Goal: Task Accomplishment & Management: Complete application form

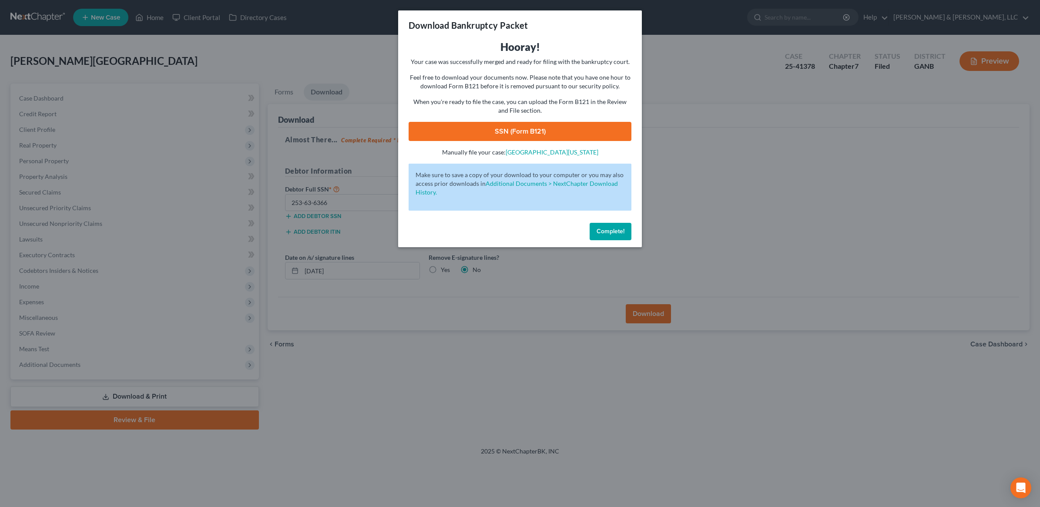
click at [617, 236] on button "Complete!" at bounding box center [611, 231] width 42 height 17
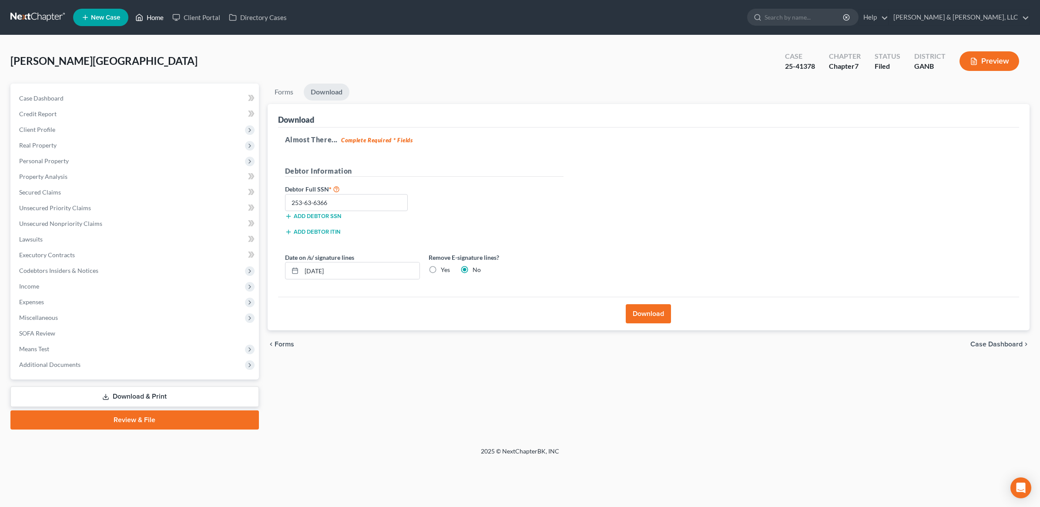
click at [155, 20] on link "Home" at bounding box center [149, 18] width 37 height 16
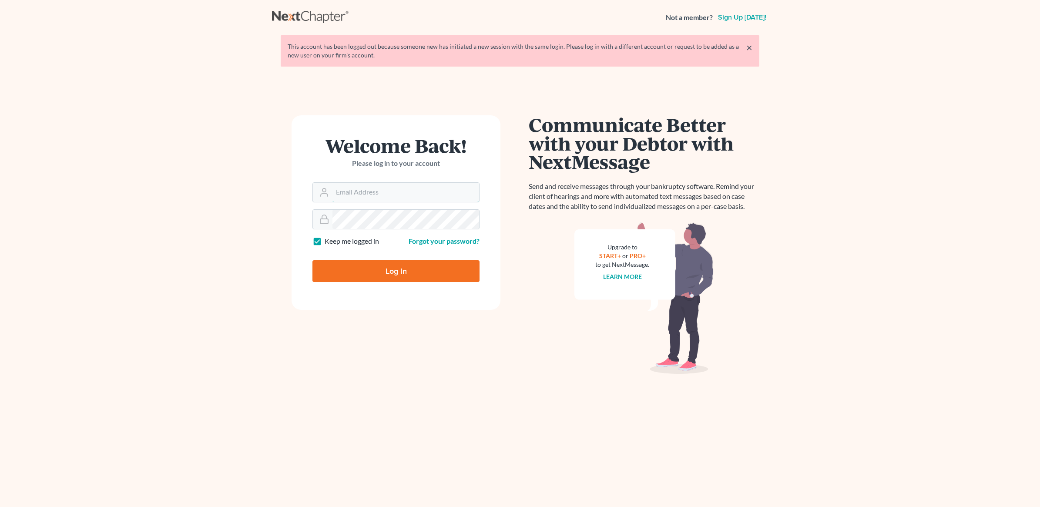
type input "[PERSON_NAME][EMAIL_ADDRESS][DOMAIN_NAME]"
click at [428, 274] on input "Log In" at bounding box center [396, 271] width 167 height 22
type input "Thinking..."
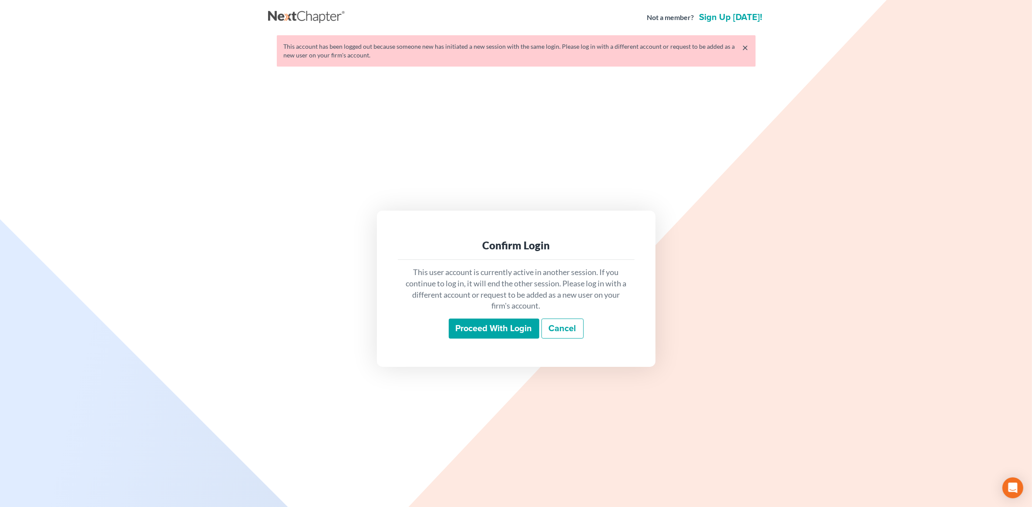
click at [517, 328] on input "Proceed with login" at bounding box center [494, 329] width 91 height 20
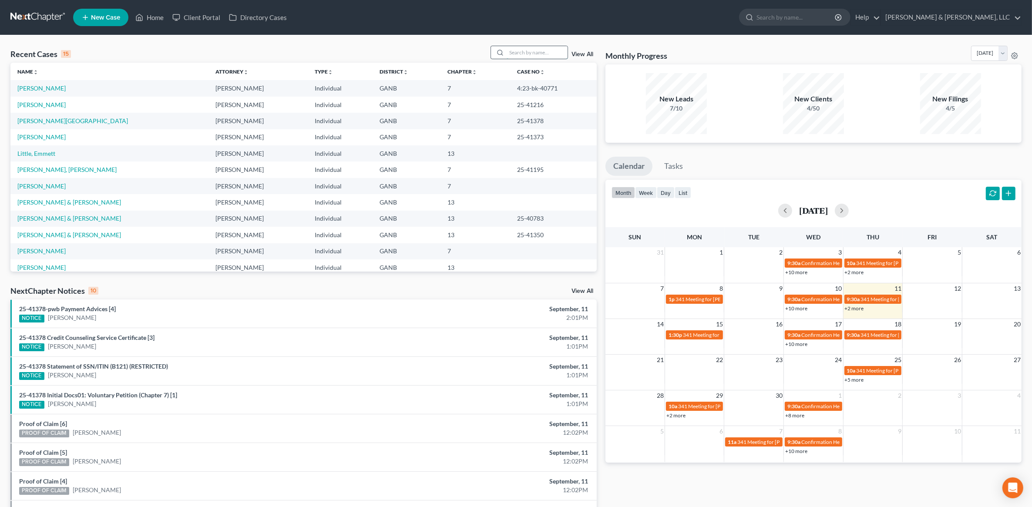
click at [545, 56] on input "search" at bounding box center [537, 52] width 61 height 13
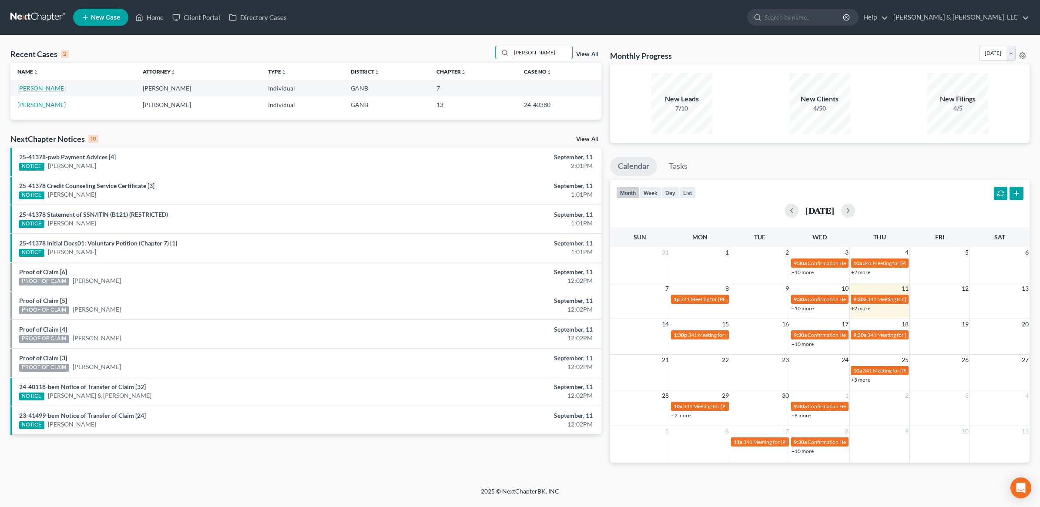
type input "rhodes"
click at [51, 87] on link "[PERSON_NAME]" at bounding box center [41, 87] width 48 height 7
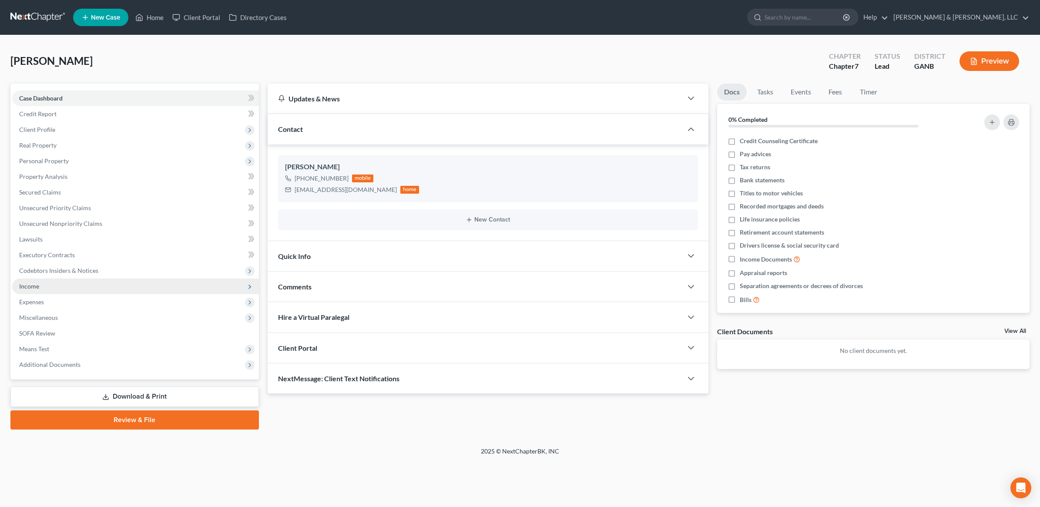
click at [54, 282] on span "Income" at bounding box center [135, 287] width 247 height 16
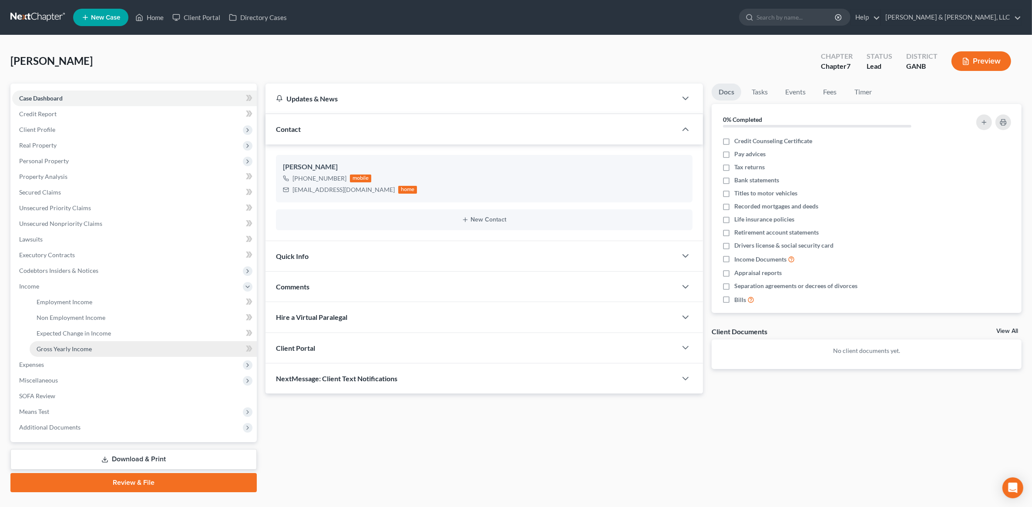
click at [68, 350] on span "Gross Yearly Income" at bounding box center [64, 348] width 55 height 7
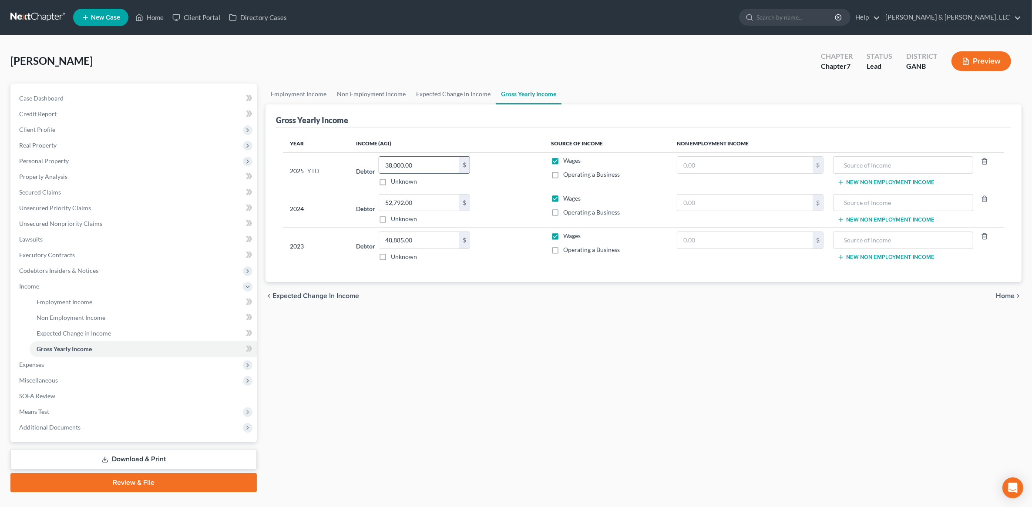
click at [434, 164] on input "38,000.00" at bounding box center [419, 165] width 80 height 17
click at [633, 377] on div "Employment Income Non Employment Income Expected Change in Income Gross Yearly …" at bounding box center [643, 288] width 765 height 409
click at [424, 167] on input "38,000.00" at bounding box center [419, 165] width 80 height 17
type input "34,700"
click at [489, 347] on div "Employment Income Non Employment Income Expected Change in Income Gross Yearly …" at bounding box center [643, 288] width 765 height 409
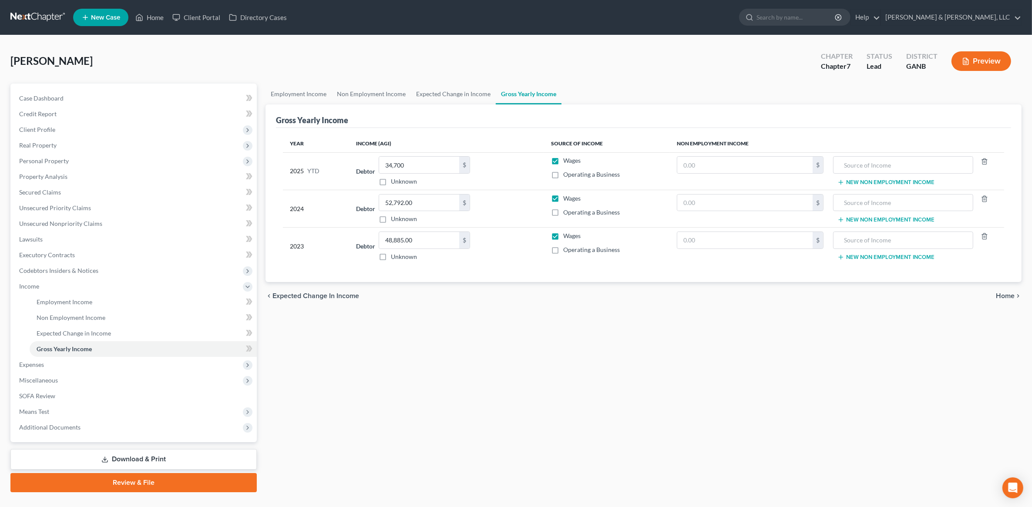
click at [1011, 296] on span "Home" at bounding box center [1005, 296] width 19 height 7
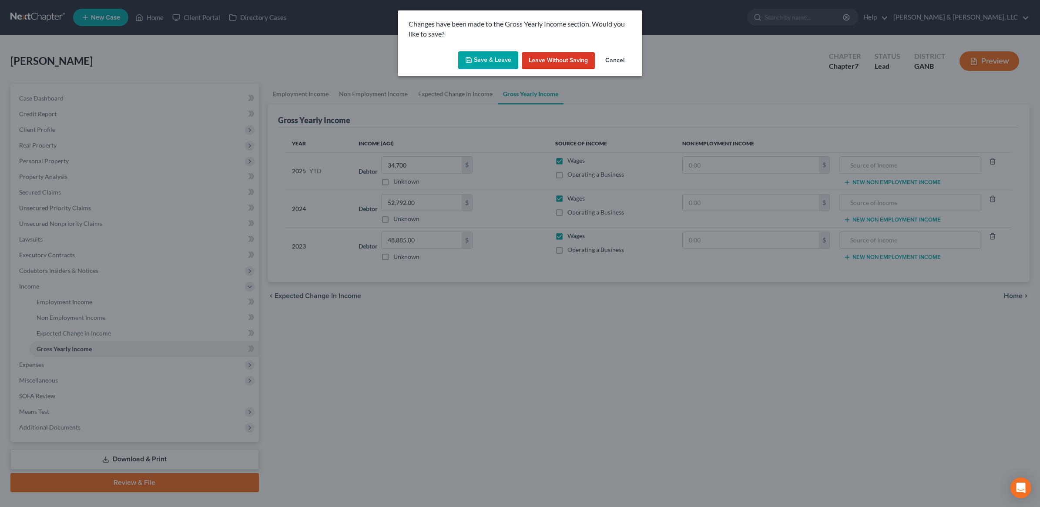
click at [486, 55] on button "Save & Leave" at bounding box center [488, 60] width 60 height 18
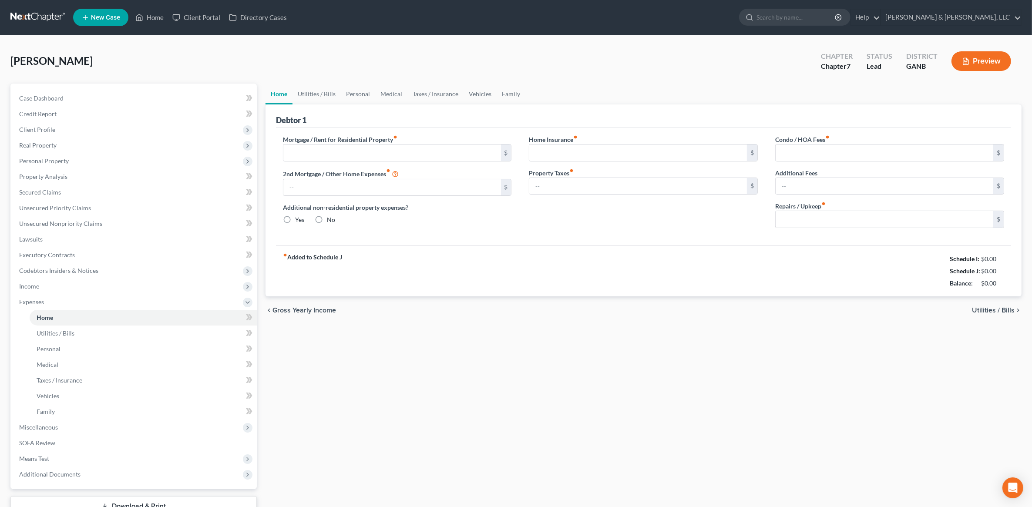
type input "1,185.00"
type input "0.00"
radio input "true"
type input "0.00"
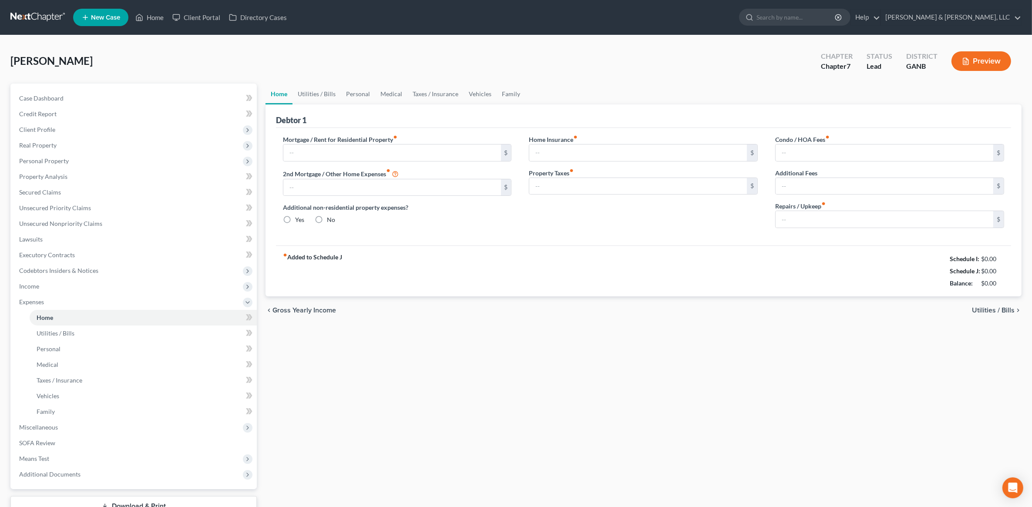
type input "0.00"
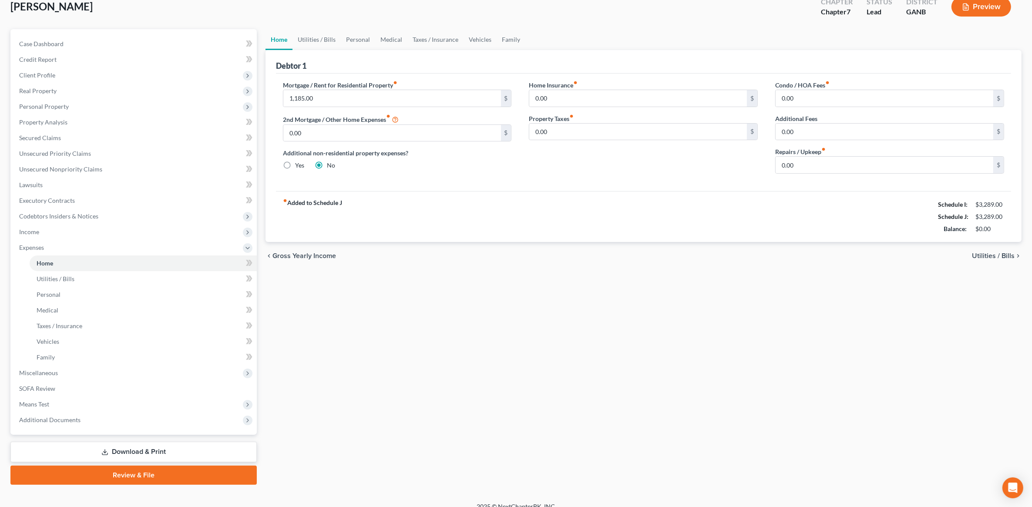
click at [152, 451] on link "Download & Print" at bounding box center [133, 452] width 246 height 20
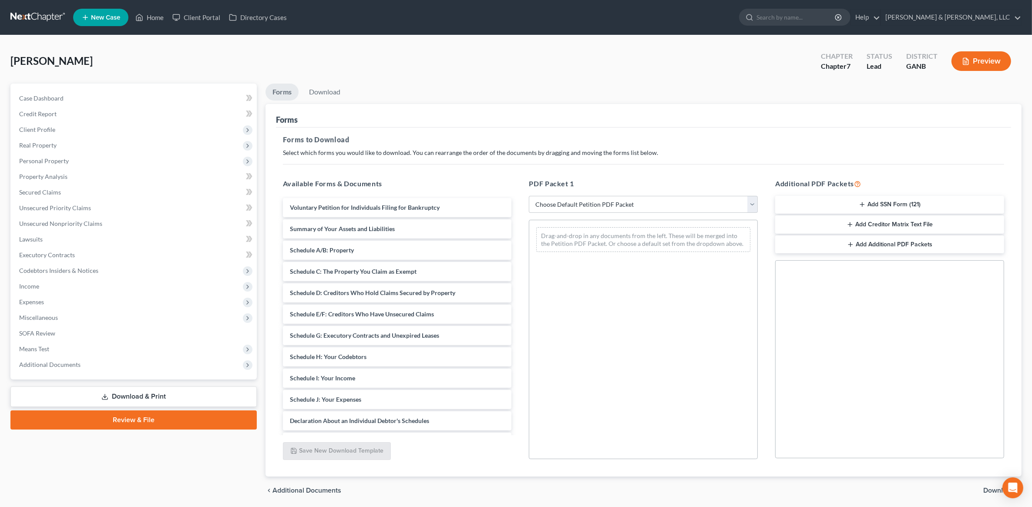
click at [573, 191] on div "PDF Packet 1 Choose Default Petition PDF Packet Complete Bankruptcy Petition (a…" at bounding box center [643, 319] width 246 height 295
click at [576, 201] on select "Choose Default Petition PDF Packet Complete Bankruptcy Petition (all forms and …" at bounding box center [643, 204] width 229 height 17
select select "4"
click at [529, 196] on select "Choose Default Petition PDF Packet Complete Bankruptcy Petition (all forms and …" at bounding box center [643, 204] width 229 height 17
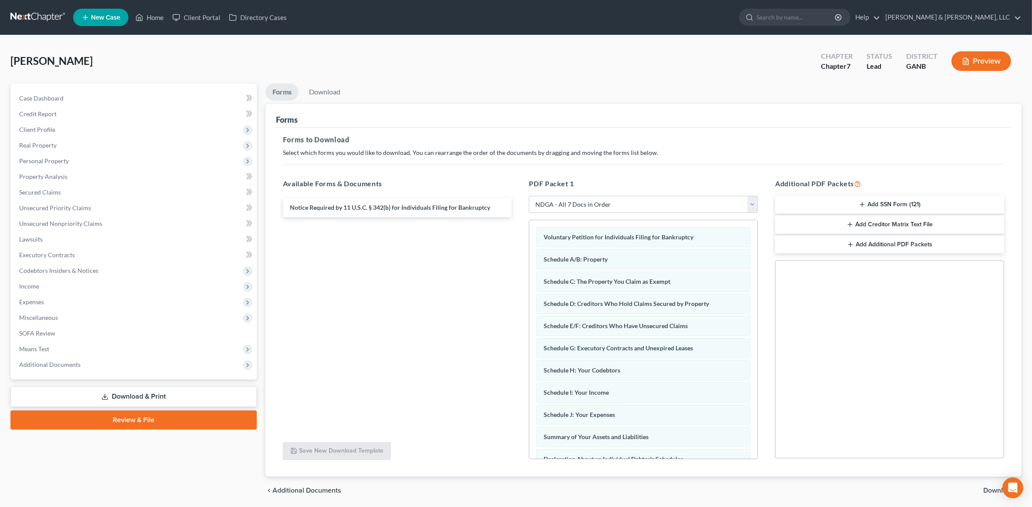
click at [870, 204] on button "Add SSN Form (121)" at bounding box center [889, 205] width 229 height 18
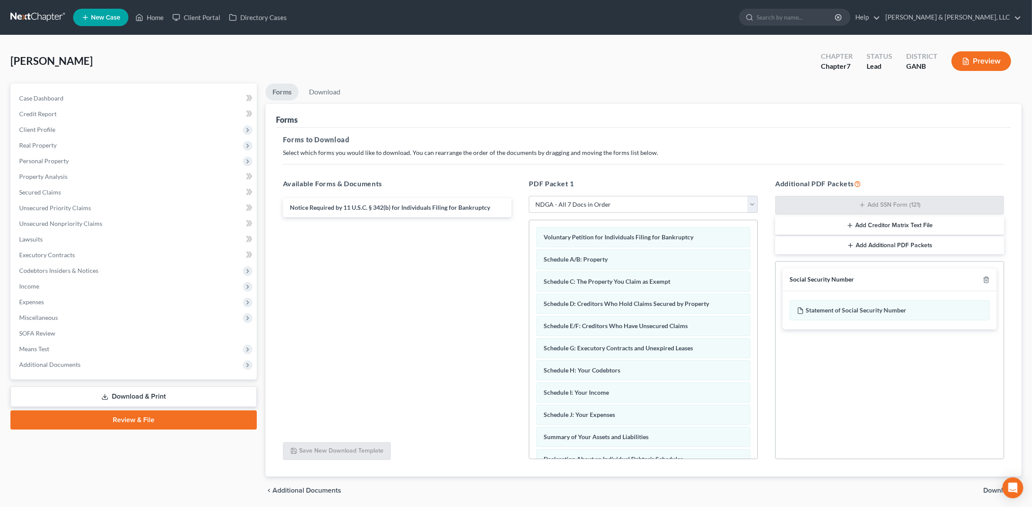
scroll to position [30, 0]
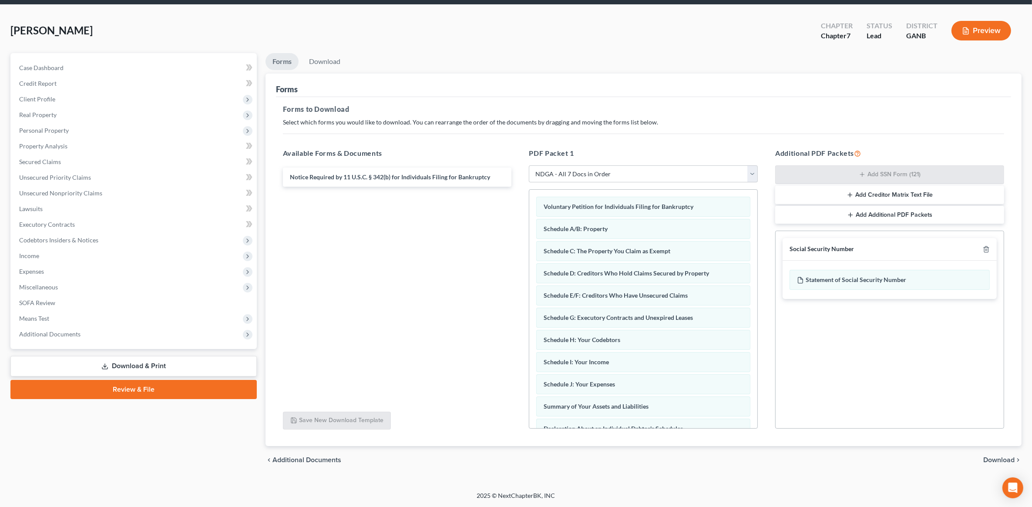
click at [997, 457] on span "Download" at bounding box center [998, 460] width 31 height 7
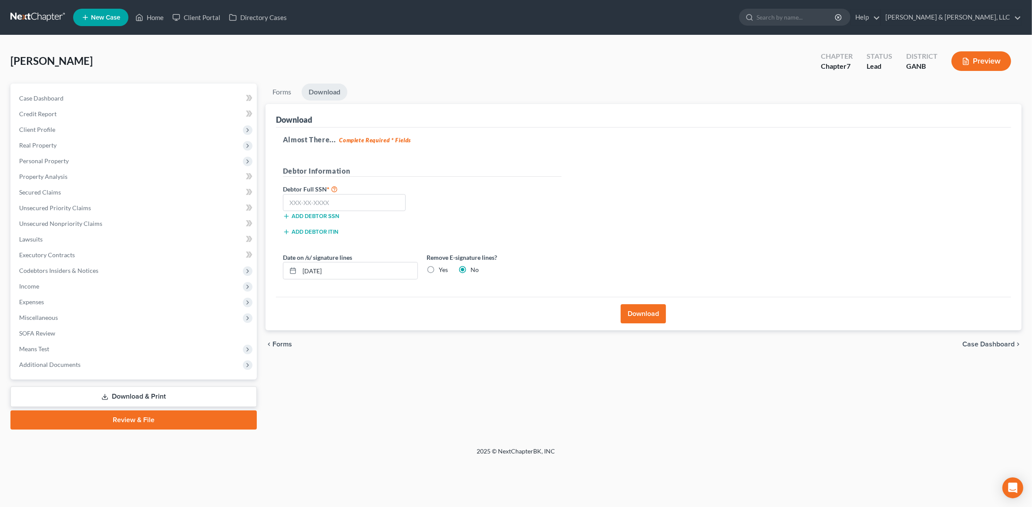
scroll to position [0, 0]
click at [343, 203] on input "text" at bounding box center [346, 202] width 123 height 17
type input "414-89-4092"
click at [533, 205] on div "Debtor Full SSN * 414-89-4092 Add debtor SSN" at bounding box center [424, 206] width 287 height 44
click at [441, 269] on label "Yes" at bounding box center [445, 270] width 9 height 9
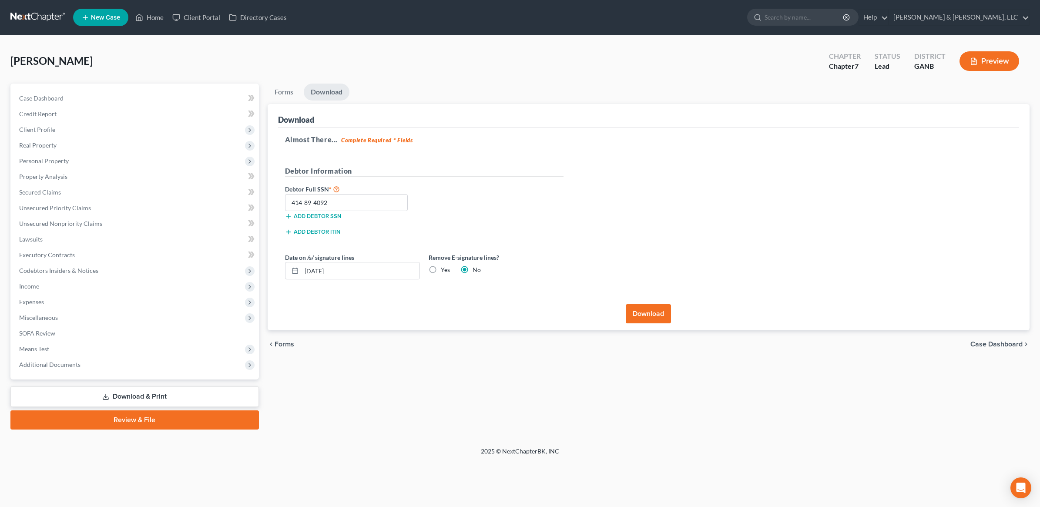
click at [444, 269] on input "Yes" at bounding box center [447, 269] width 6 height 6
radio input "true"
radio input "false"
click at [646, 314] on button "Download" at bounding box center [648, 313] width 45 height 19
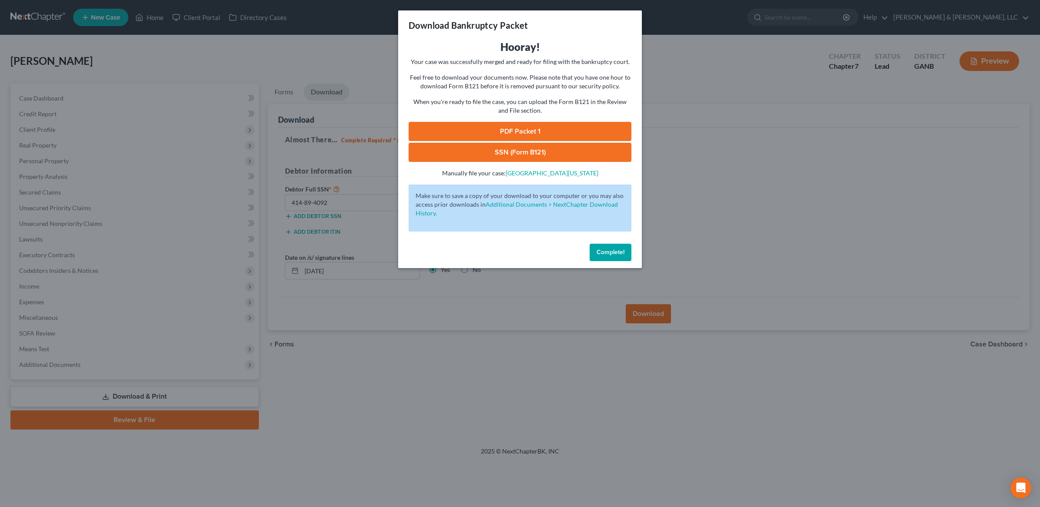
click at [512, 146] on link "SSN (Form B121)" at bounding box center [520, 152] width 223 height 19
click at [574, 127] on link "PDF Packet 1" at bounding box center [520, 131] width 223 height 19
click at [605, 253] on span "Complete!" at bounding box center [611, 252] width 28 height 7
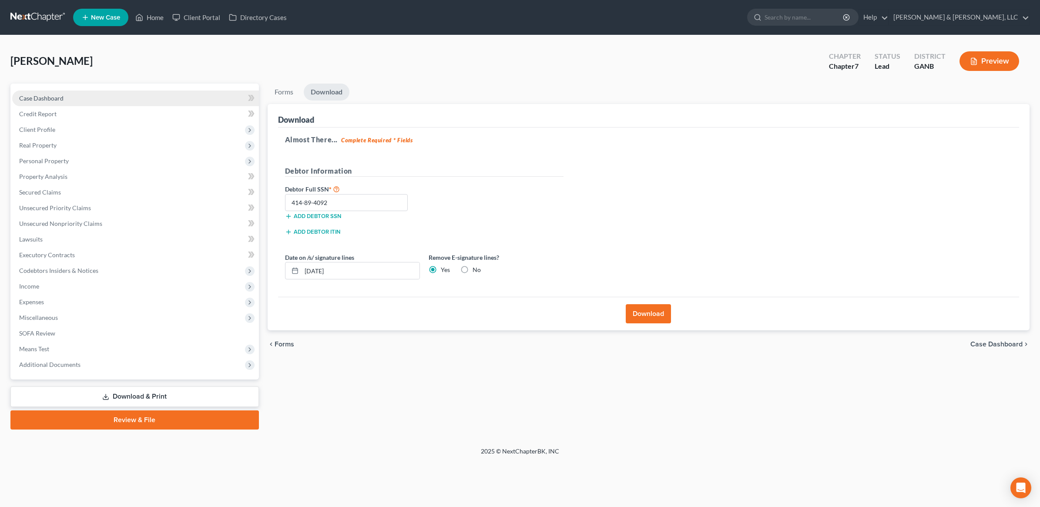
click at [61, 99] on span "Case Dashboard" at bounding box center [41, 97] width 44 height 7
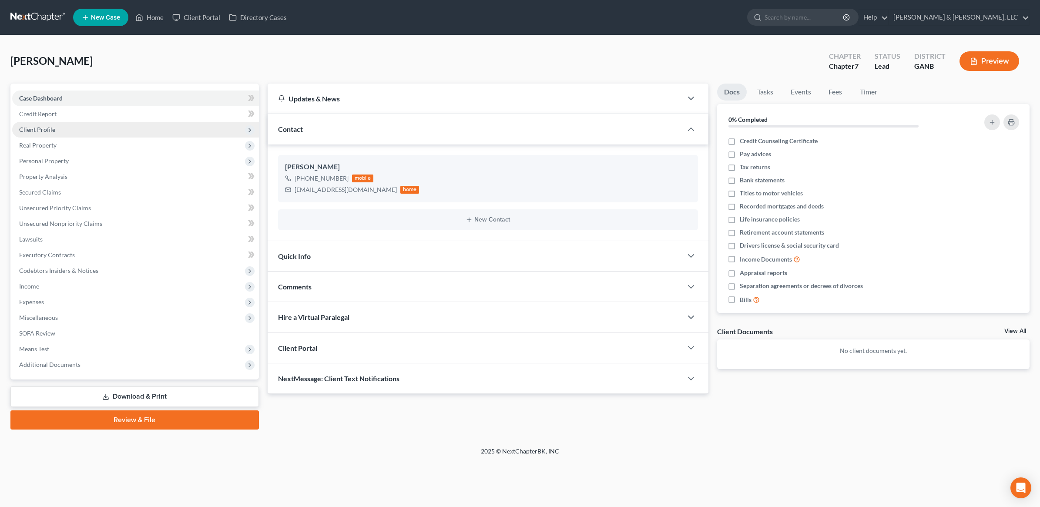
click at [42, 130] on span "Client Profile" at bounding box center [37, 129] width 36 height 7
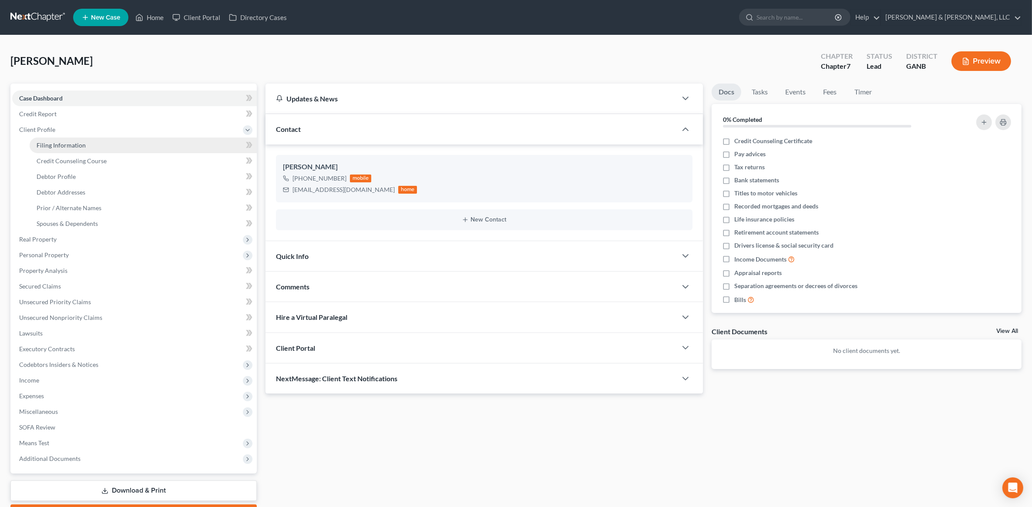
click at [71, 148] on span "Filing Information" at bounding box center [61, 144] width 49 height 7
select select "1"
select select "0"
select select "10"
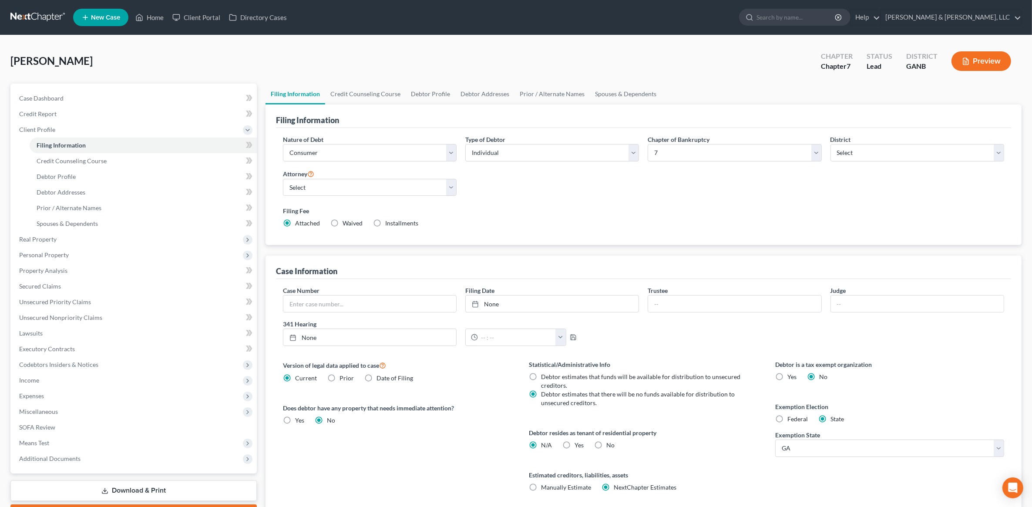
scroll to position [67, 0]
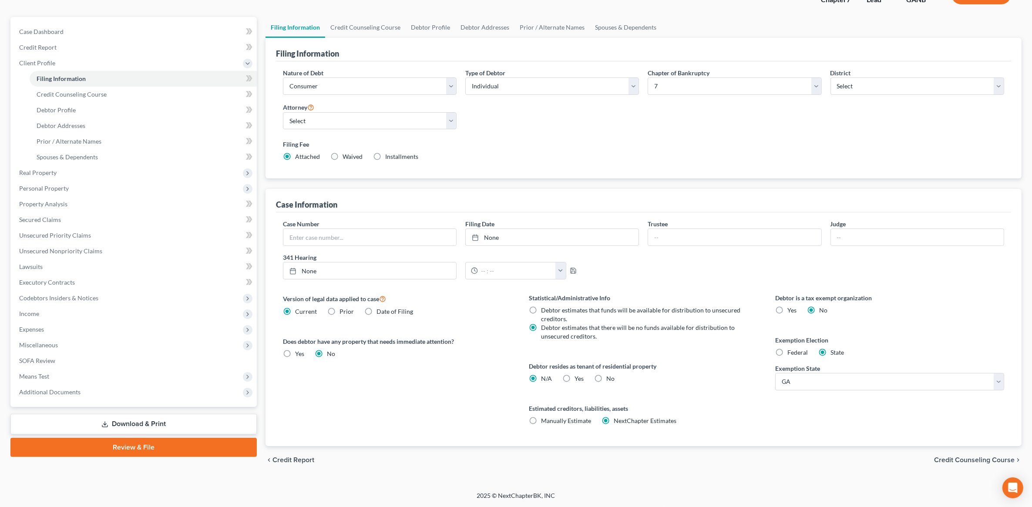
click at [575, 381] on label "Yes Yes" at bounding box center [579, 378] width 9 height 9
click at [578, 380] on input "Yes Yes" at bounding box center [581, 377] width 6 height 6
radio input "true"
radio input "false"
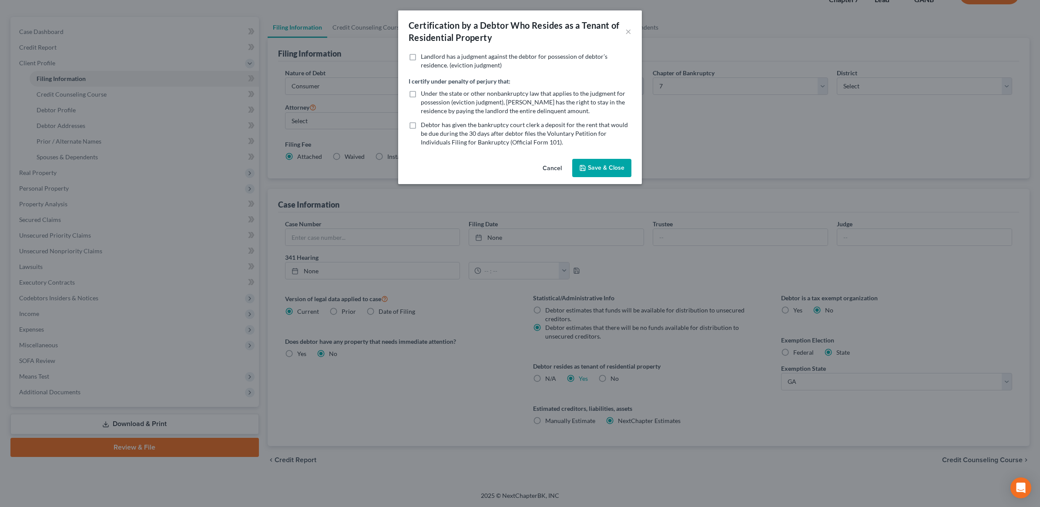
click at [610, 169] on button "Save & Close" at bounding box center [601, 168] width 59 height 18
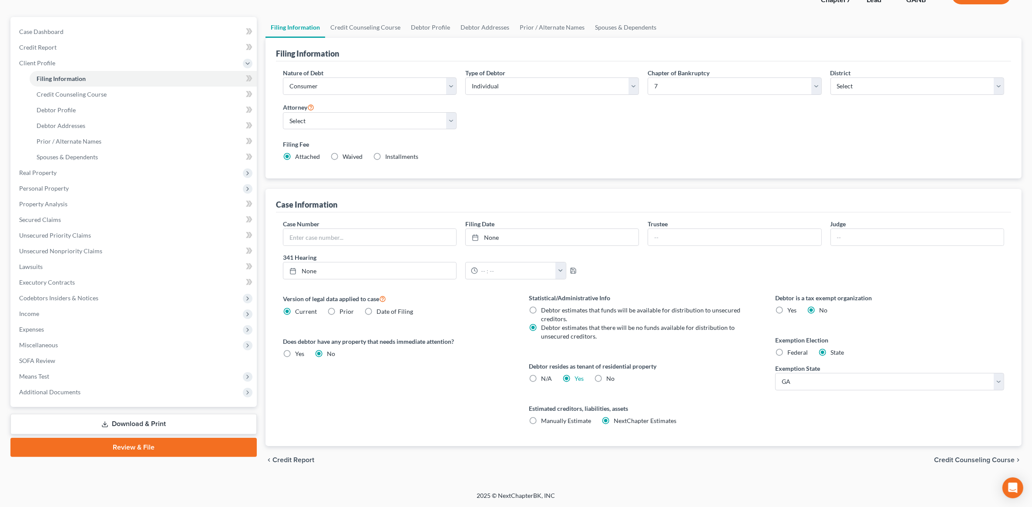
click at [951, 460] on span "Credit Counseling Course" at bounding box center [974, 460] width 81 height 7
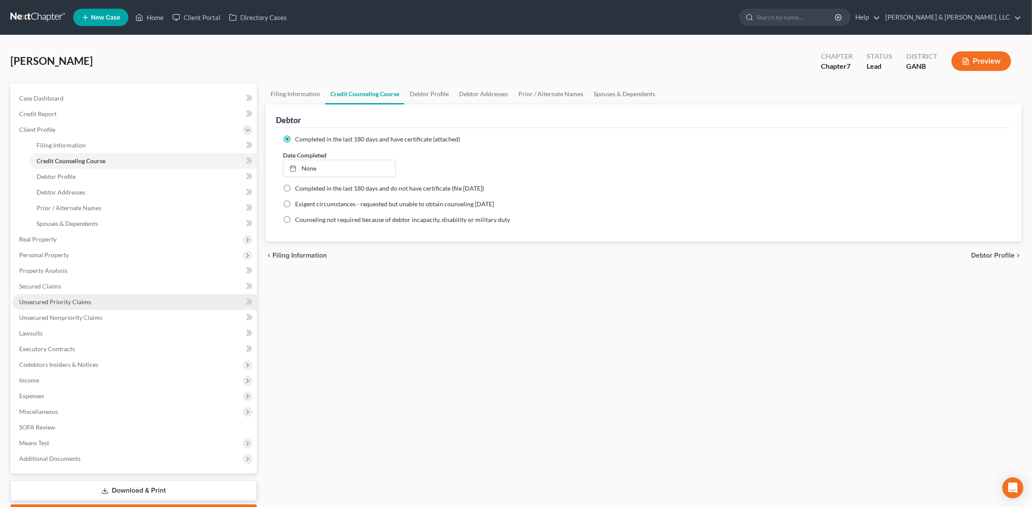
click at [44, 294] on link "Unsecured Priority Claims" at bounding box center [134, 302] width 245 height 16
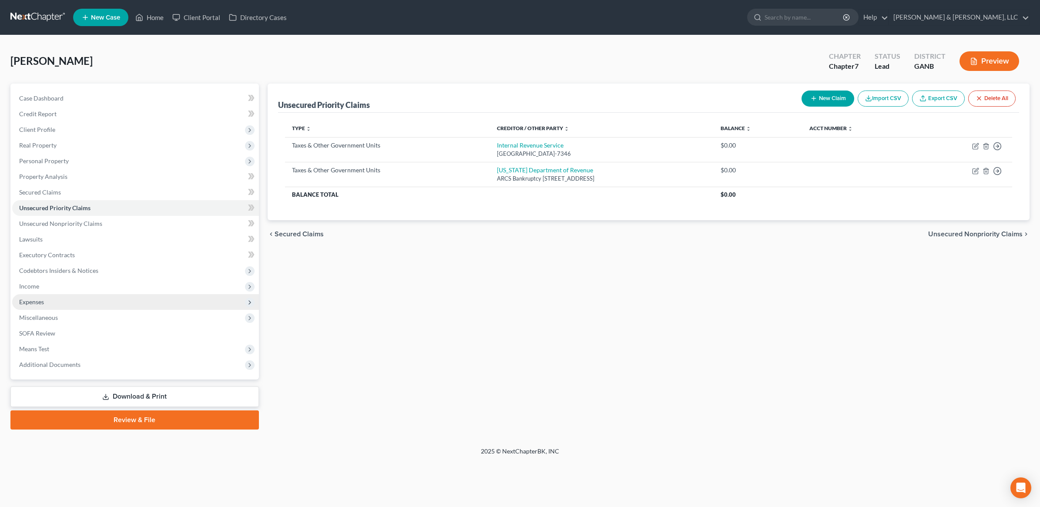
click at [38, 305] on span "Expenses" at bounding box center [135, 302] width 247 height 16
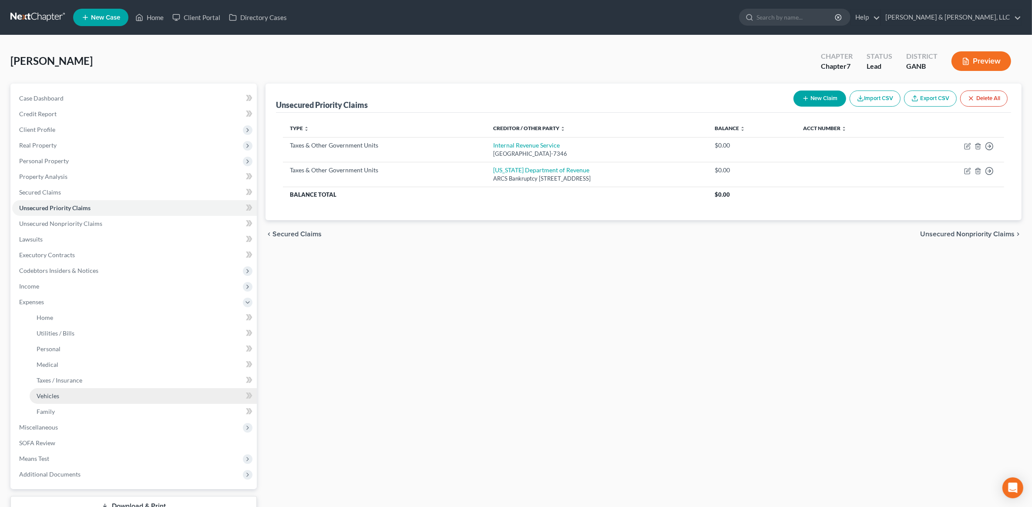
click at [53, 401] on link "Vehicles" at bounding box center [143, 396] width 227 height 16
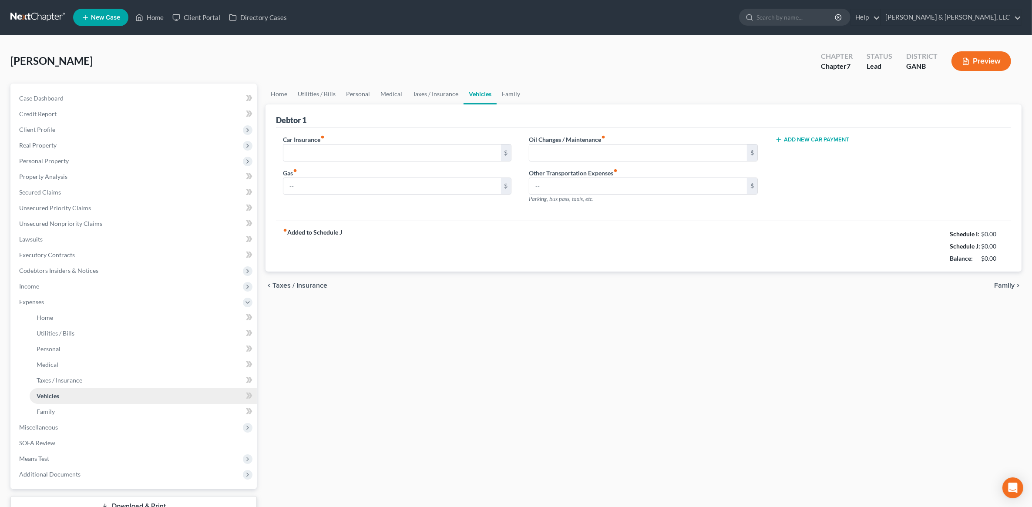
type input "190.00"
type input "400.00"
type input "0.00"
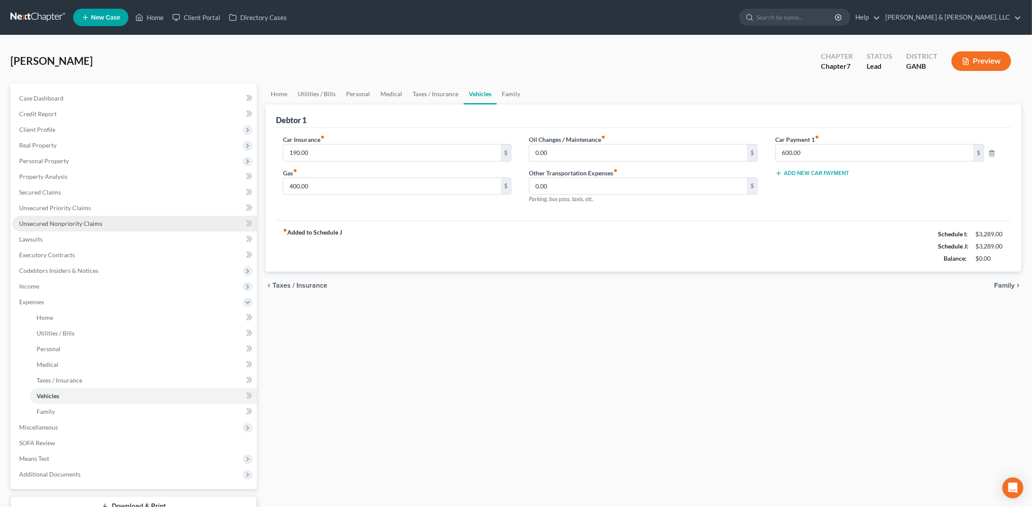
click at [81, 226] on span "Unsecured Nonpriority Claims" at bounding box center [60, 223] width 83 height 7
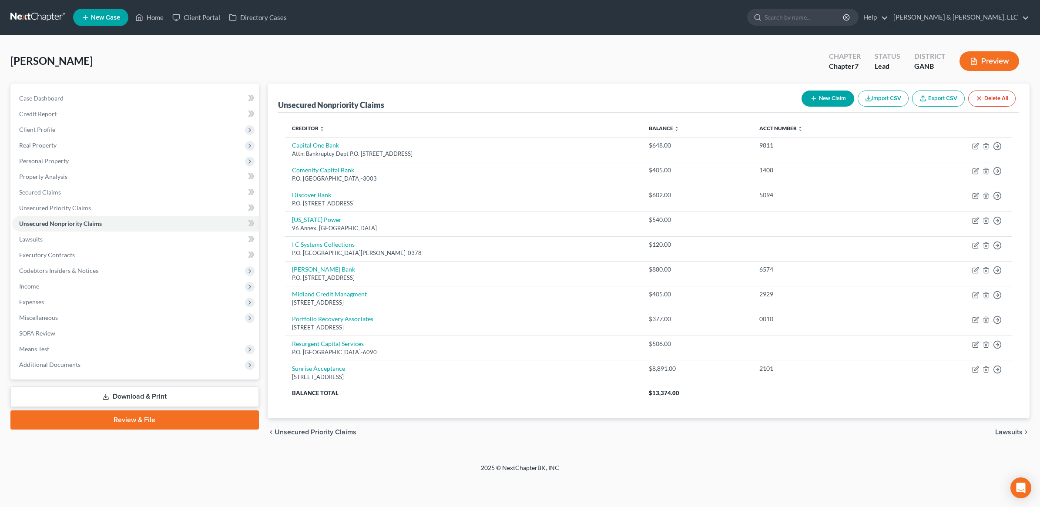
click at [832, 96] on button "New Claim" at bounding box center [828, 99] width 53 height 16
select select "0"
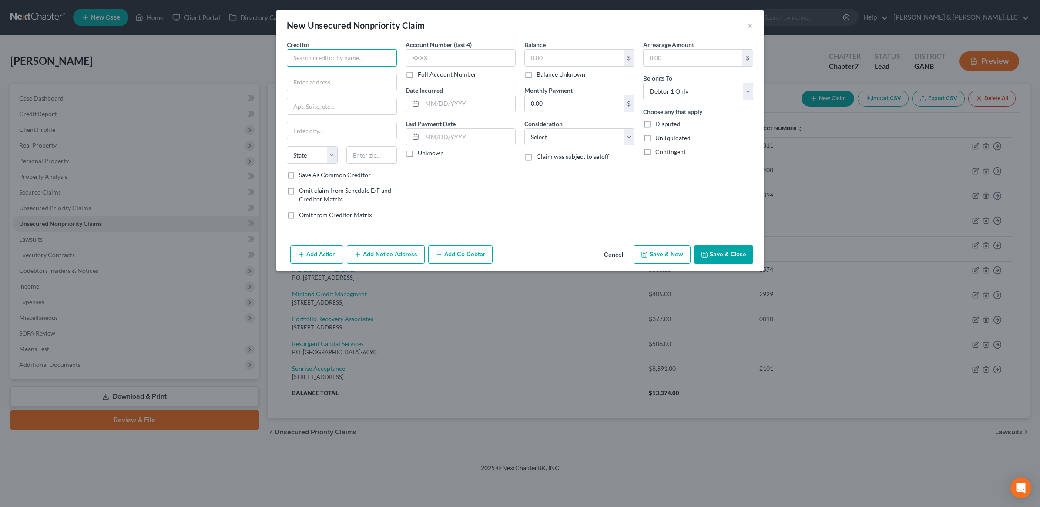
click at [338, 64] on input "text" at bounding box center [342, 57] width 110 height 17
click at [330, 75] on div "Progressive Insurance" at bounding box center [344, 73] width 101 height 9
type input "Progressive Insurance"
type input "c/o Credit Collection Service"
type input "PO Box 607"
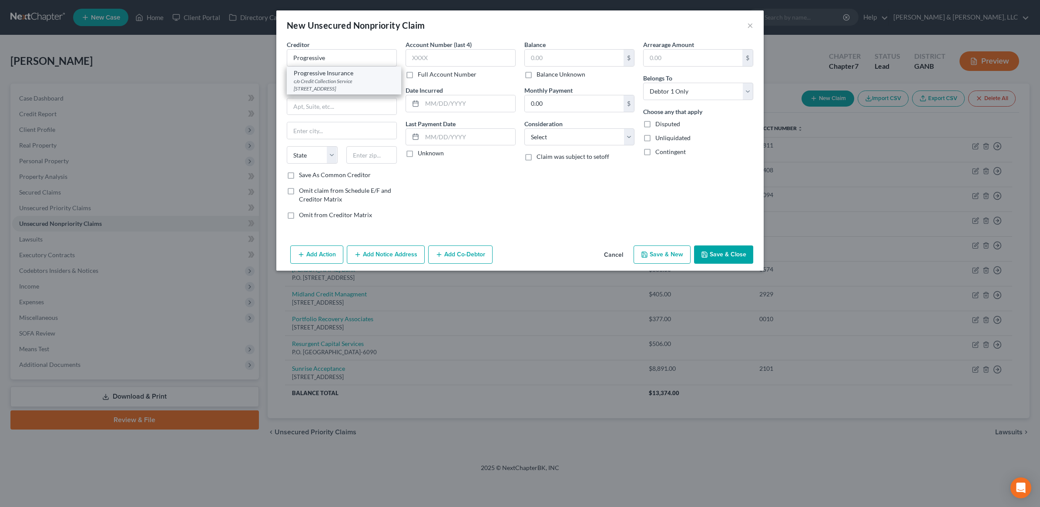
type input "Norwood"
select select "22"
type input "02062"
drag, startPoint x: 377, startPoint y: 83, endPoint x: 159, endPoint y: 75, distance: 217.8
click at [159, 75] on div "New Unsecured Nonpriority Claim × Creditor * Progressive Insurance c/o Credit C…" at bounding box center [520, 253] width 1040 height 507
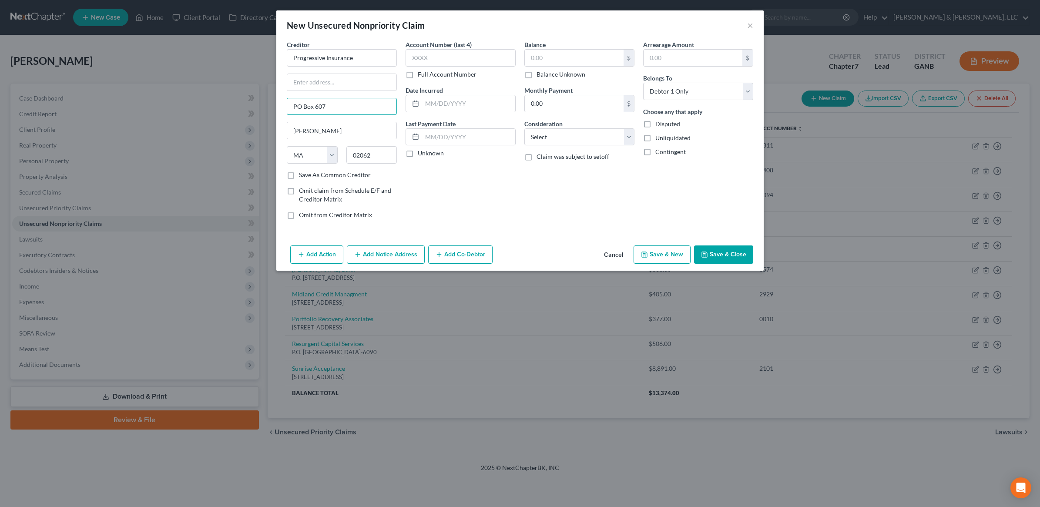
drag, startPoint x: 336, startPoint y: 108, endPoint x: 234, endPoint y: 95, distance: 102.7
click at [234, 95] on div "New Unsecured Nonpriority Claim × Creditor * Progressive Insurance PO Box 607 N…" at bounding box center [520, 253] width 1040 height 507
drag, startPoint x: 342, startPoint y: 128, endPoint x: 217, endPoint y: 133, distance: 125.1
click at [216, 131] on div "New Unsecured Nonpriority Claim × Creditor * Progressive Insurance Norwood Stat…" at bounding box center [520, 253] width 1040 height 507
click at [586, 55] on input "text" at bounding box center [574, 58] width 99 height 17
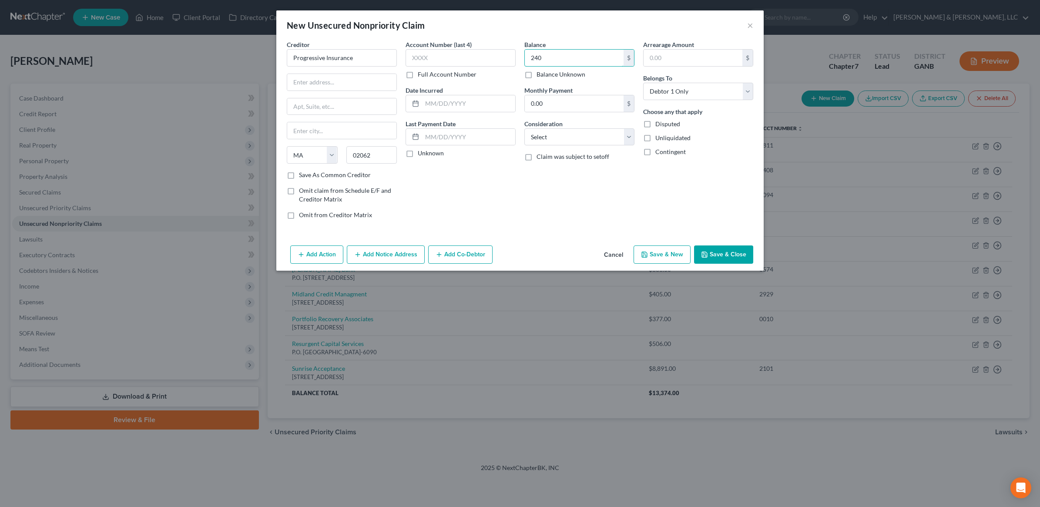
type input "240"
click at [480, 187] on div "Account Number (last 4) Full Account Number Date Incurred Last Payment Date Unk…" at bounding box center [460, 133] width 119 height 186
click at [329, 83] on input "text" at bounding box center [341, 82] width 109 height 17
paste input "300 North Commons Blvd."
type input "300 North Commons Blvd."
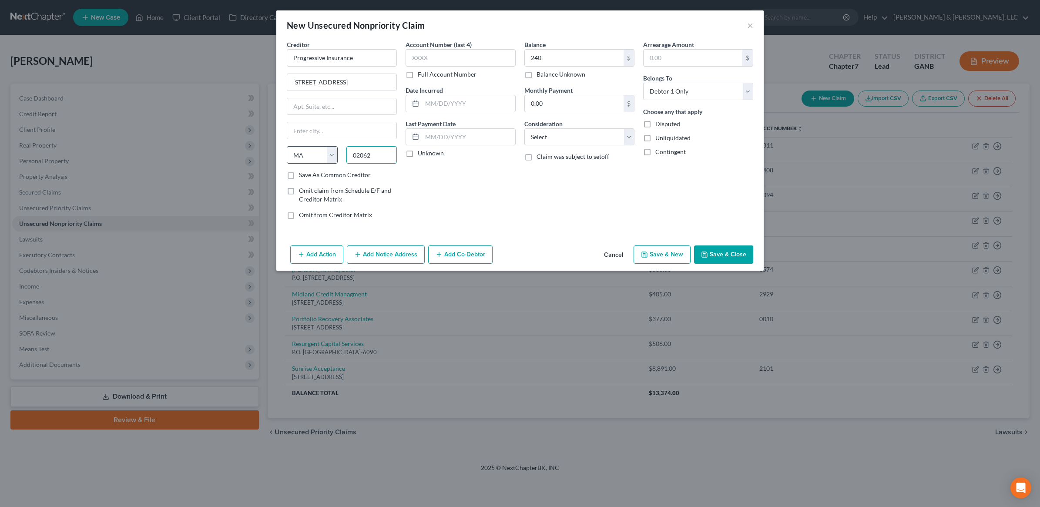
drag, startPoint x: 381, startPoint y: 159, endPoint x: 329, endPoint y: 158, distance: 52.3
click at [329, 158] on div "State AL AK AR AZ CA CO CT DE DC FL GA GU HI ID IL IN IA KS KY LA ME MD MA MI M…" at bounding box center [342, 158] width 119 height 24
paste input "44143"
type input "44143"
type input "Cleveland"
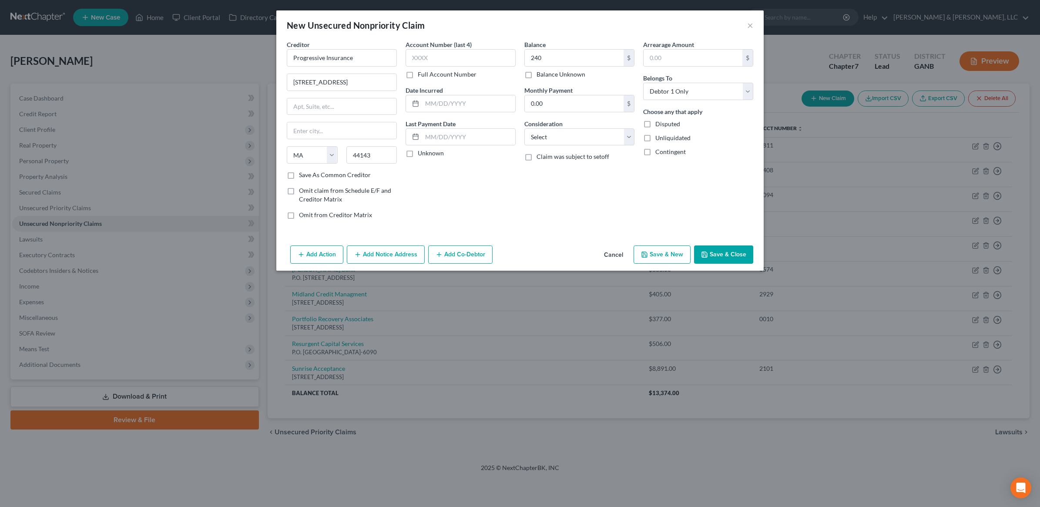
select select "36"
drag, startPoint x: 342, startPoint y: 132, endPoint x: 419, endPoint y: 174, distance: 88.3
click at [278, 120] on div "Creditor * Progressive Insurance 300 North Commons Blvd. Cleveland State AL AK …" at bounding box center [520, 141] width 488 height 202
paste input "Mayfield Village"
type input "Mayfield Village"
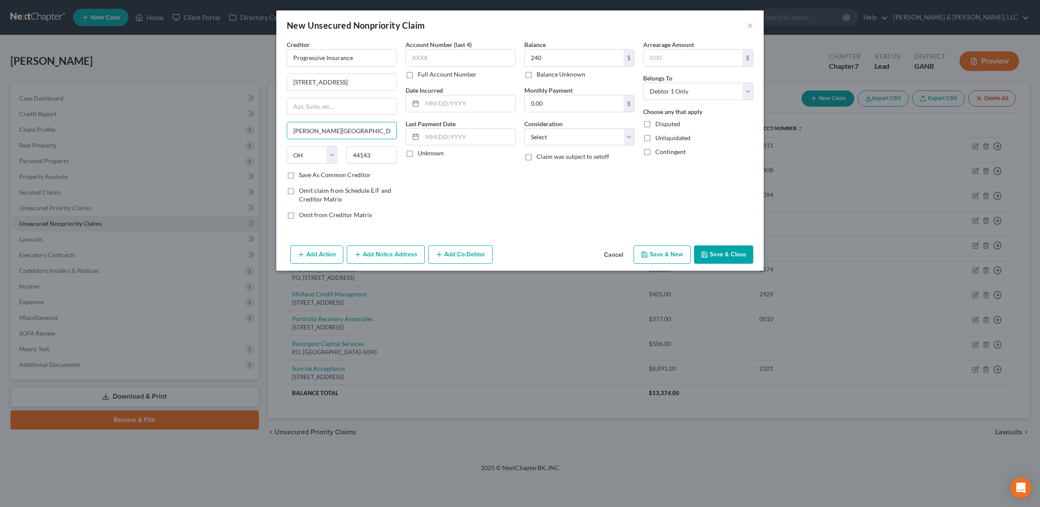
click at [503, 206] on div "Account Number (last 4) Full Account Number Date Incurred Last Payment Date Unk…" at bounding box center [460, 133] width 119 height 186
click at [350, 173] on label "Save As Common Creditor" at bounding box center [335, 175] width 72 height 9
click at [308, 173] on input "Save As Common Creditor" at bounding box center [306, 174] width 6 height 6
checkbox input "true"
click at [606, 142] on select "Select Cable / Satellite Services Collection Agency Credit Card Debt Debt Couns…" at bounding box center [580, 136] width 110 height 17
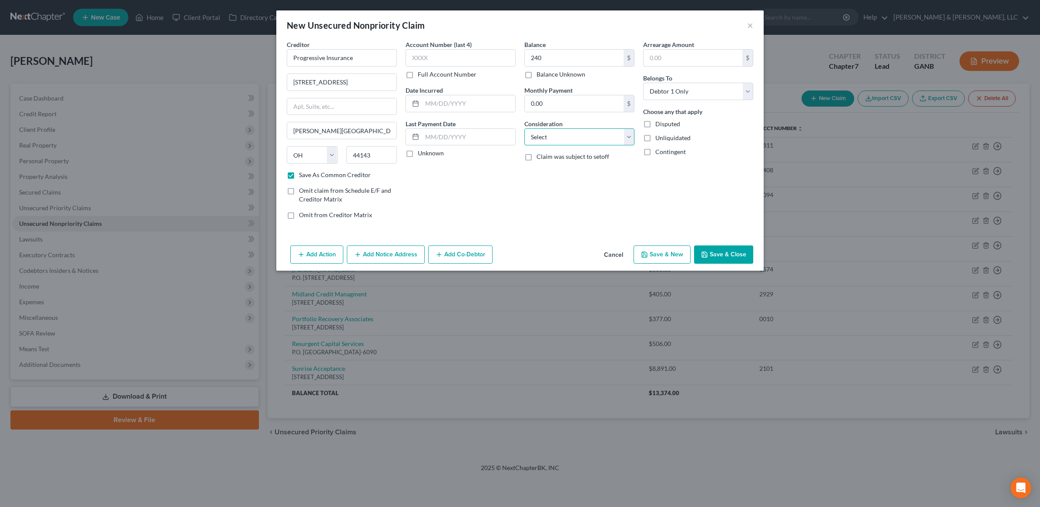
select select "14"
click at [525, 128] on select "Select Cable / Satellite Services Collection Agency Credit Card Debt Debt Couns…" at bounding box center [580, 136] width 110 height 17
click at [562, 170] on input "text" at bounding box center [579, 170] width 109 height 17
type input "I"
type input "Cancelled Insurance Charges"
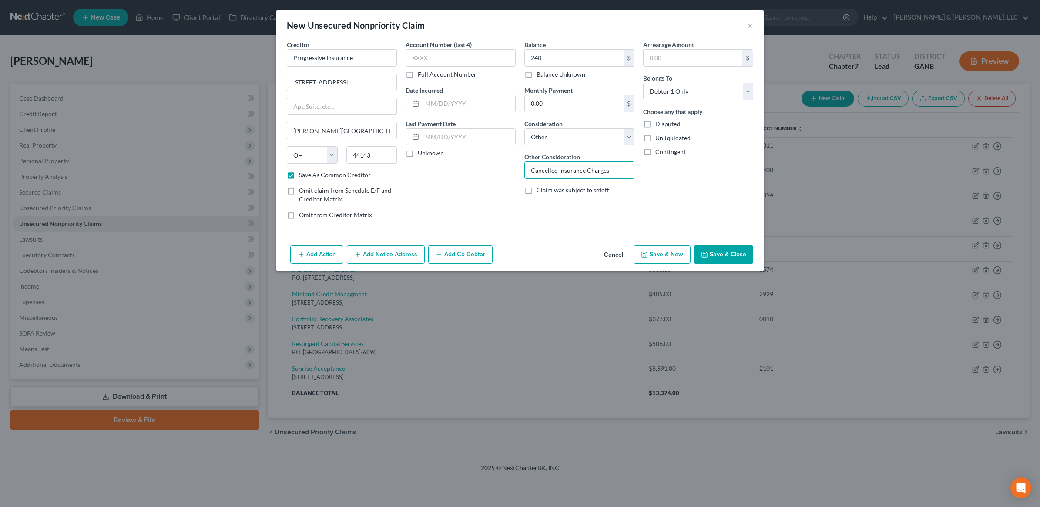
click at [728, 253] on button "Save & Close" at bounding box center [723, 255] width 59 height 18
checkbox input "false"
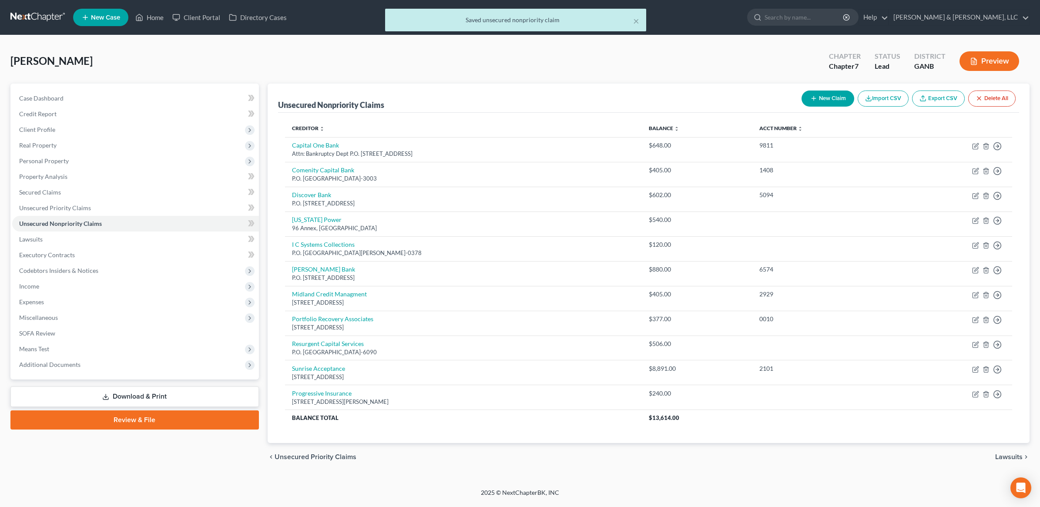
click at [101, 390] on link "Download & Print" at bounding box center [134, 397] width 249 height 20
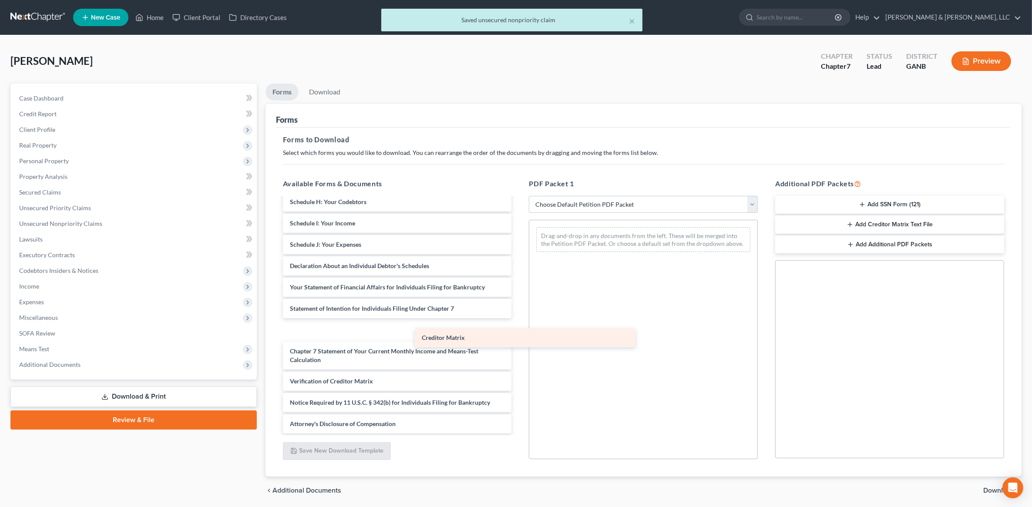
scroll to position [134, 0]
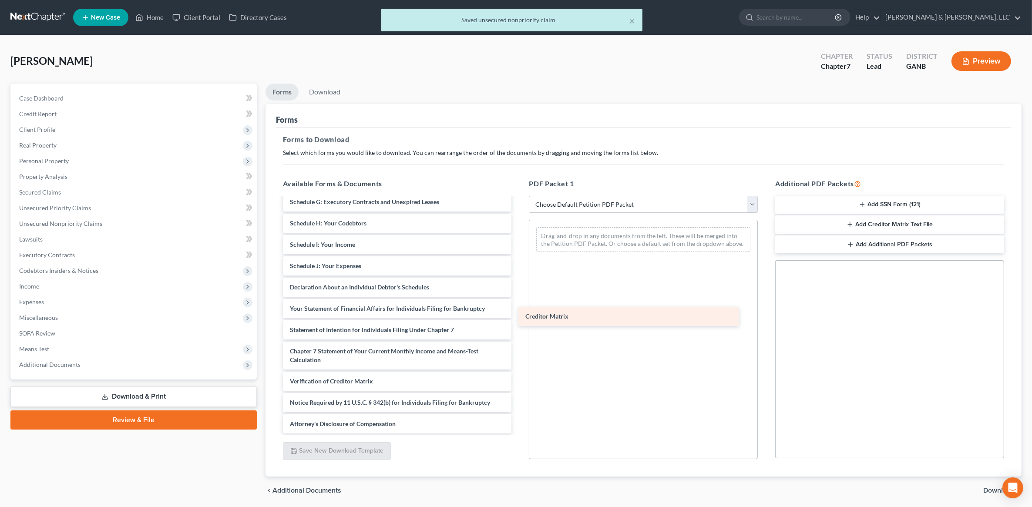
drag, startPoint x: 364, startPoint y: 355, endPoint x: 600, endPoint y: 312, distance: 239.4
click at [519, 312] on div "Creditor Matrix Voluntary Petition for Individuals Filing for Bankruptcy Summar…" at bounding box center [397, 248] width 243 height 369
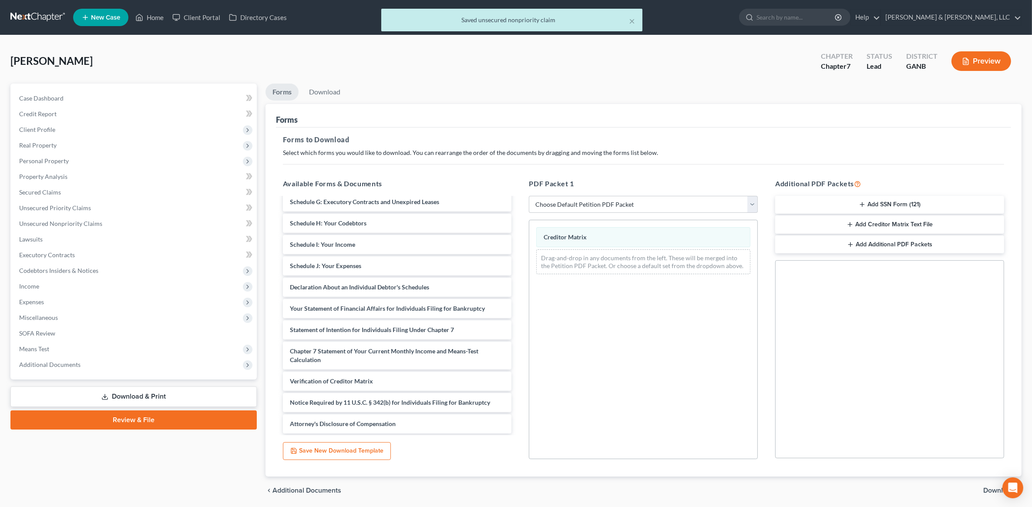
scroll to position [30, 0]
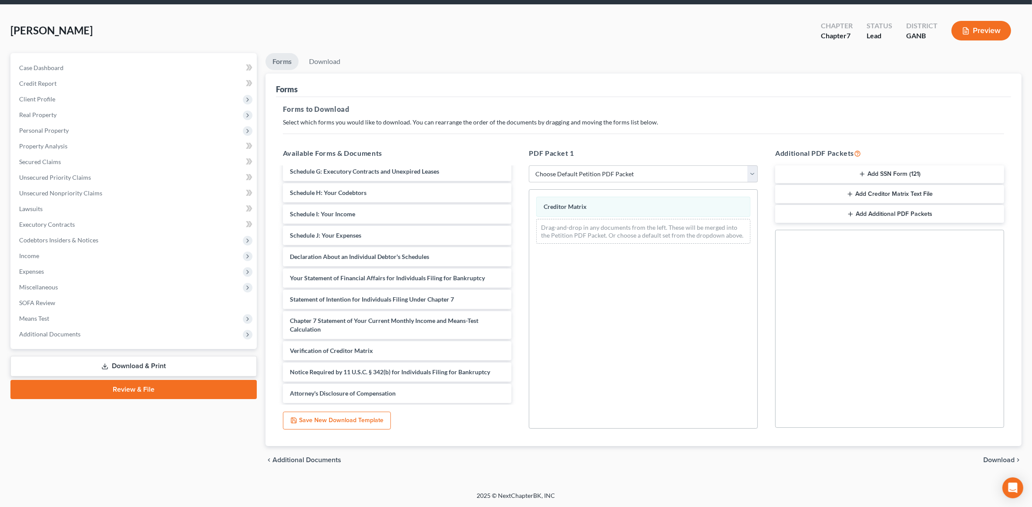
click at [1002, 461] on span "Download" at bounding box center [998, 460] width 31 height 7
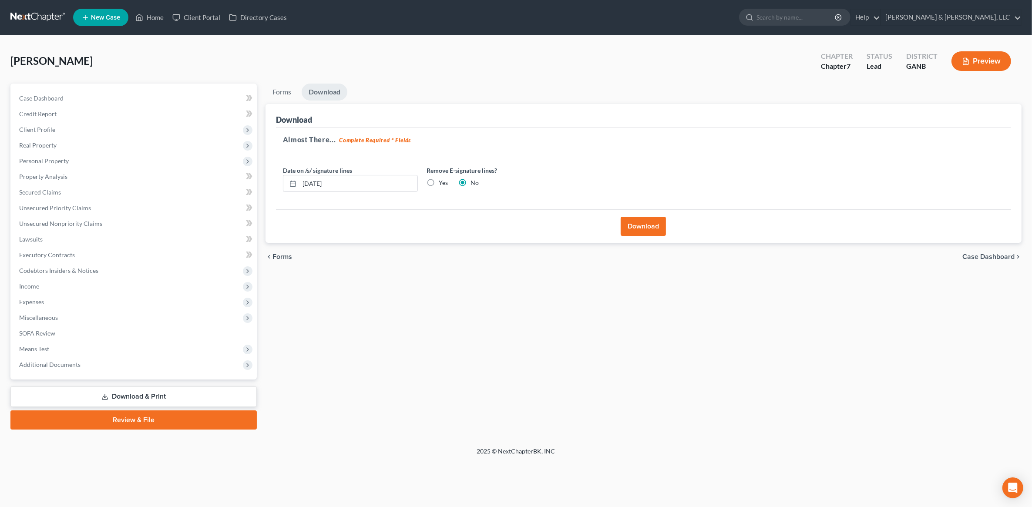
scroll to position [0, 0]
click at [645, 227] on button "Download" at bounding box center [648, 226] width 45 height 19
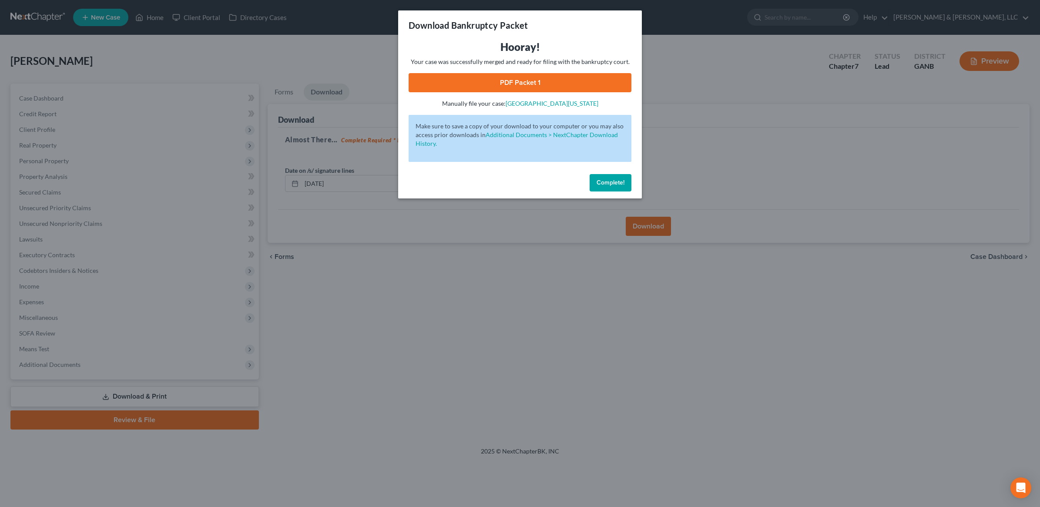
click at [538, 84] on link "PDF Packet 1" at bounding box center [520, 82] width 223 height 19
click at [623, 186] on span "Complete!" at bounding box center [611, 182] width 28 height 7
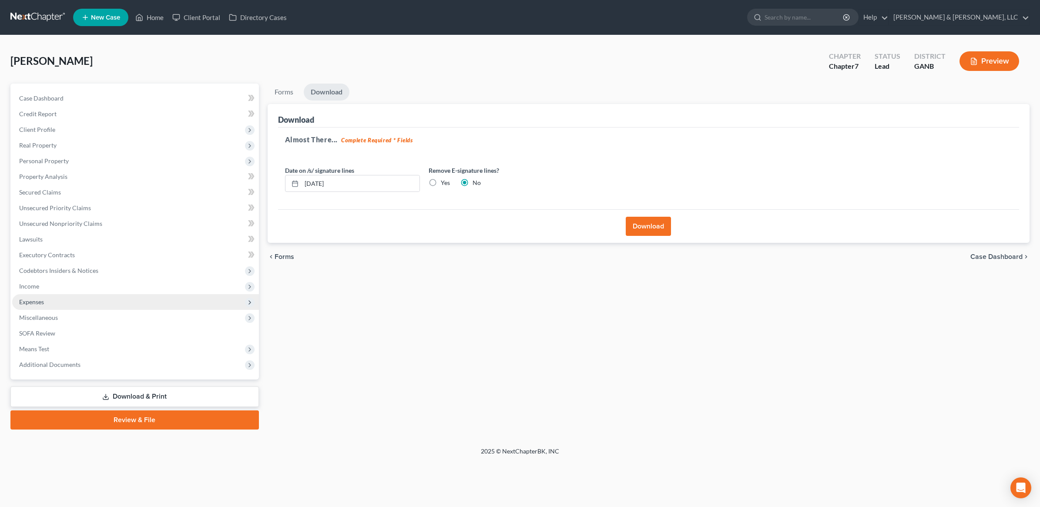
click at [43, 301] on span "Expenses" at bounding box center [31, 301] width 25 height 7
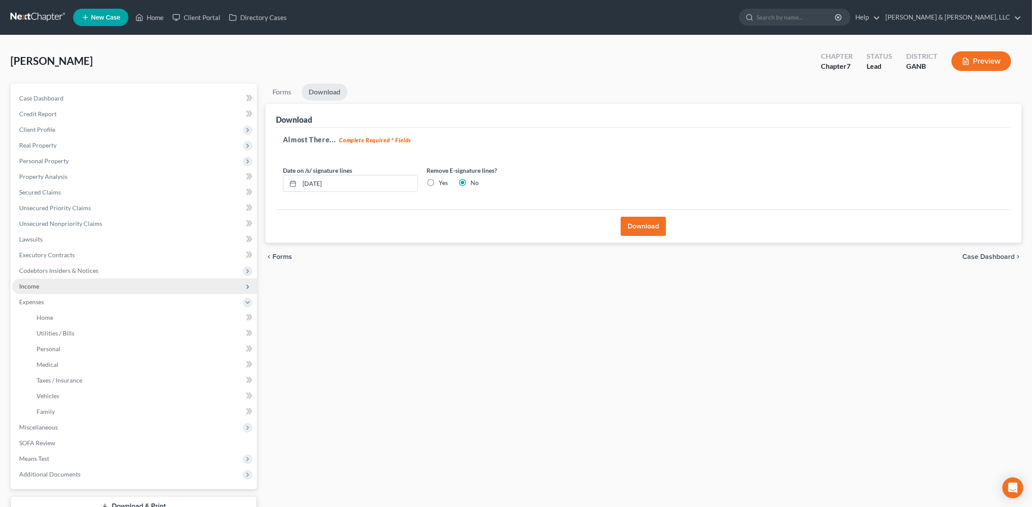
click at [48, 283] on span "Income" at bounding box center [134, 287] width 245 height 16
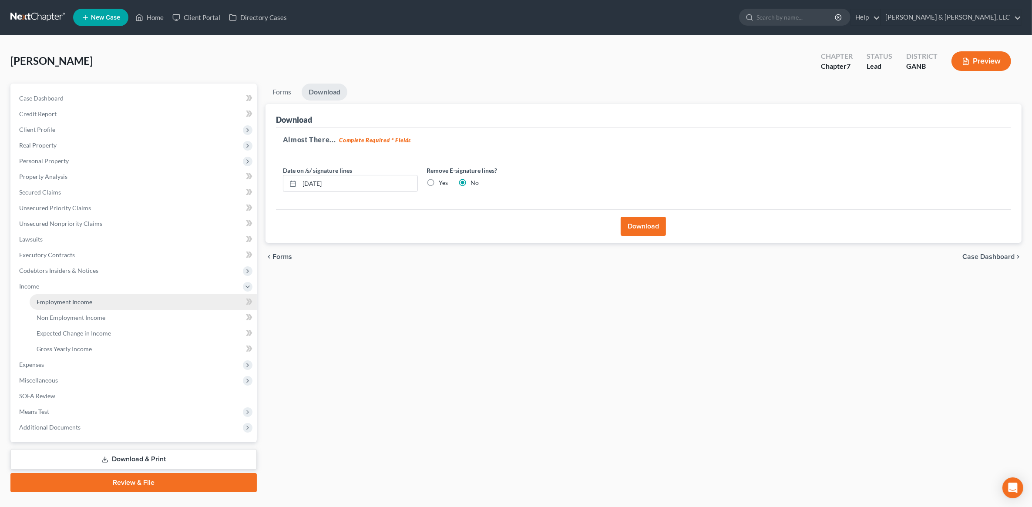
click at [68, 298] on span "Employment Income" at bounding box center [65, 301] width 56 height 7
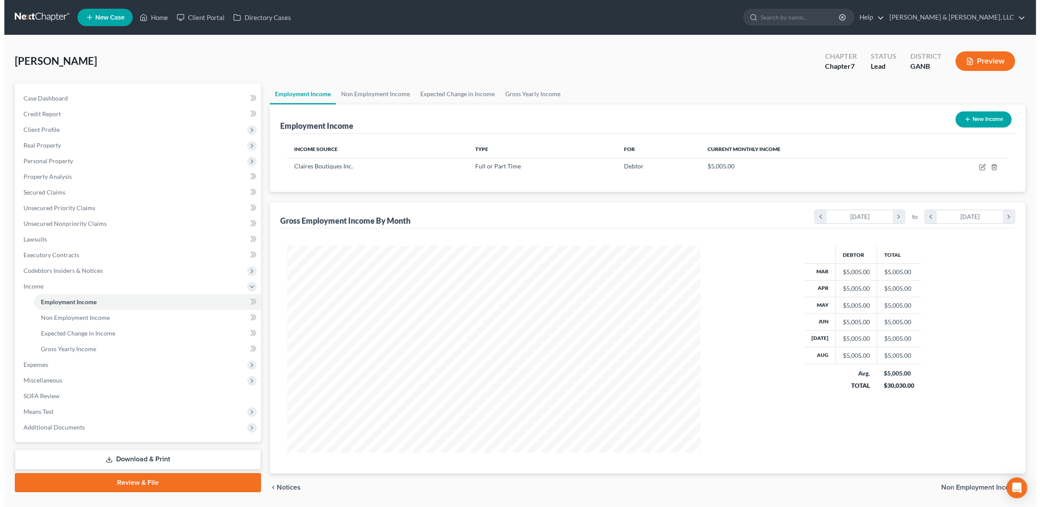
scroll to position [207, 431]
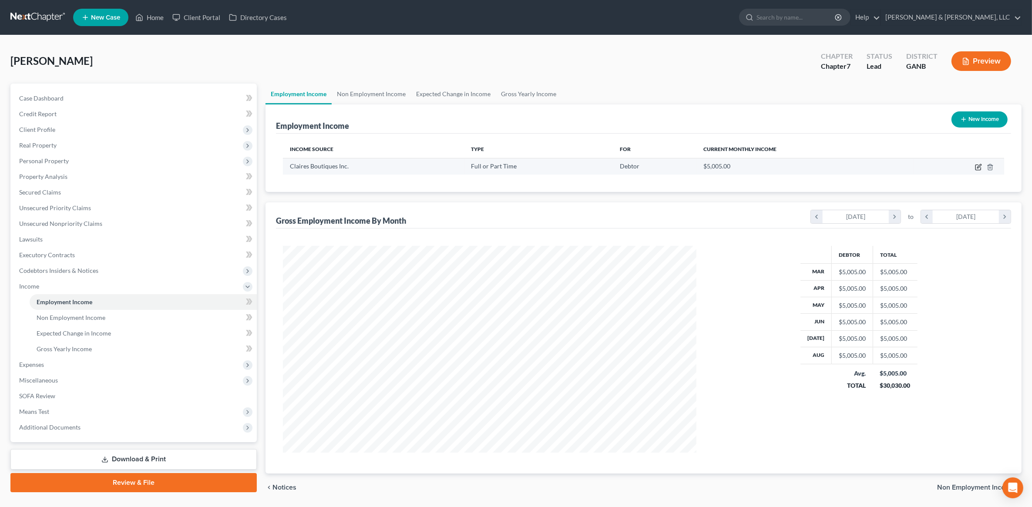
click at [979, 164] on icon "button" at bounding box center [978, 167] width 7 height 7
select select "0"
select select "14"
select select "2"
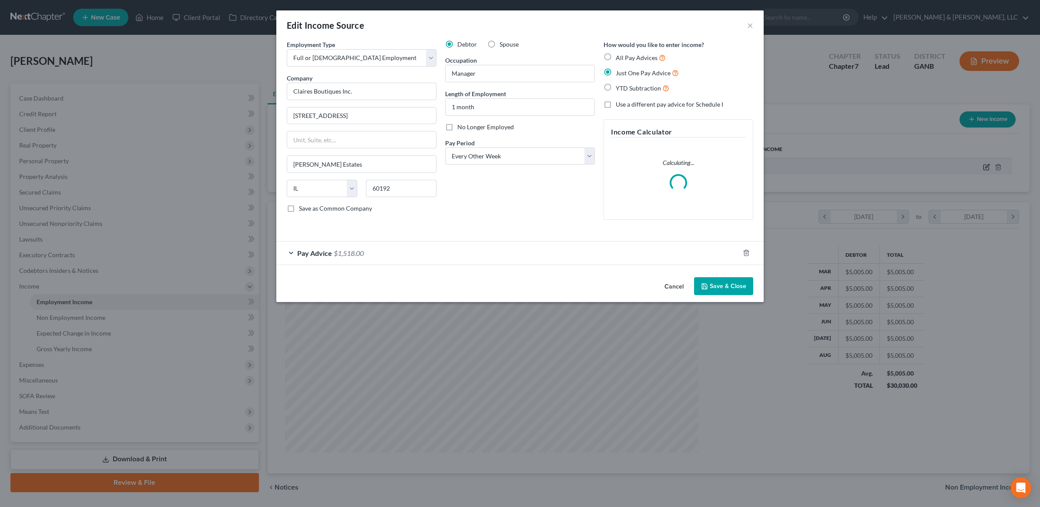
scroll to position [208, 434]
click at [364, 254] on span "$1,518.00" at bounding box center [349, 253] width 30 height 8
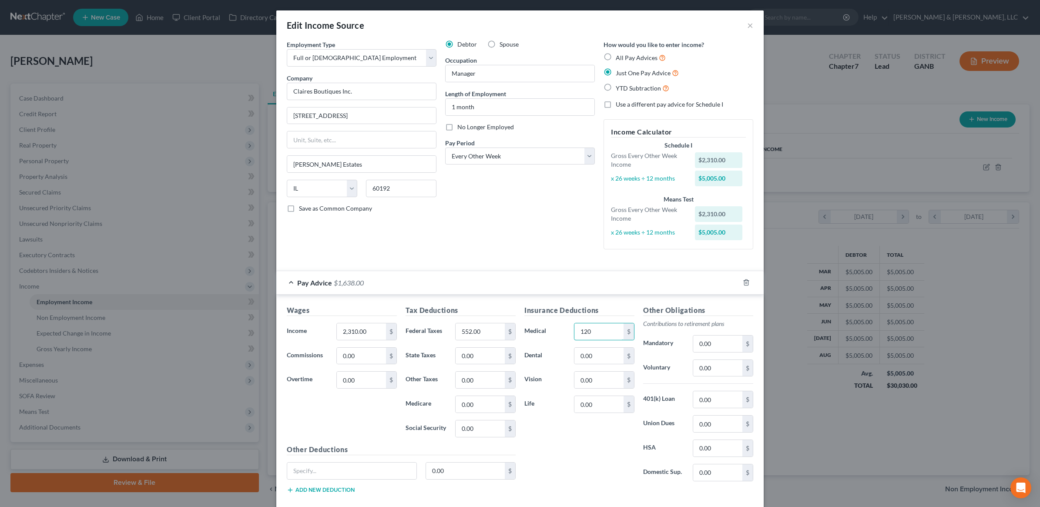
type input "120"
click at [569, 255] on div "Debtor Spouse Occupation Manager Length of Employment 1 month No Longer Employe…" at bounding box center [520, 148] width 158 height 216
click at [718, 370] on input "0.00" at bounding box center [718, 368] width 49 height 17
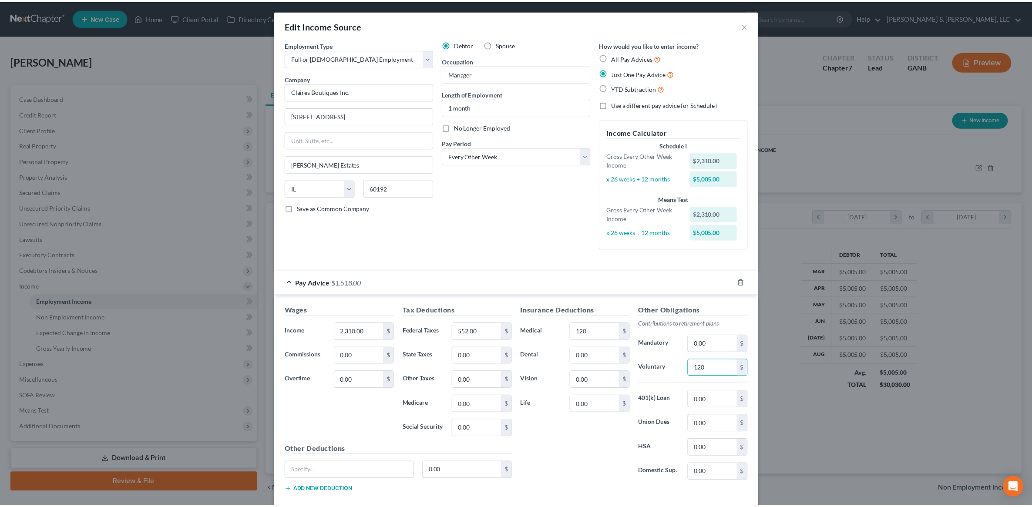
scroll to position [50, 0]
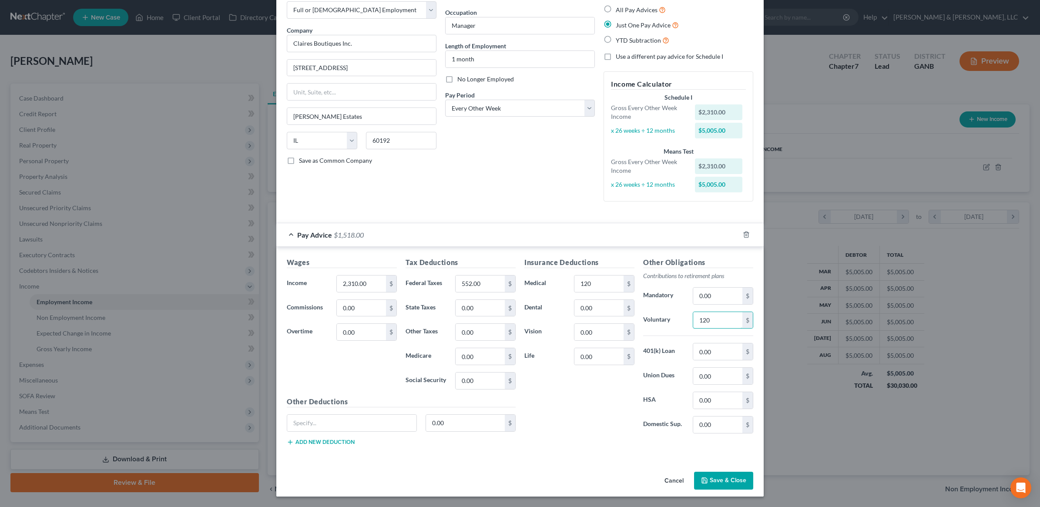
type input "120"
click at [721, 474] on button "Save & Close" at bounding box center [723, 481] width 59 height 18
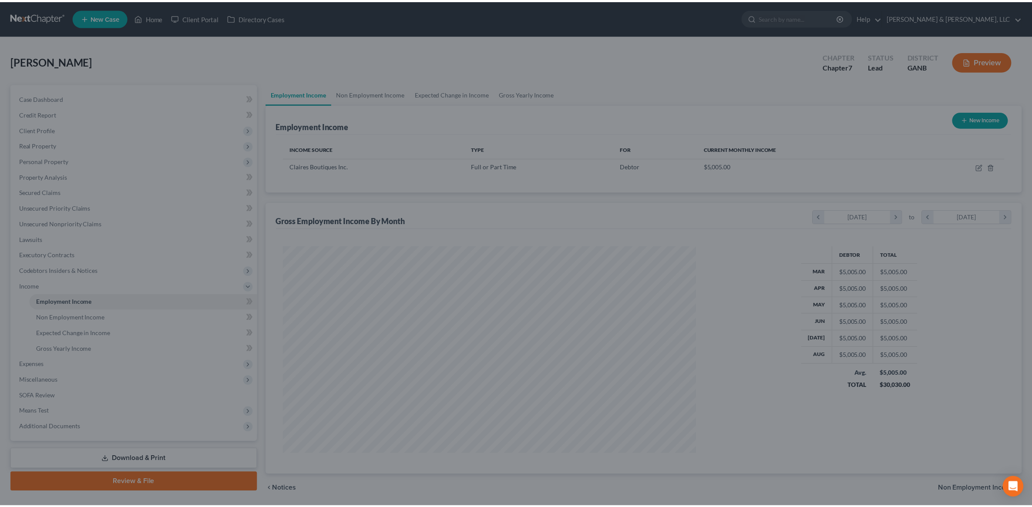
scroll to position [435144, 434919]
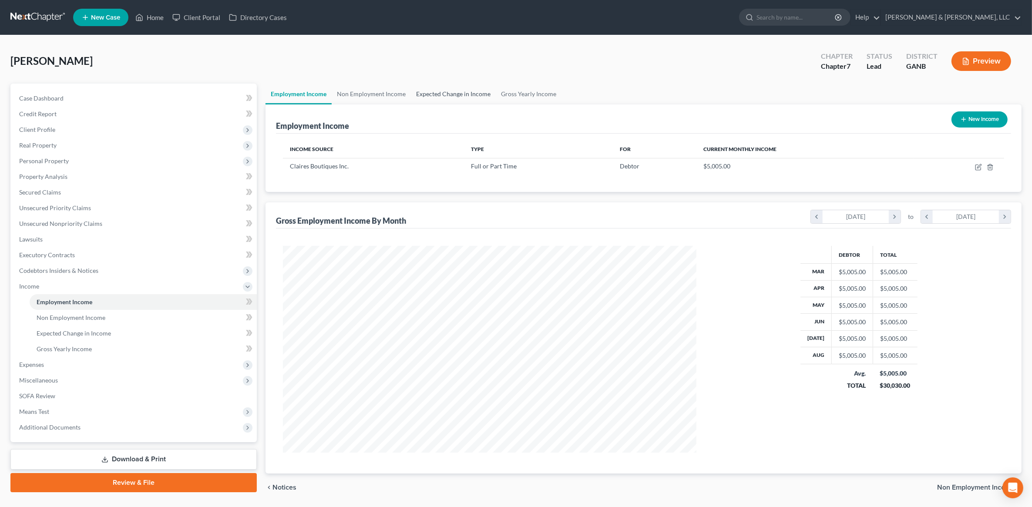
click at [482, 92] on link "Expected Change in Income" at bounding box center [453, 94] width 85 height 21
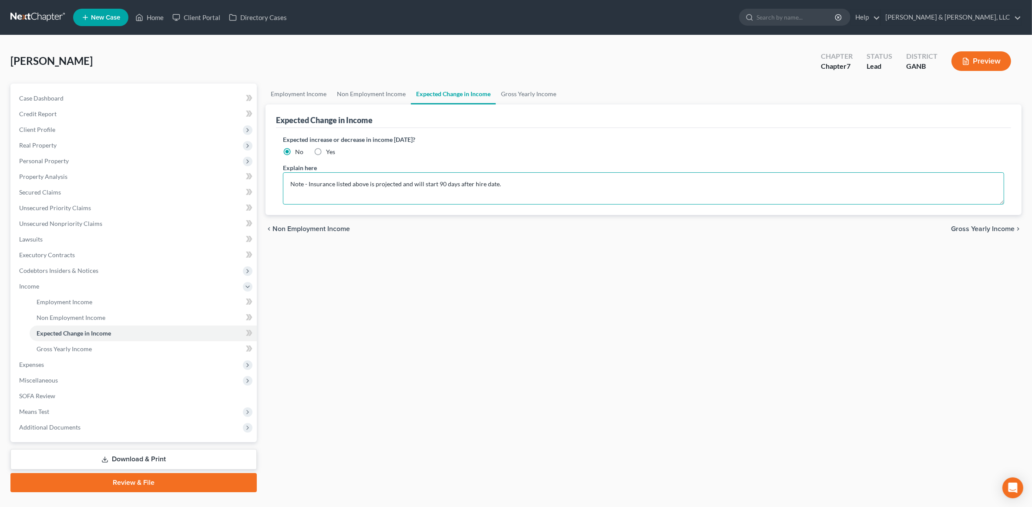
click at [334, 181] on textarea "Note - Insurance listed above is projected and will start 90 days after hire da…" at bounding box center [643, 188] width 721 height 32
type textarea "Note - Insurance and 401k listed above is projected and will start 90 days afte…"
click at [72, 189] on link "Secured Claims" at bounding box center [134, 193] width 245 height 16
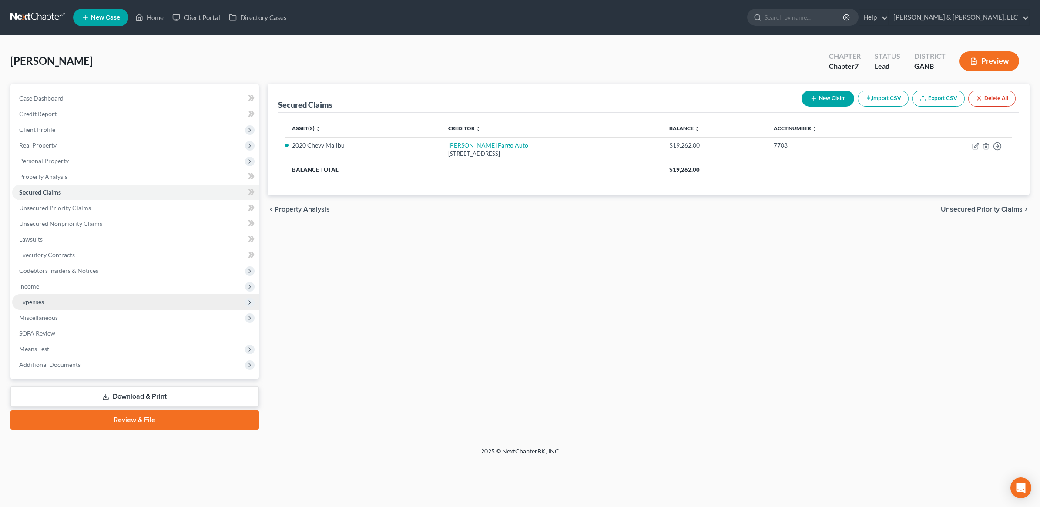
click at [66, 299] on span "Expenses" at bounding box center [135, 302] width 247 height 16
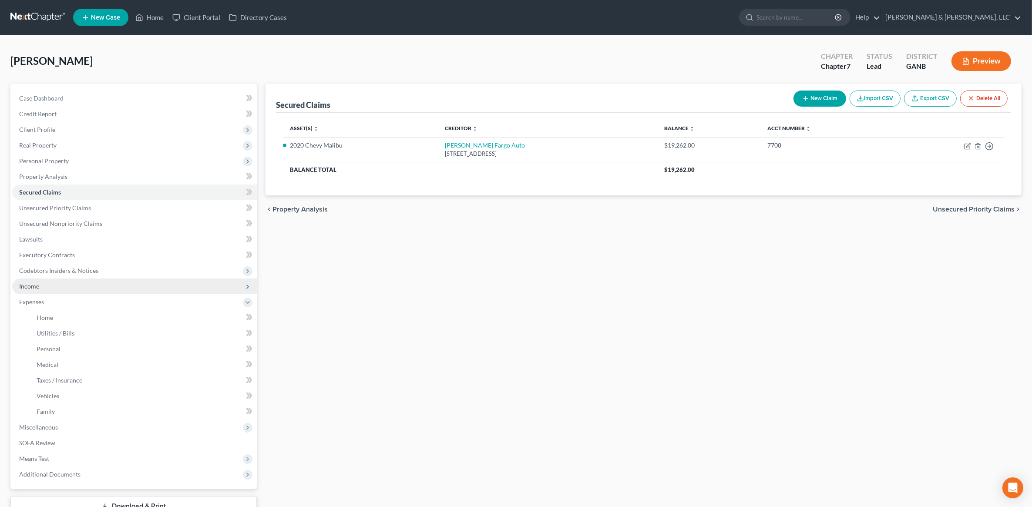
click at [47, 289] on span "Income" at bounding box center [134, 287] width 245 height 16
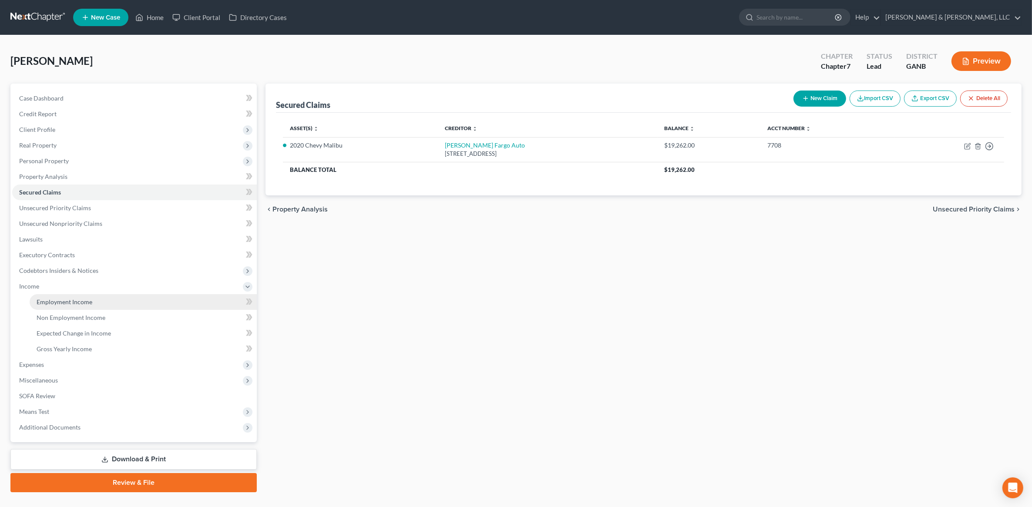
click at [90, 308] on link "Employment Income" at bounding box center [143, 302] width 227 height 16
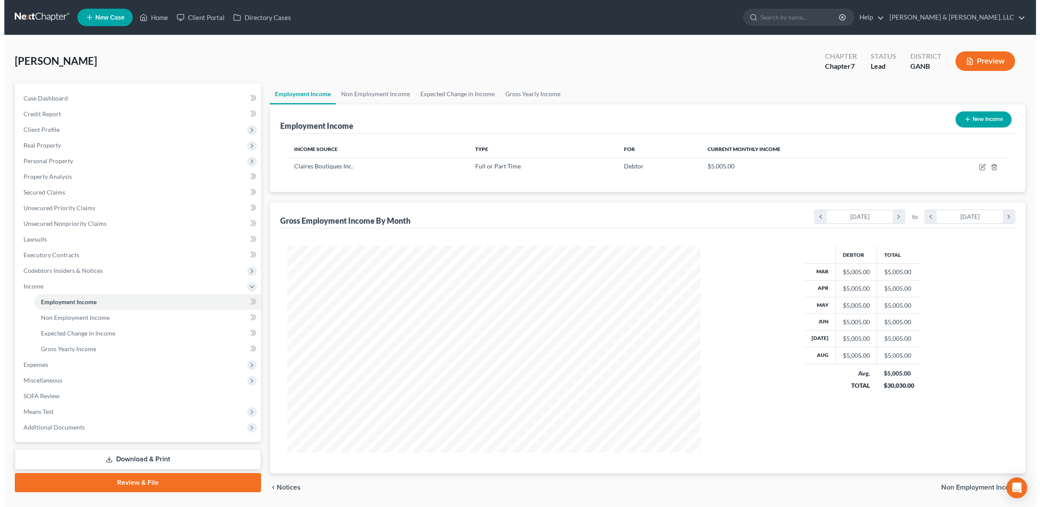
scroll to position [207, 431]
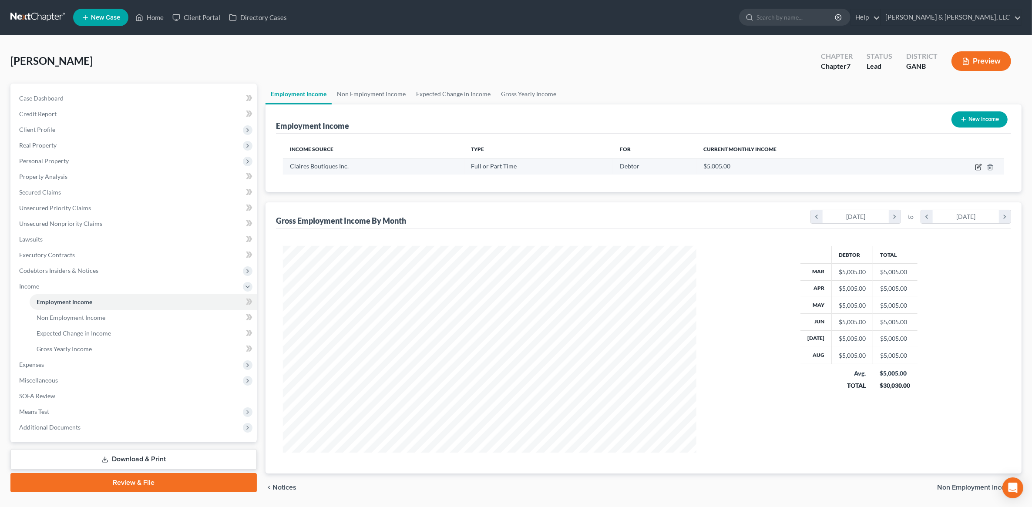
click at [976, 165] on icon "button" at bounding box center [978, 167] width 7 height 7
select select "0"
select select "14"
select select "2"
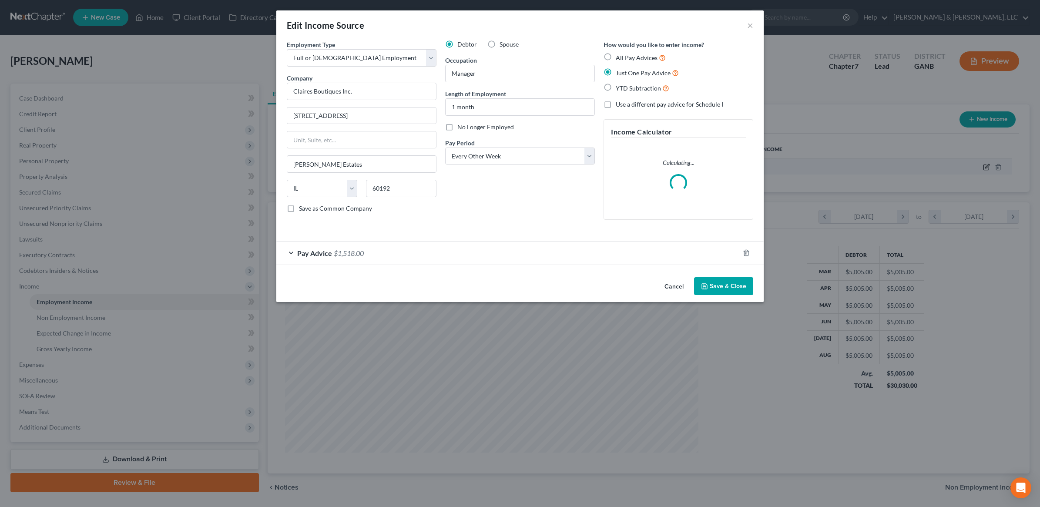
scroll to position [208, 434]
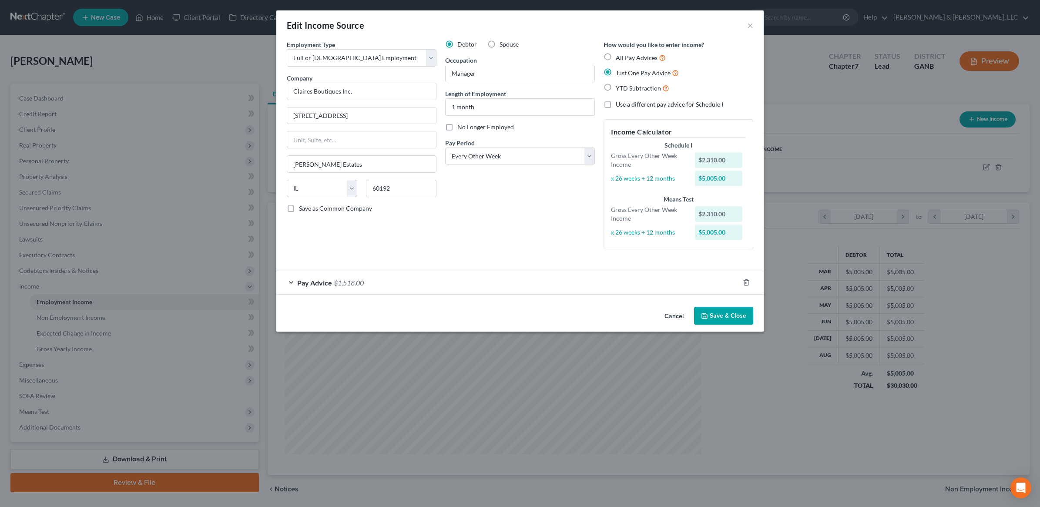
click at [616, 106] on label "Use a different pay advice for Schedule I" at bounding box center [670, 104] width 108 height 9
click at [620, 106] on input "Use a different pay advice for Schedule I" at bounding box center [623, 103] width 6 height 6
checkbox input "true"
click at [632, 312] on button "Add Schedule I Income" at bounding box center [647, 316] width 87 height 18
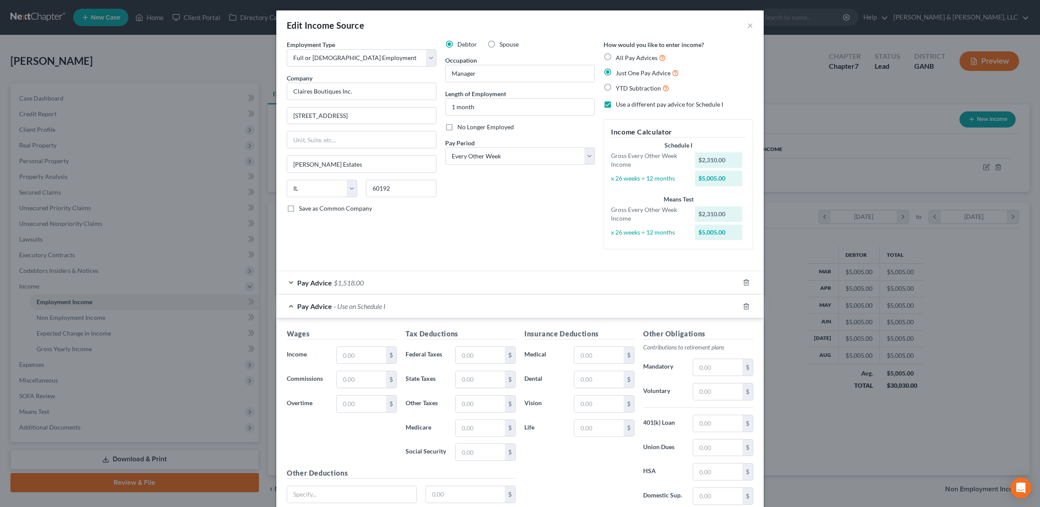
click at [285, 285] on div "Pay Advice $1,518.00" at bounding box center [507, 282] width 463 height 23
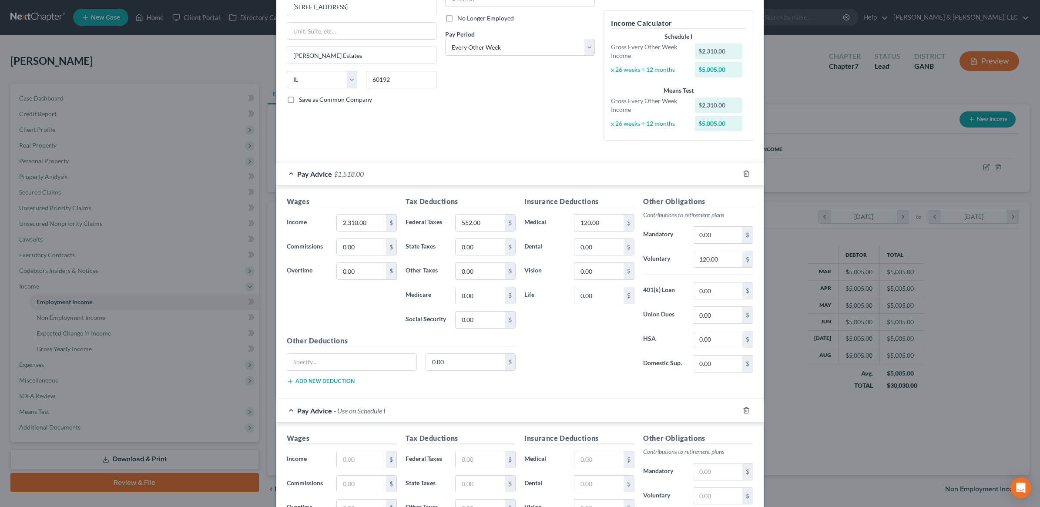
scroll to position [54, 0]
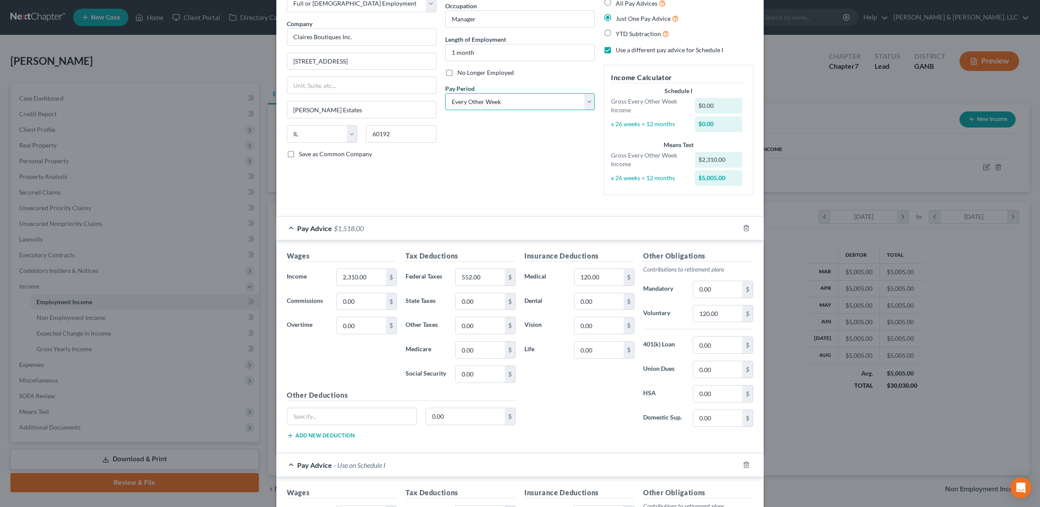
click at [512, 105] on select "Select Monthly Twice Monthly Every Other Week Weekly" at bounding box center [520, 101] width 150 height 17
click at [813, 110] on div "Edit Income Source × Employment Type * Select Full or Part Time Employment Self…" at bounding box center [520, 253] width 1040 height 507
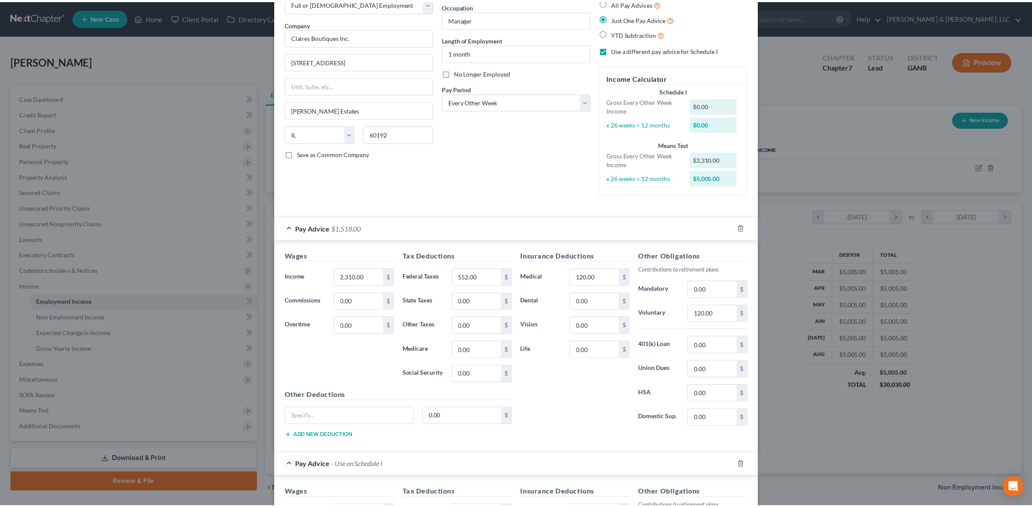
scroll to position [288, 0]
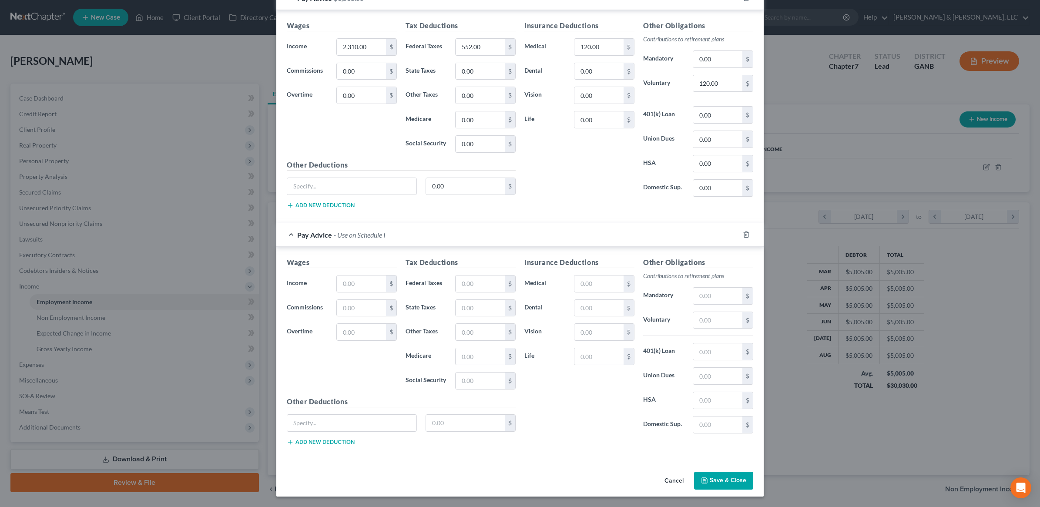
click at [723, 481] on button "Save & Close" at bounding box center [723, 481] width 59 height 18
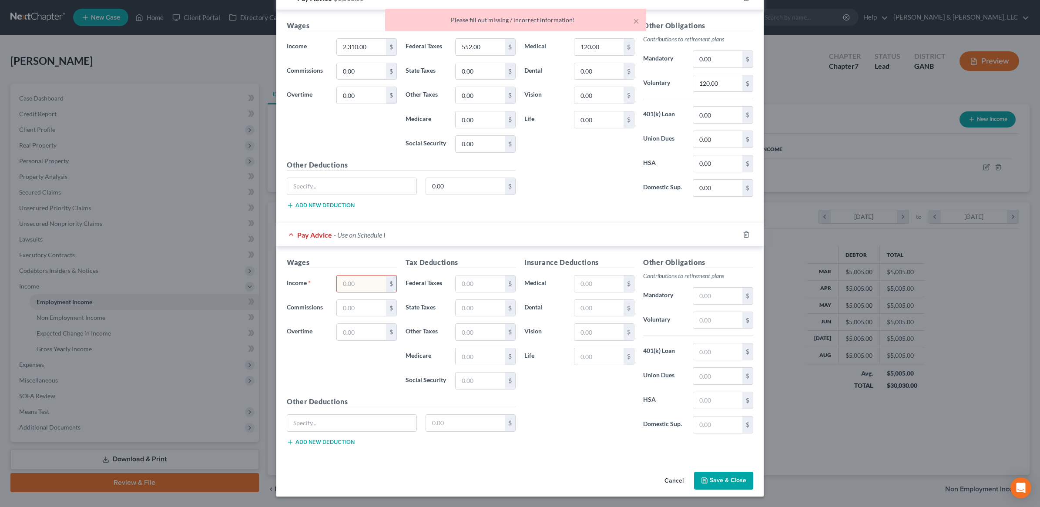
click at [359, 277] on input "text" at bounding box center [361, 284] width 49 height 17
type input "2,310"
click at [716, 485] on button "Save & Close" at bounding box center [723, 481] width 59 height 18
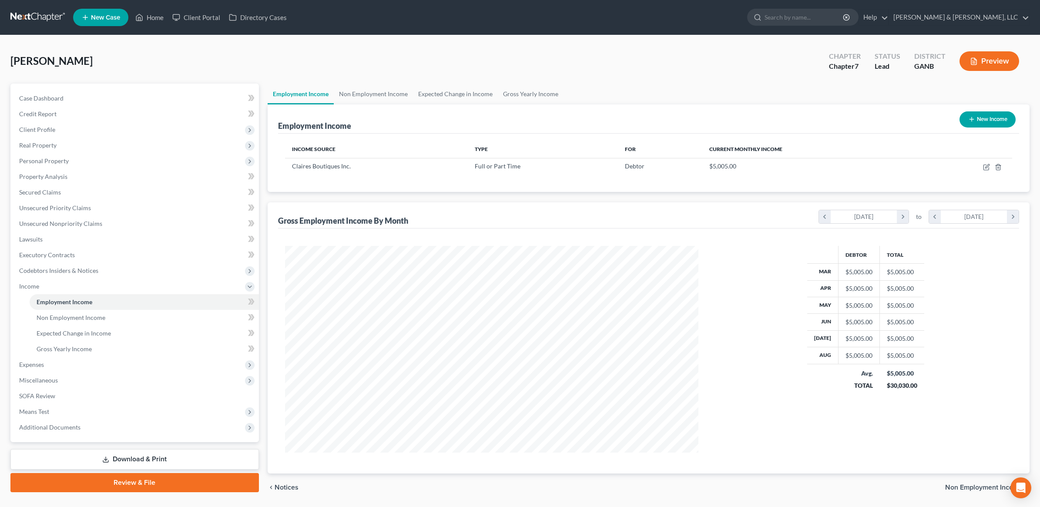
scroll to position [435144, 434919]
click at [980, 164] on icon "button" at bounding box center [979, 166] width 4 height 4
select select "0"
select select "14"
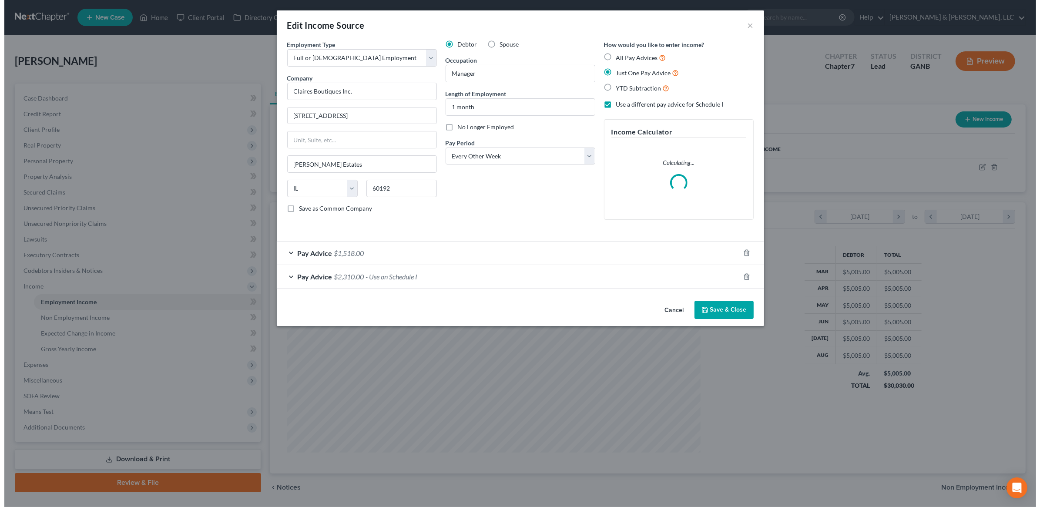
scroll to position [208, 434]
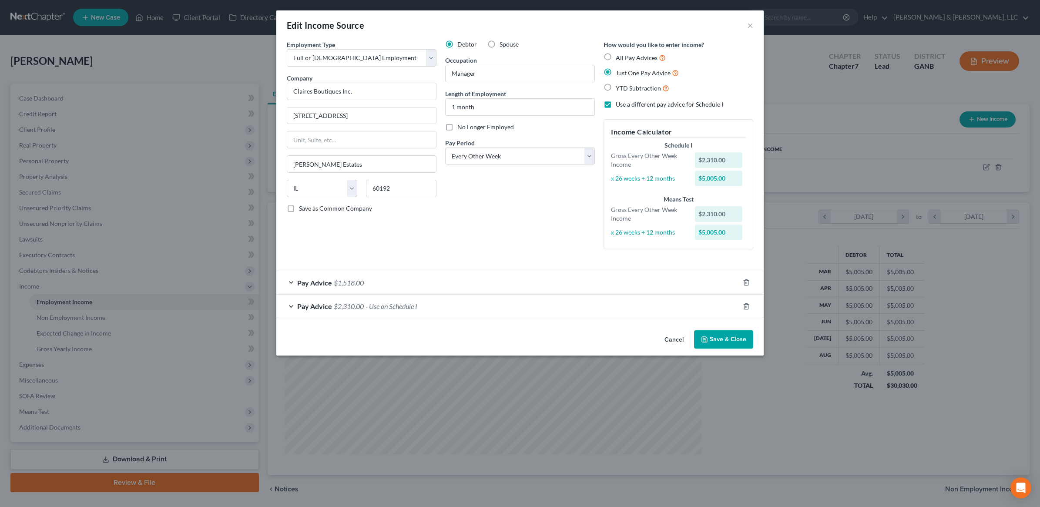
click at [377, 300] on div "Pay Advice $2,310.00 - Use on Schedule I" at bounding box center [507, 306] width 463 height 23
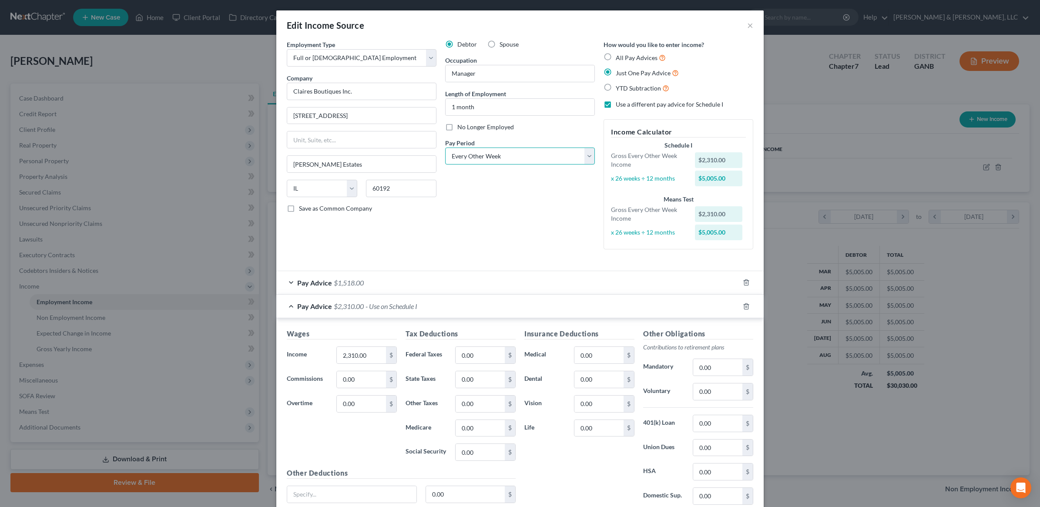
click at [467, 152] on select "Select Monthly Twice Monthly Every Other Week Weekly" at bounding box center [520, 156] width 150 height 17
select select "0"
click at [445, 148] on select "Select Monthly Twice Monthly Every Other Week Weekly" at bounding box center [520, 156] width 150 height 17
click at [366, 354] on input "2,310.00" at bounding box center [361, 355] width 49 height 17
type input "5,005"
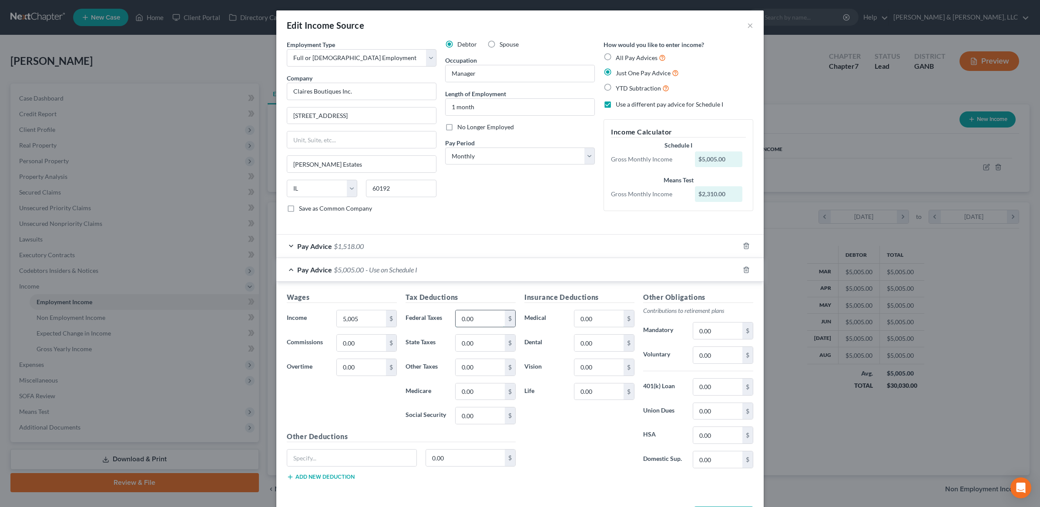
click at [492, 318] on input "0.00" at bounding box center [480, 318] width 49 height 17
type input "1,196"
click at [601, 321] on input "0.00" at bounding box center [599, 318] width 49 height 17
type input "240"
click at [719, 354] on input "0.00" at bounding box center [718, 355] width 49 height 17
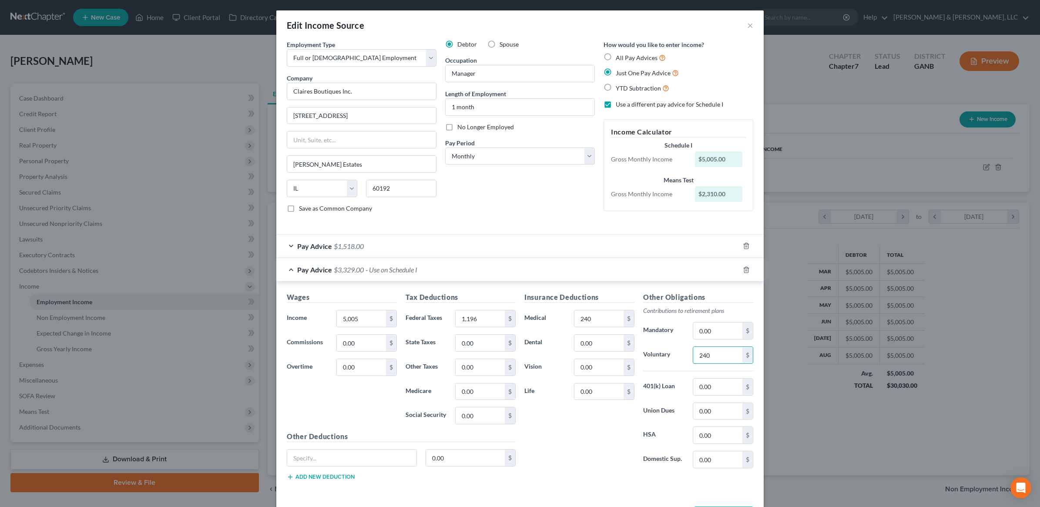
type input "240"
click at [342, 246] on span "$1,518.00" at bounding box center [349, 246] width 30 height 8
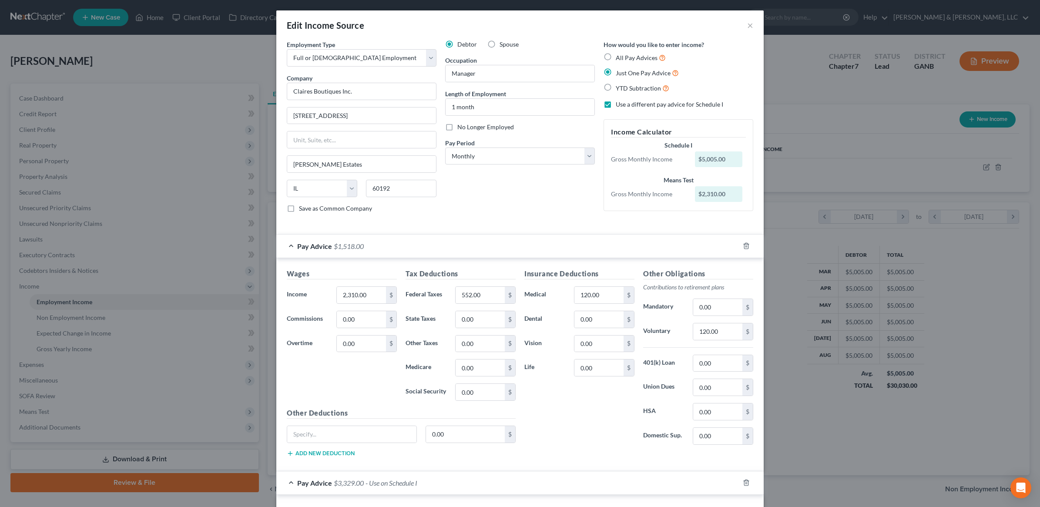
click at [512, 210] on div "Debtor Spouse Occupation Manager Length of Employment 1 month No Longer Employe…" at bounding box center [520, 130] width 158 height 180
click at [380, 296] on input "2,310.00" at bounding box center [361, 295] width 49 height 17
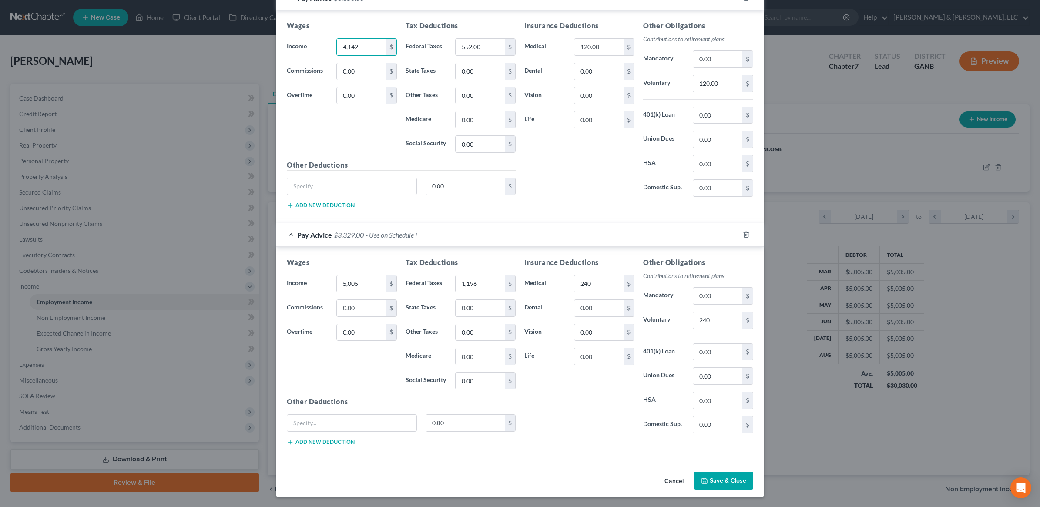
scroll to position [144, 0]
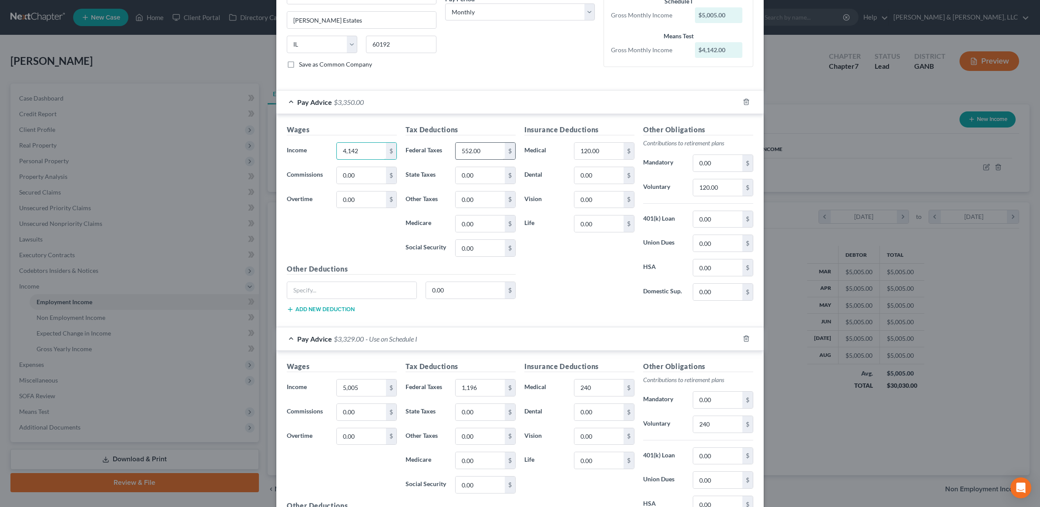
type input "4,142"
click at [483, 155] on input "552.00" at bounding box center [480, 151] width 49 height 17
click at [573, 499] on div "Insurance Deductions Medical 240 $ Dental 0.00 $ Vision 0.00 $ Life 0.00 $" at bounding box center [579, 452] width 119 height 183
click at [484, 149] on input "1,100" at bounding box center [480, 151] width 49 height 17
type input "793"
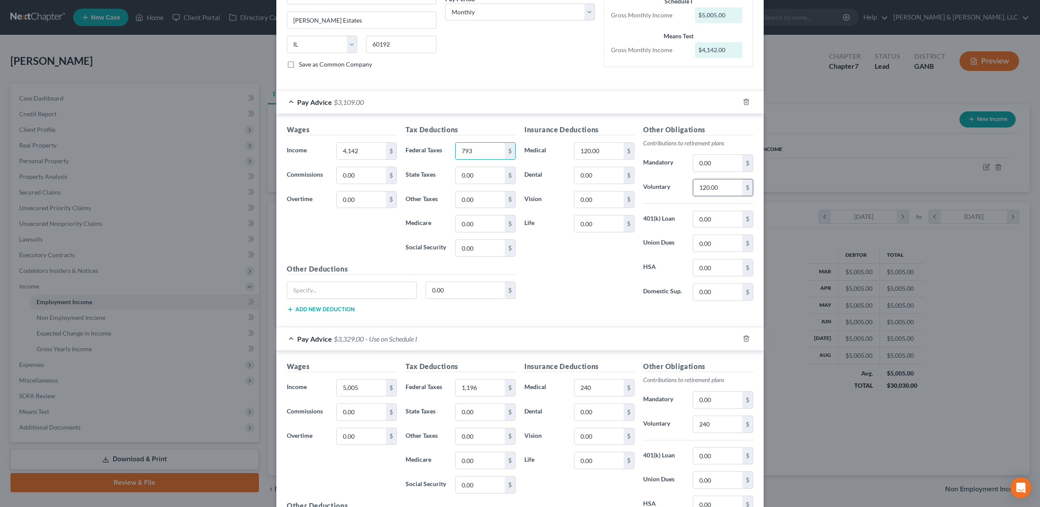
click at [711, 194] on input "120.00" at bounding box center [718, 187] width 49 height 17
type input "0"
click at [585, 153] on input "120.00" at bounding box center [599, 151] width 49 height 17
type input "0"
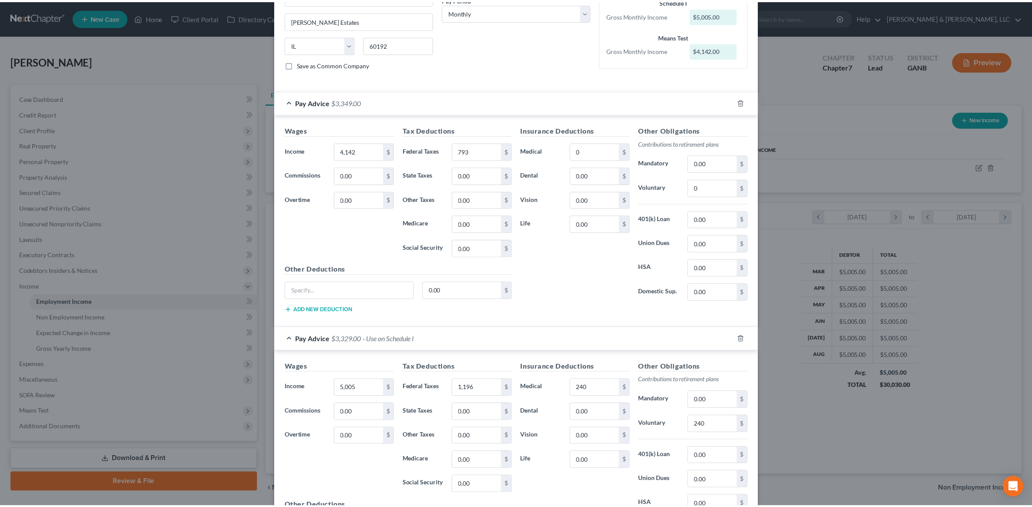
scroll to position [253, 0]
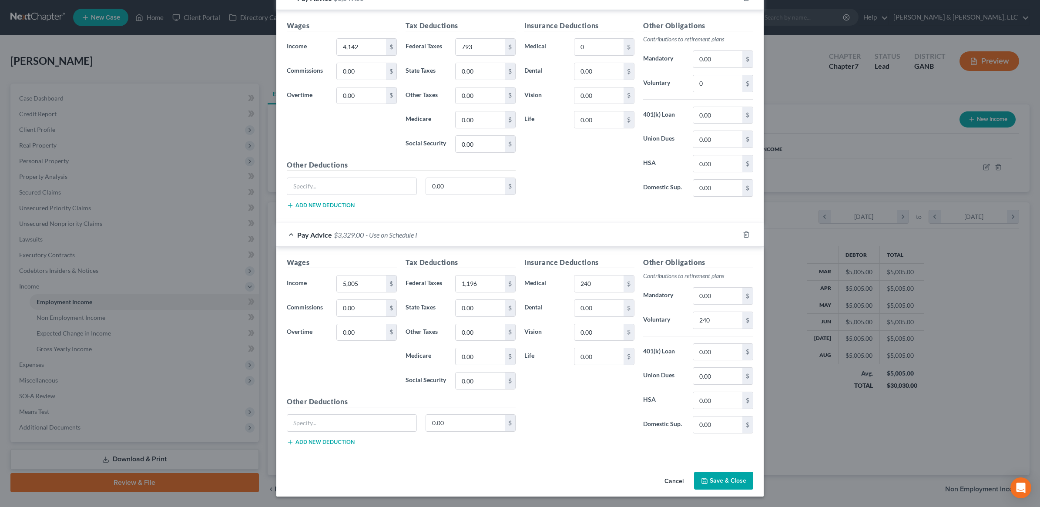
click at [717, 484] on button "Save & Close" at bounding box center [723, 481] width 59 height 18
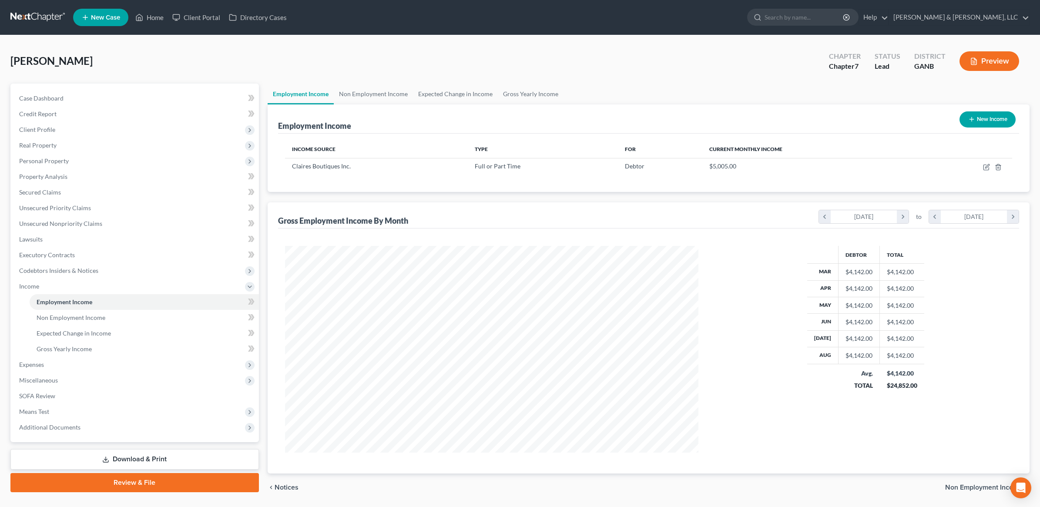
scroll to position [435144, 434919]
click at [995, 64] on button "Preview" at bounding box center [982, 61] width 60 height 20
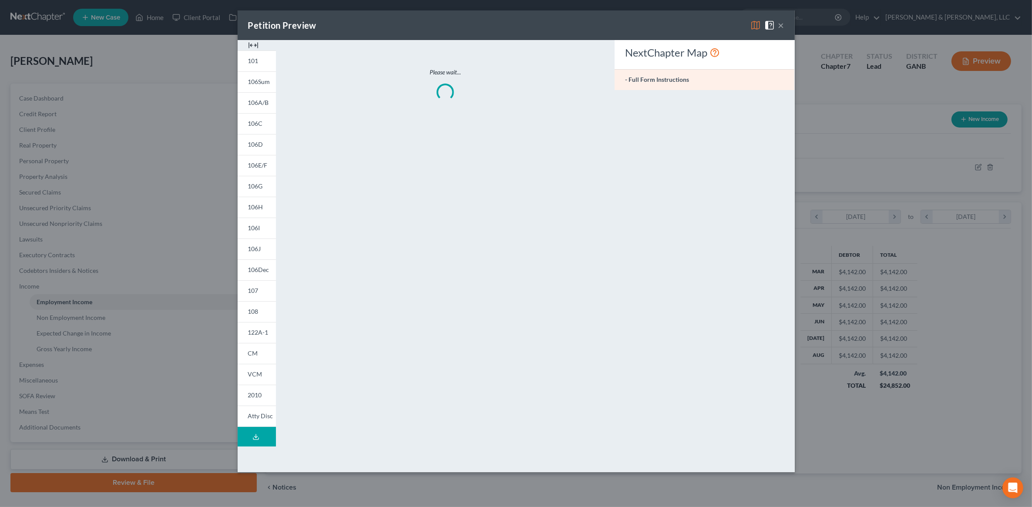
scroll to position [208, 434]
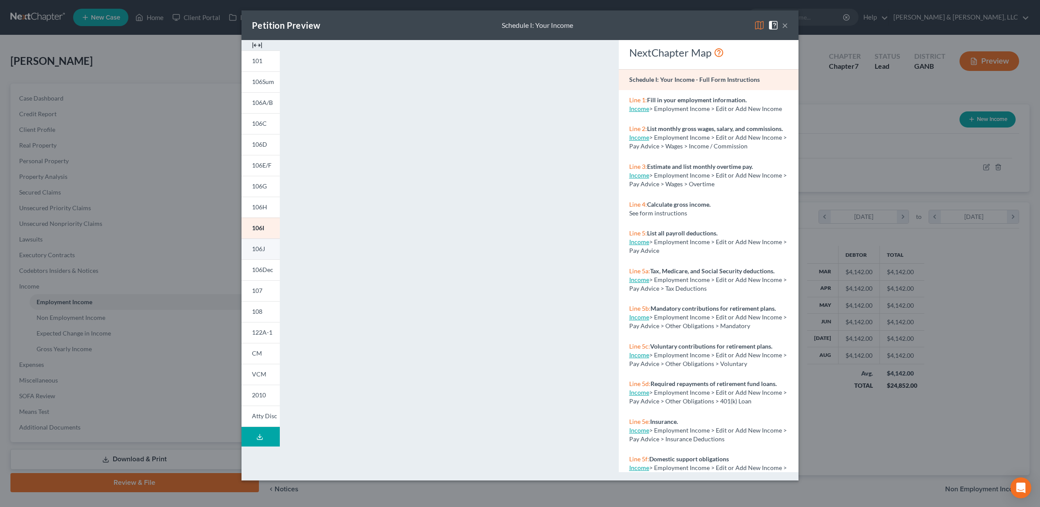
click at [259, 247] on span "106J" at bounding box center [258, 248] width 13 height 7
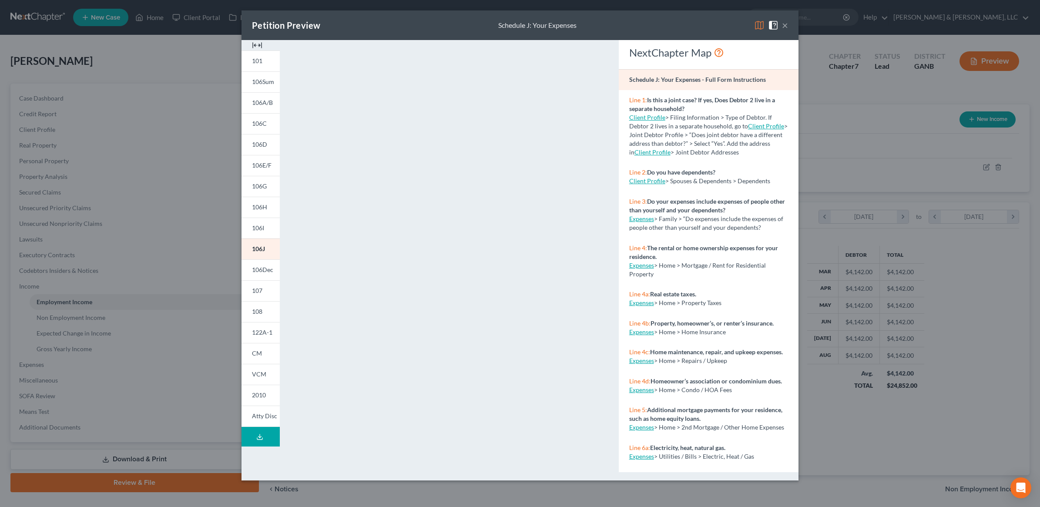
click at [761, 27] on img at bounding box center [759, 25] width 10 height 10
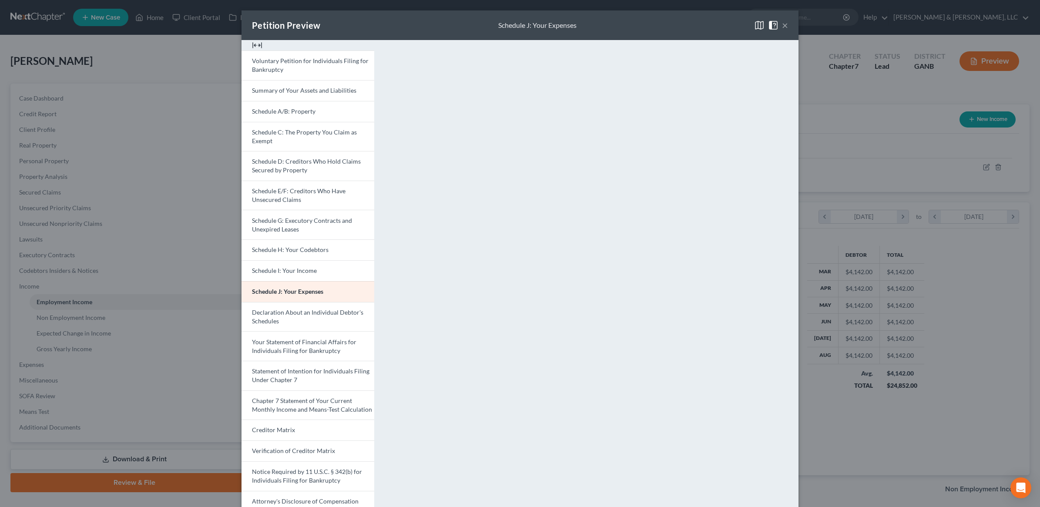
click at [782, 22] on button "×" at bounding box center [785, 25] width 6 height 10
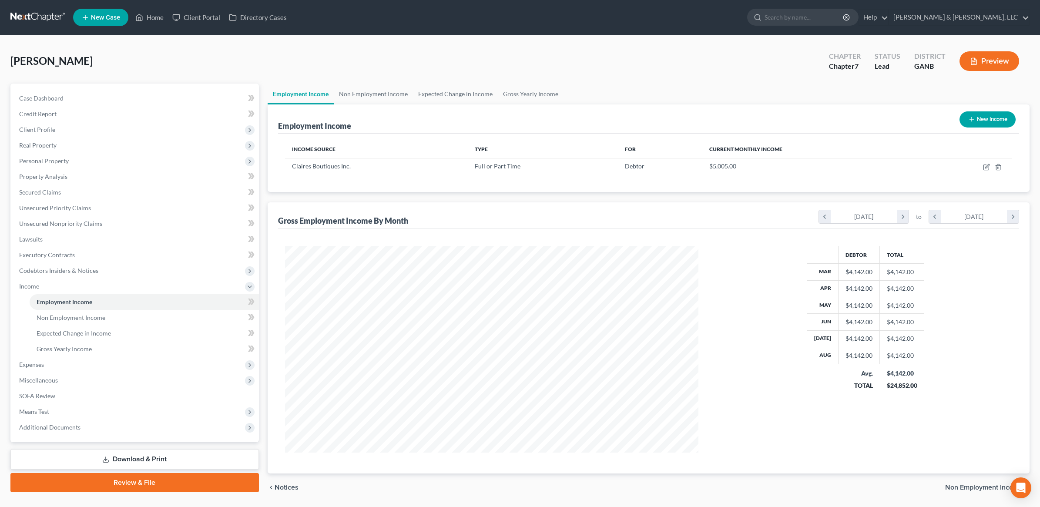
scroll to position [435144, 434919]
click at [980, 167] on icon "button" at bounding box center [979, 166] width 4 height 4
select select "0"
select select "14"
select select "0"
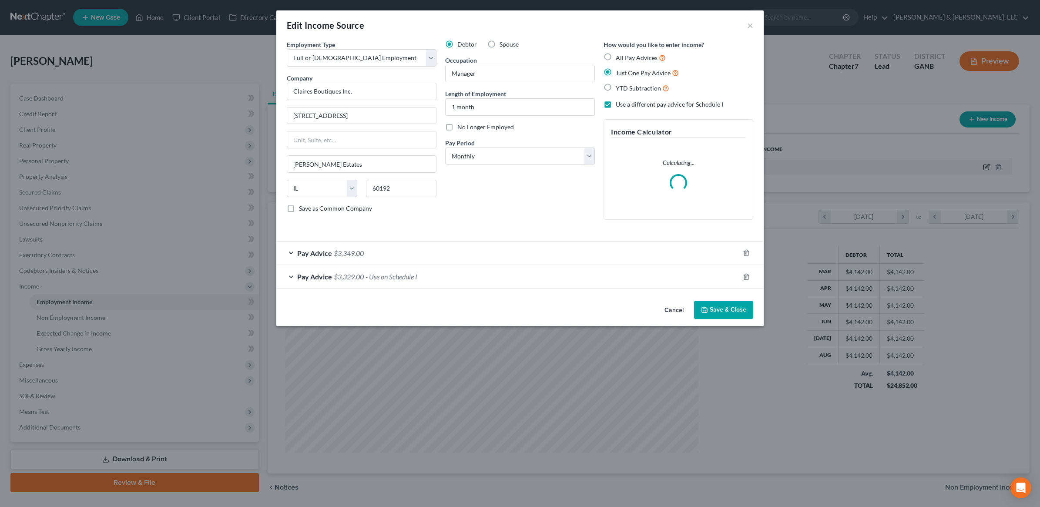
scroll to position [208, 434]
click at [389, 280] on span "- Use on Schedule I" at bounding box center [392, 277] width 52 height 8
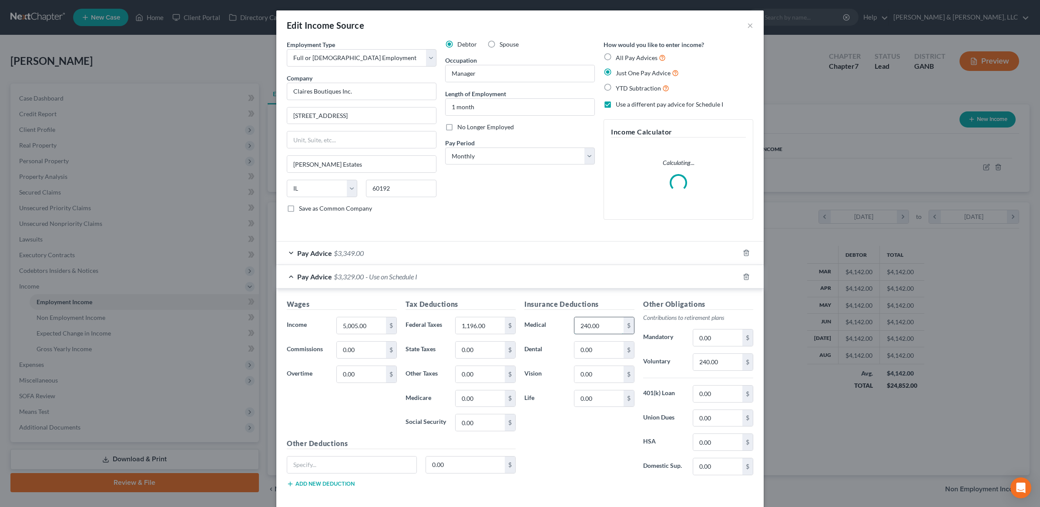
click at [602, 329] on input "240.00" at bounding box center [599, 325] width 49 height 17
type input "260"
click at [720, 363] on input "240.00" at bounding box center [718, 362] width 49 height 17
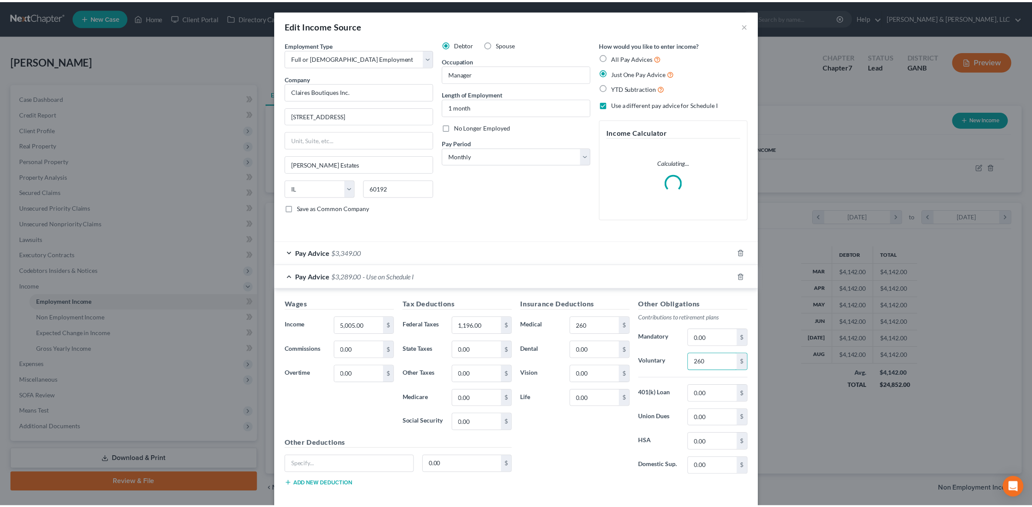
scroll to position [44, 0]
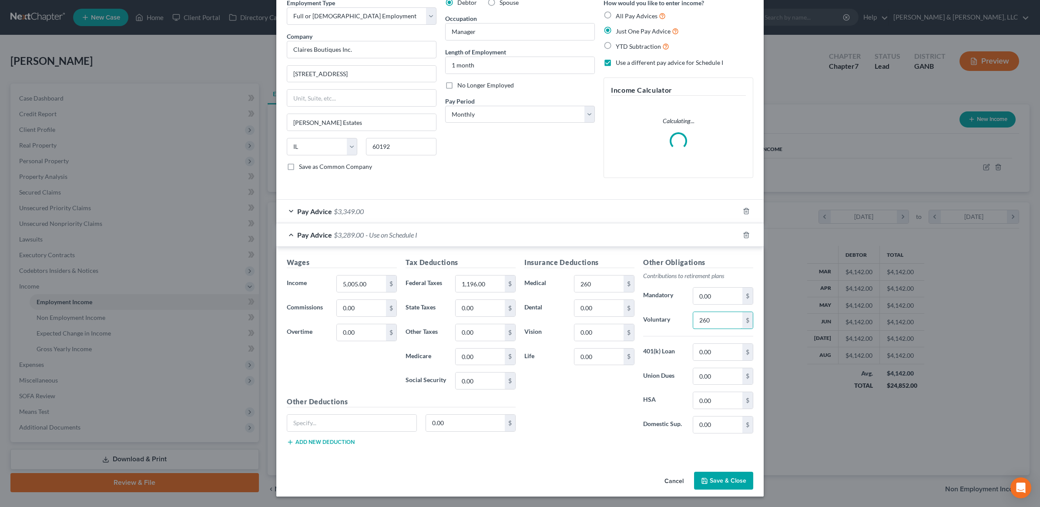
type input "260"
click at [721, 475] on button "Save & Close" at bounding box center [723, 481] width 59 height 18
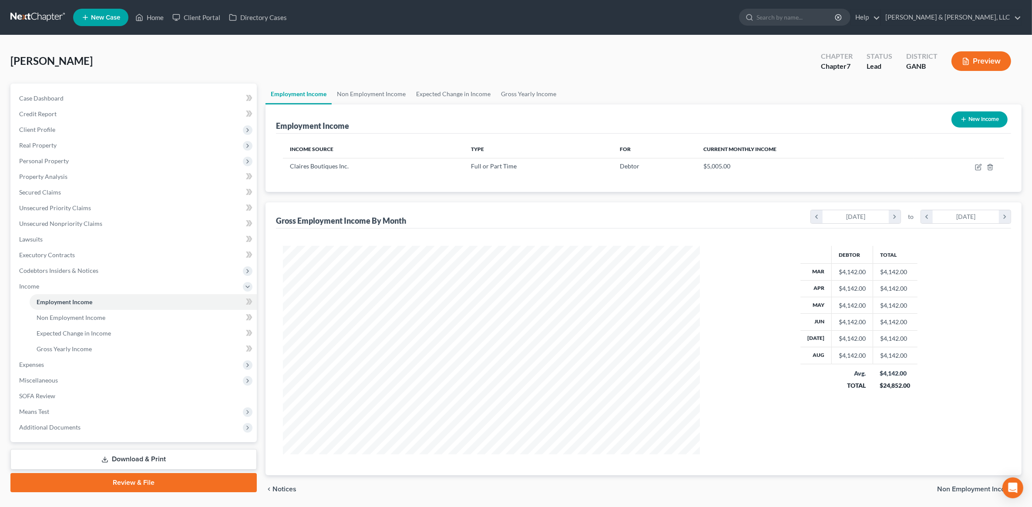
scroll to position [435144, 434919]
click at [70, 362] on span "Expenses" at bounding box center [134, 365] width 245 height 16
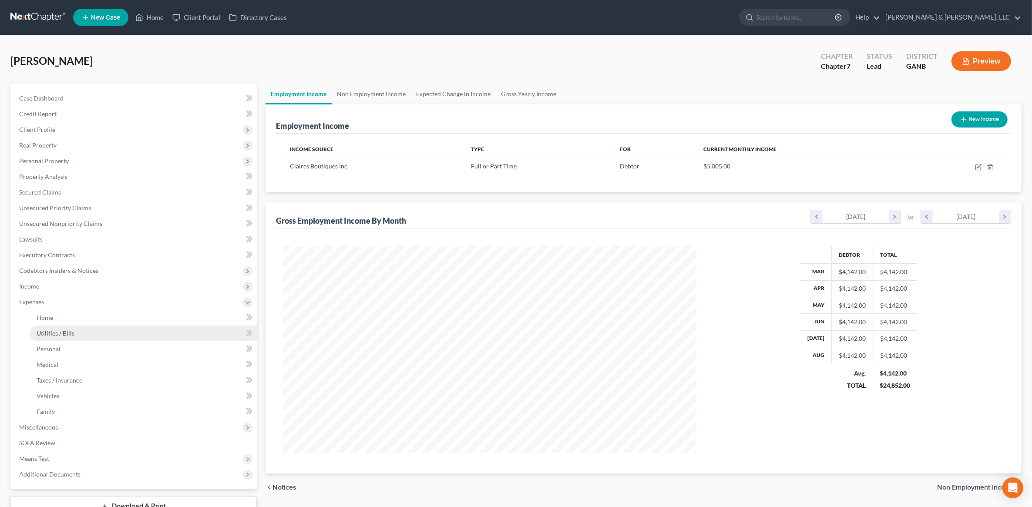
click at [66, 332] on span "Utilities / Bills" at bounding box center [56, 333] width 38 height 7
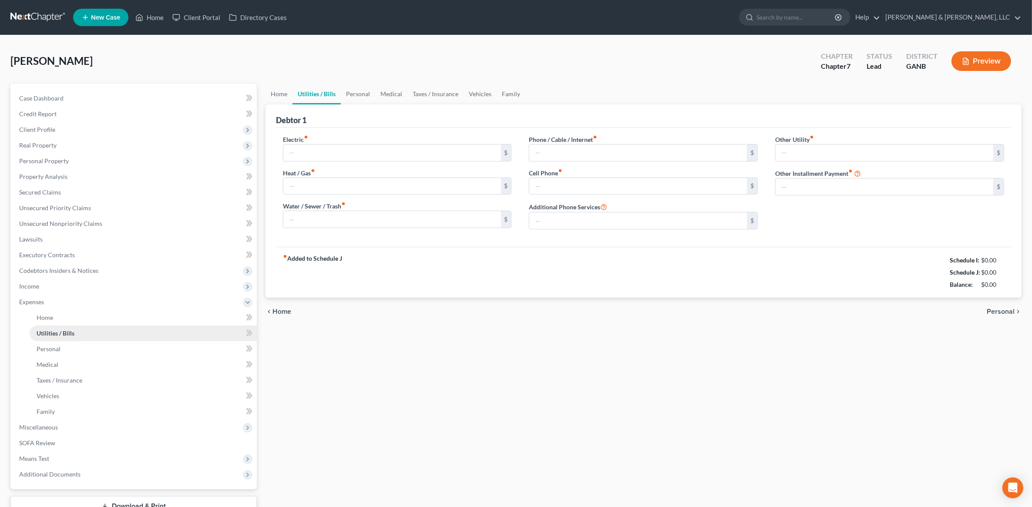
type input "120.00"
type input "0.00"
type input "50.00"
type input "64.00"
type input "0.00"
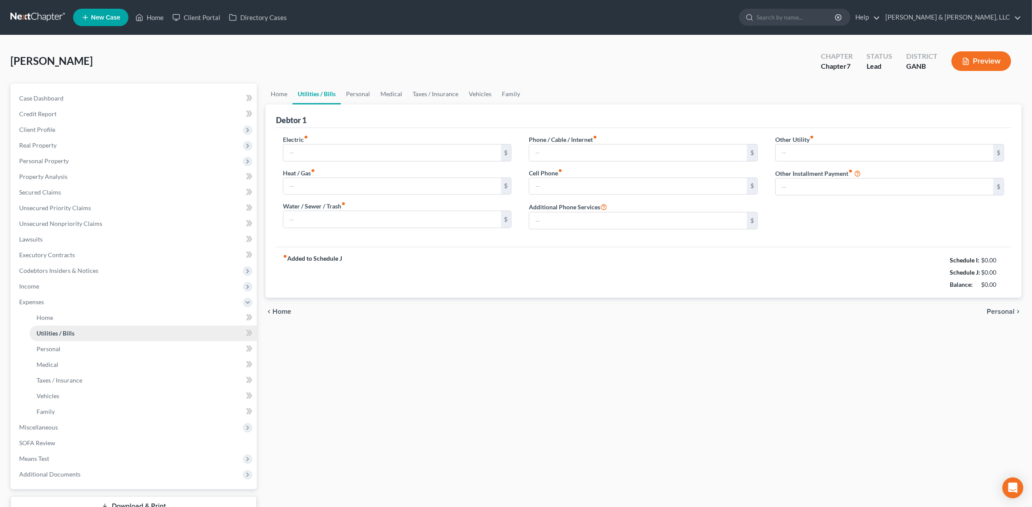
type input "0.00"
click at [66, 194] on link "Secured Claims" at bounding box center [134, 193] width 245 height 16
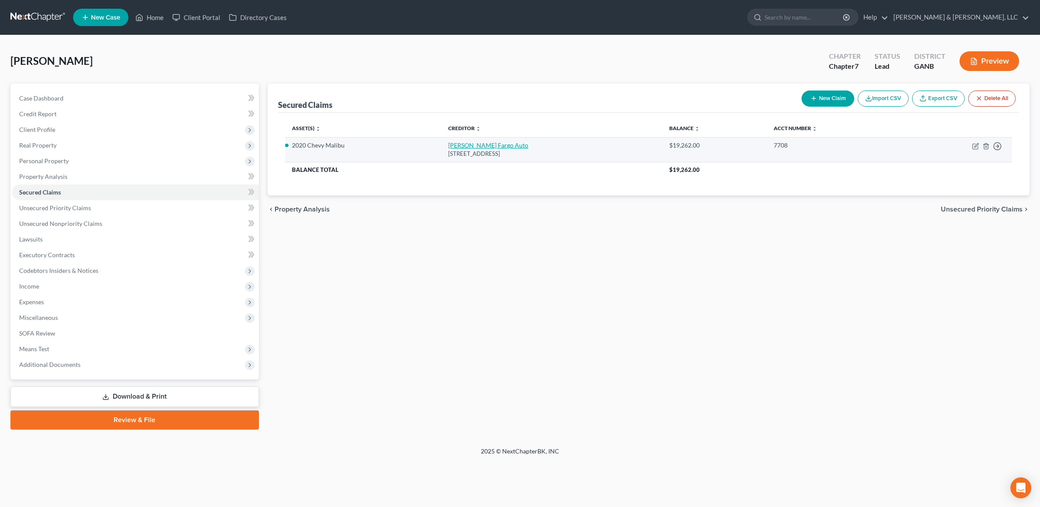
click at [448, 147] on link "Wells Fargo Auto" at bounding box center [488, 144] width 80 height 7
select select "43"
select select "0"
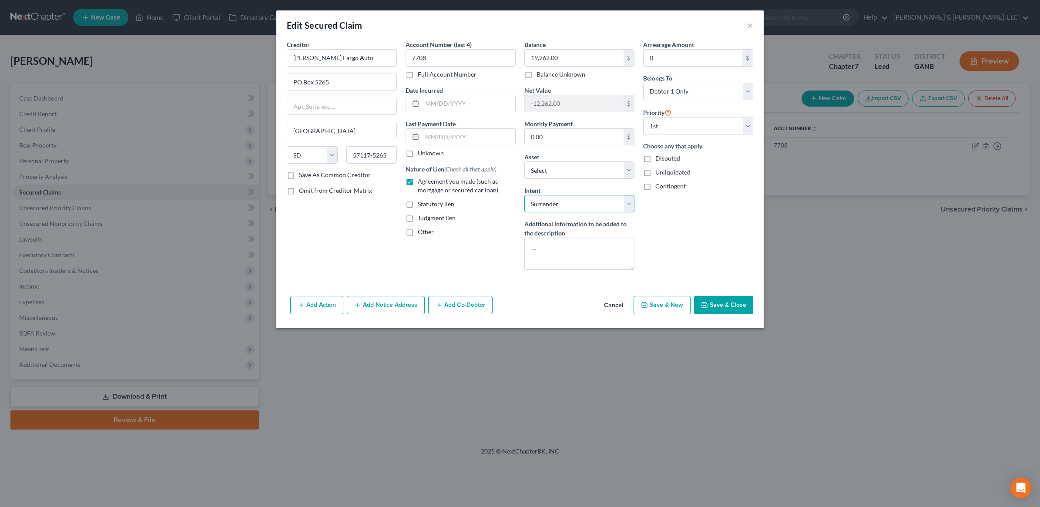
click at [586, 199] on select "Select Surrender Redeem Reaffirm Avoid Other" at bounding box center [580, 203] width 110 height 17
select select "2"
click at [525, 196] on select "Select Surrender Redeem Reaffirm Avoid Other" at bounding box center [580, 203] width 110 height 17
click at [740, 313] on button "Save & Close" at bounding box center [723, 305] width 59 height 18
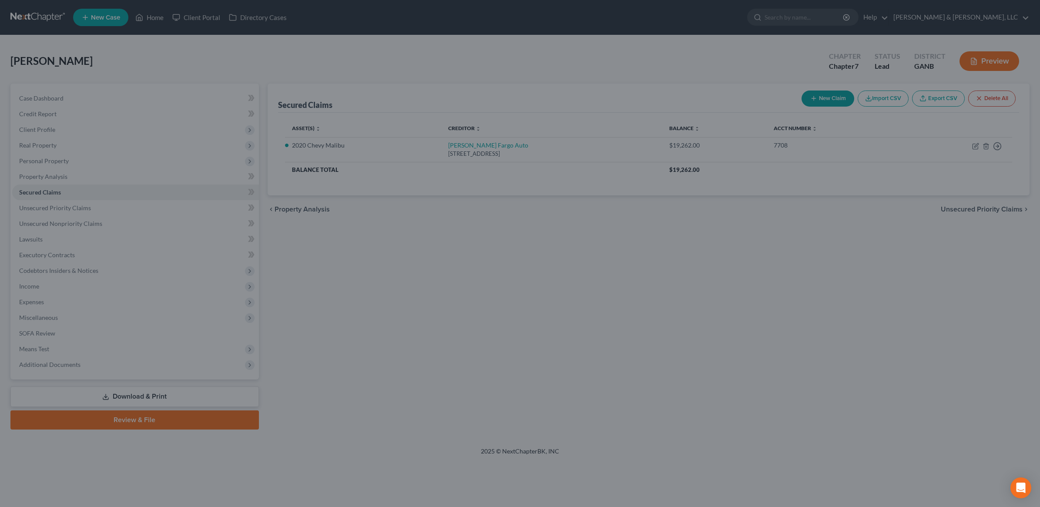
select select "6"
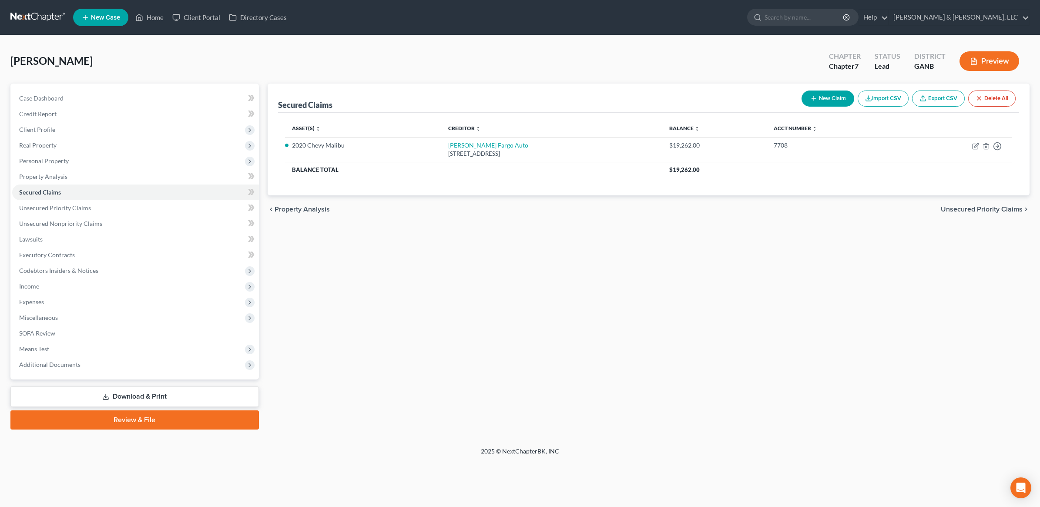
click at [114, 418] on link "Review & File" at bounding box center [134, 420] width 249 height 19
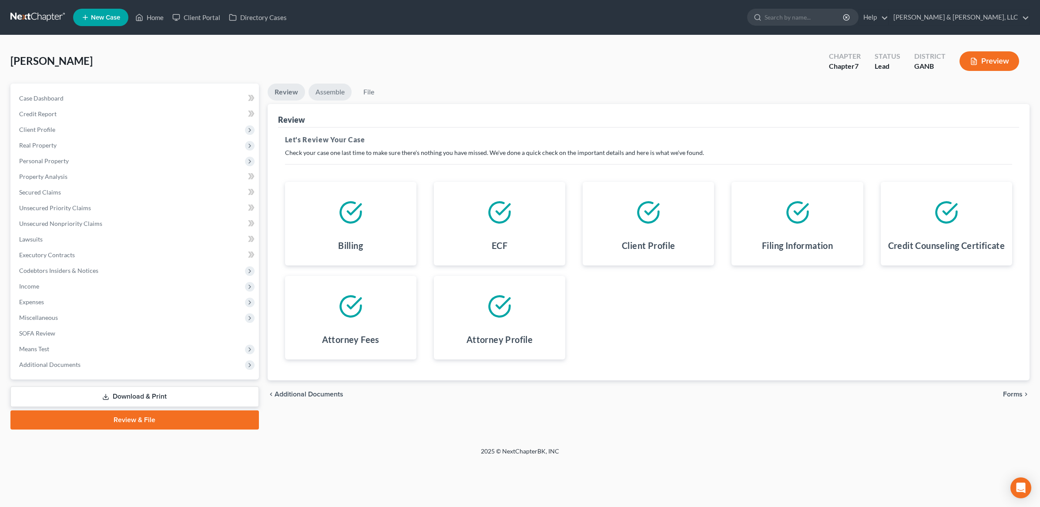
click at [333, 96] on link "Assemble" at bounding box center [330, 92] width 43 height 17
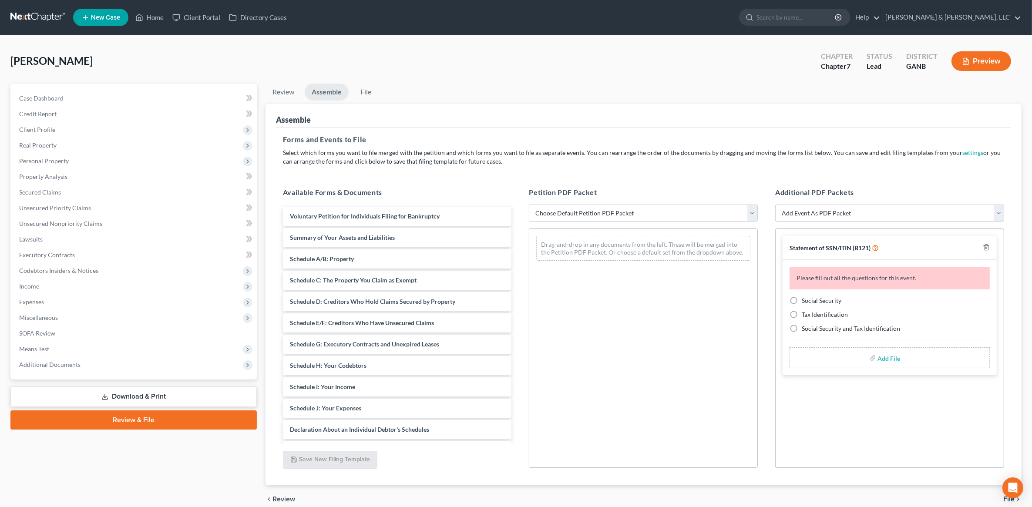
click at [643, 219] on select "Choose Default Petition PDF Packet Complete Bankruptcy Petition (all forms and …" at bounding box center [643, 213] width 229 height 17
select select "2"
click at [529, 205] on select "Choose Default Petition PDF Packet Complete Bankruptcy Petition (all forms and …" at bounding box center [643, 213] width 229 height 17
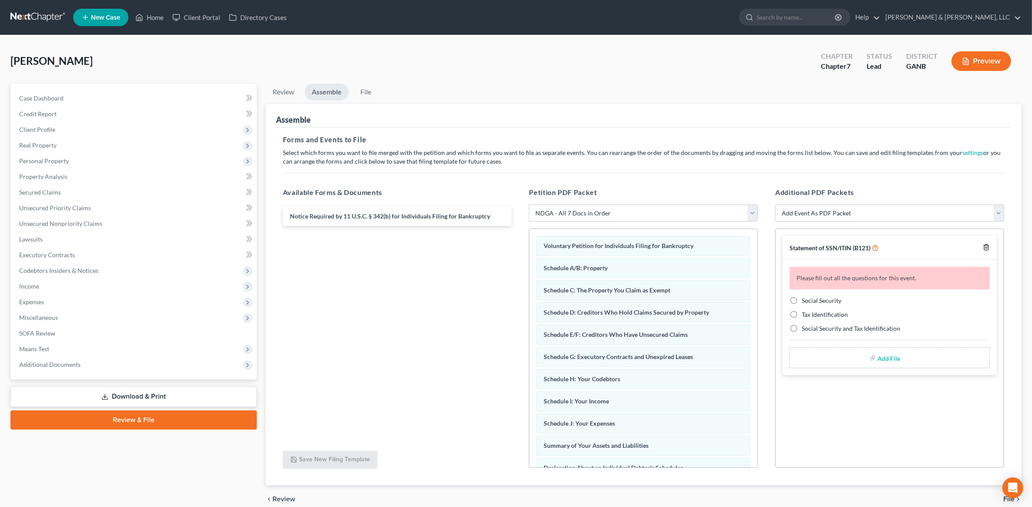
click at [987, 249] on icon "button" at bounding box center [986, 247] width 7 height 7
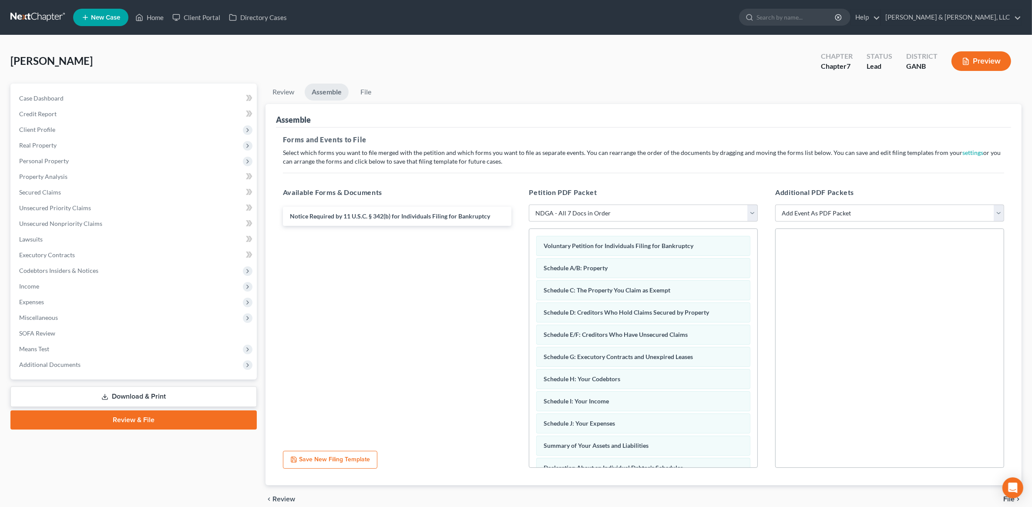
scroll to position [39, 0]
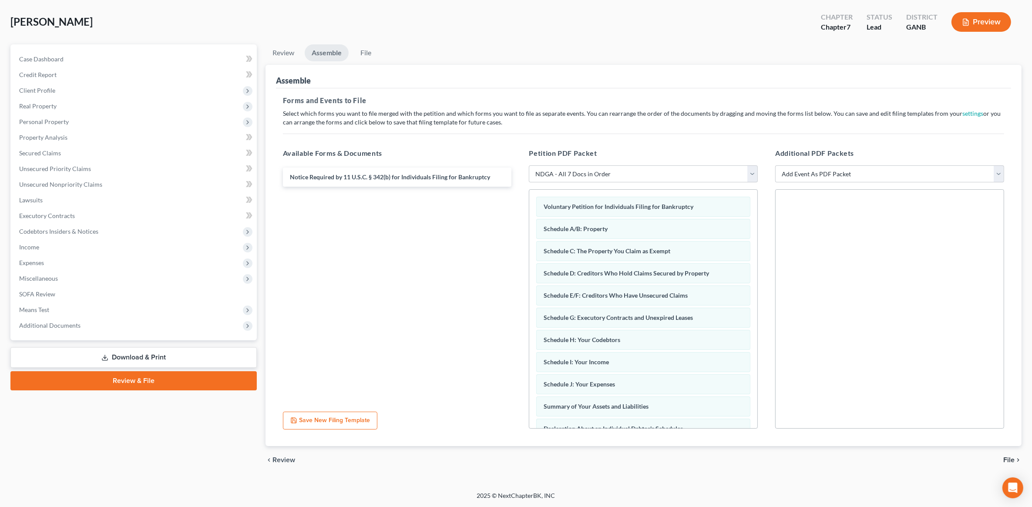
click at [1011, 457] on span "File" at bounding box center [1008, 460] width 11 height 7
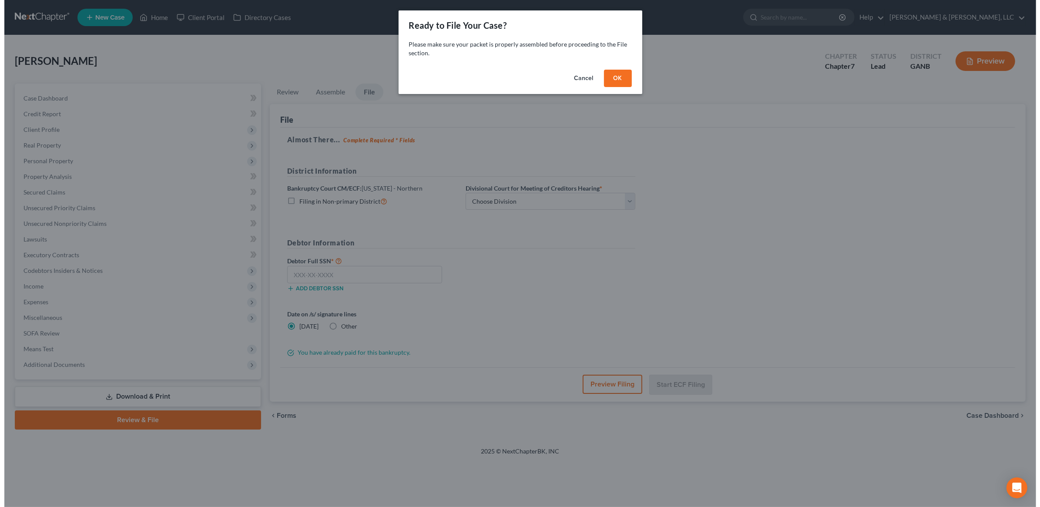
scroll to position [0, 0]
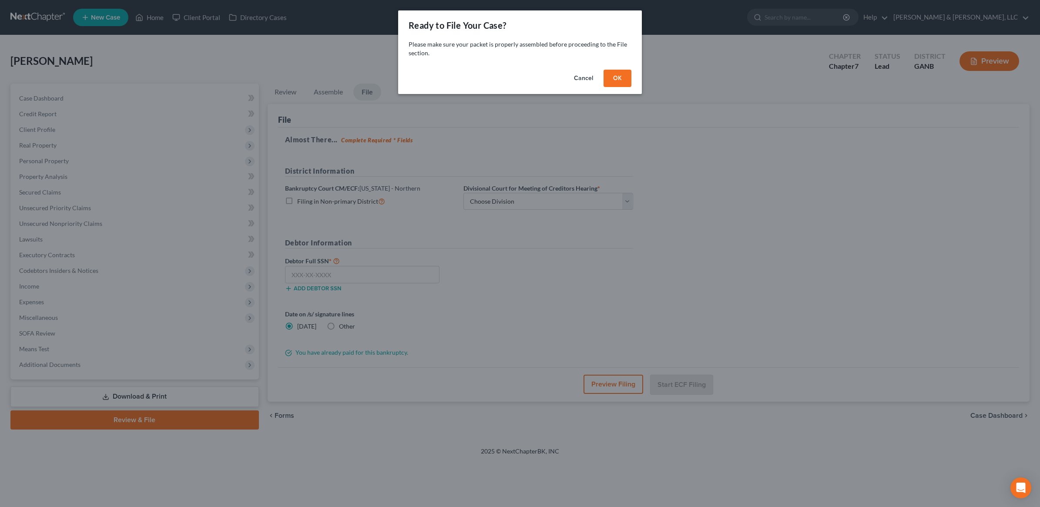
click at [613, 84] on button "OK" at bounding box center [618, 78] width 28 height 17
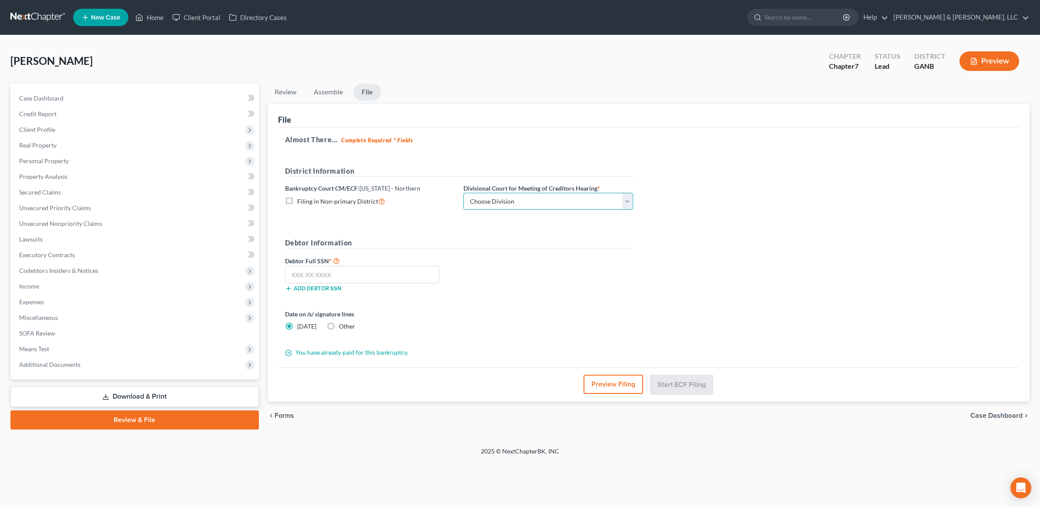
click at [521, 205] on select "Choose Division Atlanta Gainesville Newnan Rome" at bounding box center [549, 201] width 170 height 17
select select "3"
click at [464, 193] on select "Choose Division Atlanta Gainesville Newnan Rome" at bounding box center [549, 201] width 170 height 17
click at [393, 277] on input "text" at bounding box center [362, 274] width 155 height 17
click at [734, 39] on div "Rhodes, Kayla Upgraded Chapter Chapter 7 Status Lead District GANB Preview Peti…" at bounding box center [520, 241] width 1040 height 412
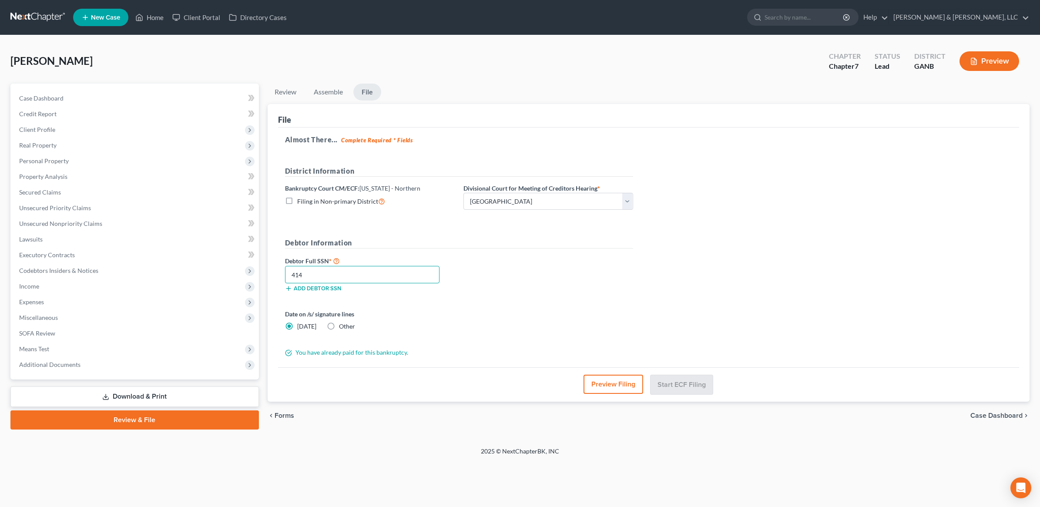
click at [352, 274] on input "414" at bounding box center [362, 274] width 155 height 17
type input "414-89-4092"
click at [529, 276] on div "Debtor Full SSN * 414-89-4092 Add debtor SSN" at bounding box center [459, 278] width 357 height 44
click at [680, 386] on button "Start ECF Filing" at bounding box center [682, 384] width 62 height 19
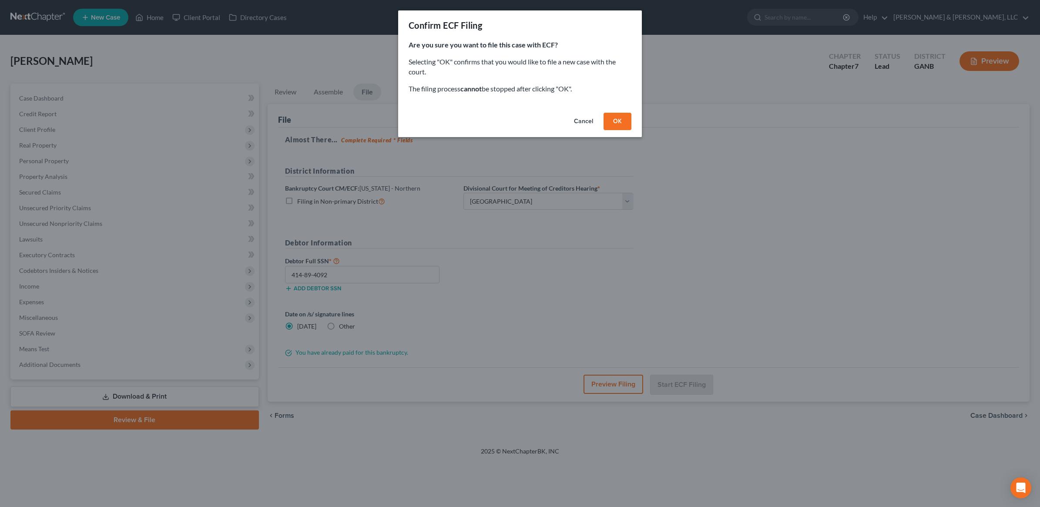
click at [582, 121] on button "Cancel" at bounding box center [583, 121] width 33 height 17
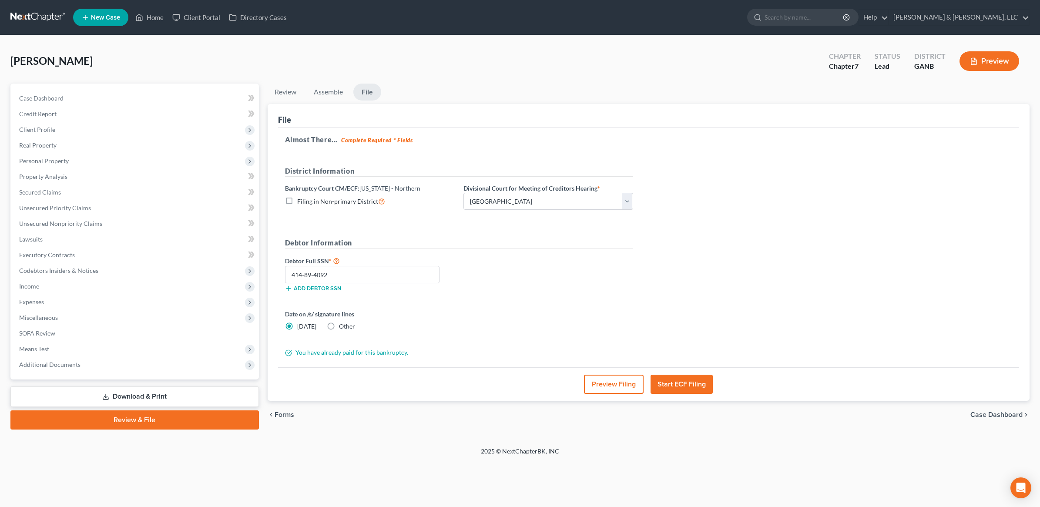
click at [597, 384] on button "Preview Filing" at bounding box center [614, 384] width 60 height 19
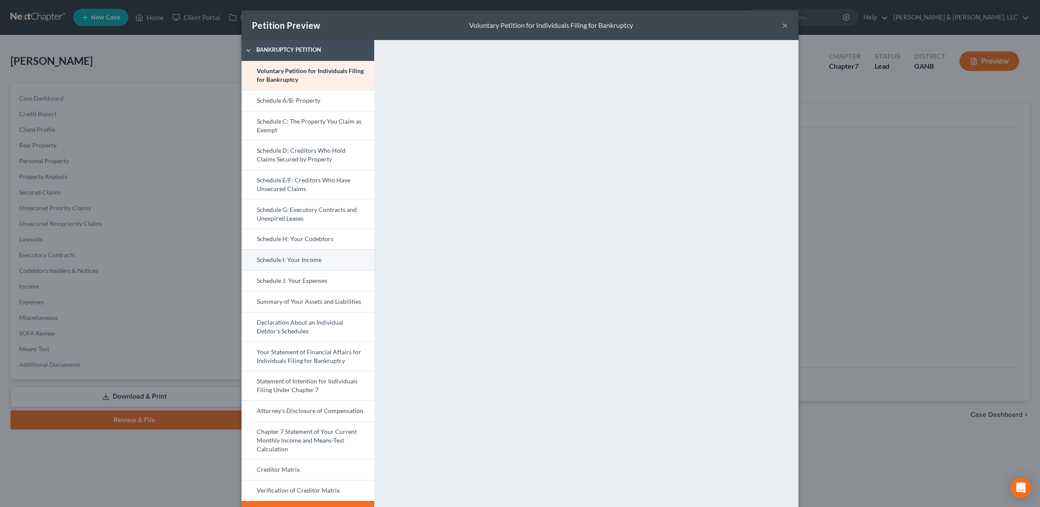
click at [307, 257] on link "Schedule I: Your Income" at bounding box center [308, 259] width 133 height 21
click at [328, 279] on link "Schedule J: Your Expenses" at bounding box center [308, 280] width 133 height 21
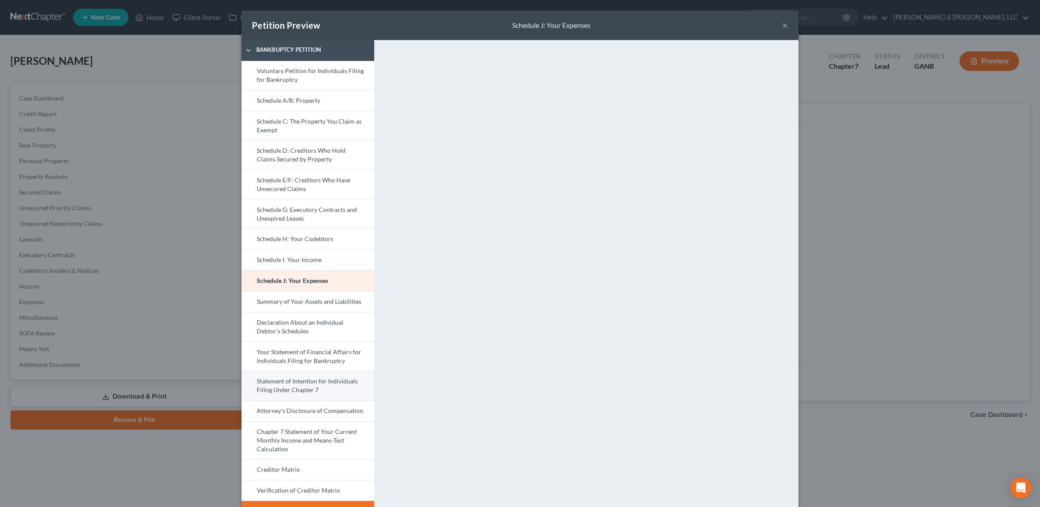
click at [298, 390] on link "Statement of Intention for Individuals Filing Under Chapter 7" at bounding box center [308, 386] width 133 height 30
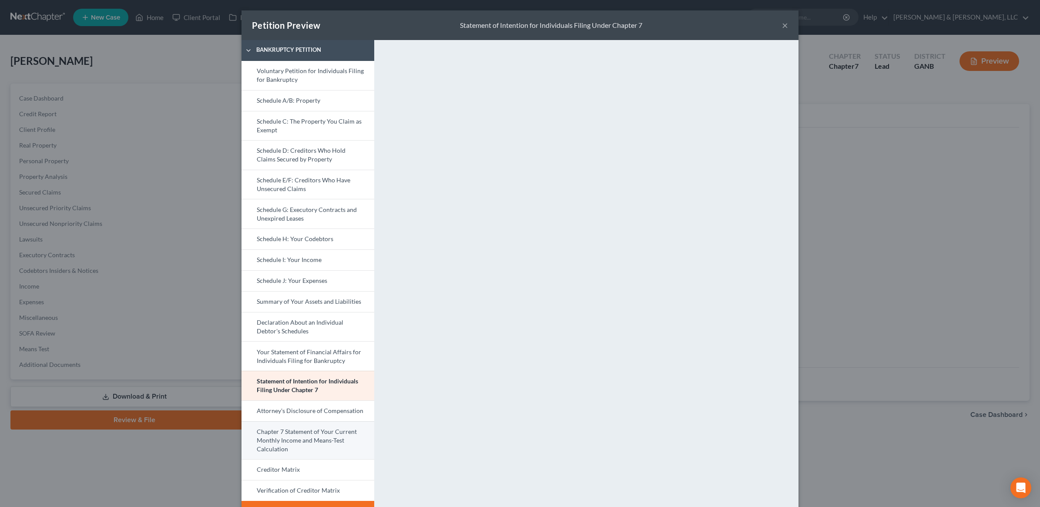
click at [280, 442] on link "Chapter 7 Statement of Your Current Monthly Income and Means-Test Calculation" at bounding box center [308, 440] width 133 height 38
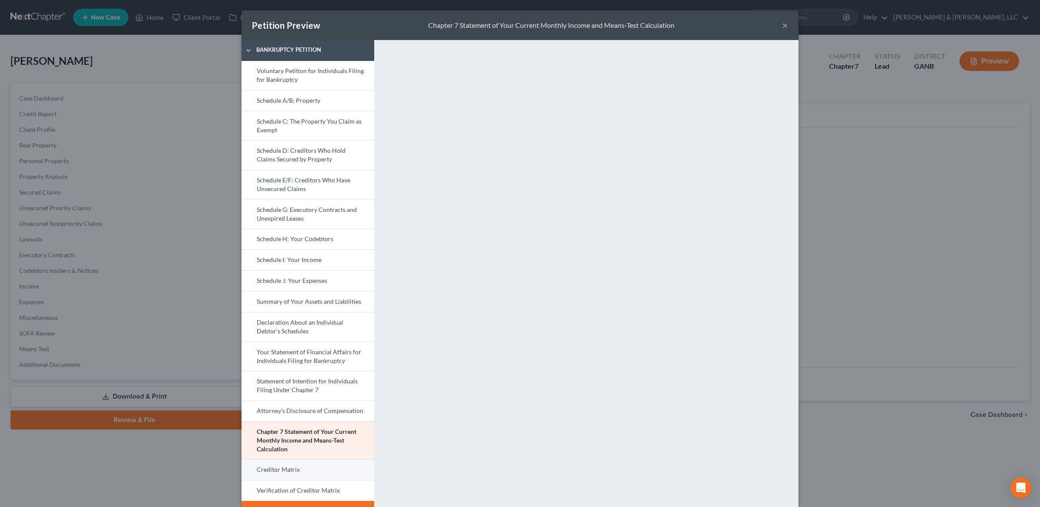
click at [274, 466] on link "Creditor Matrix" at bounding box center [308, 469] width 133 height 21
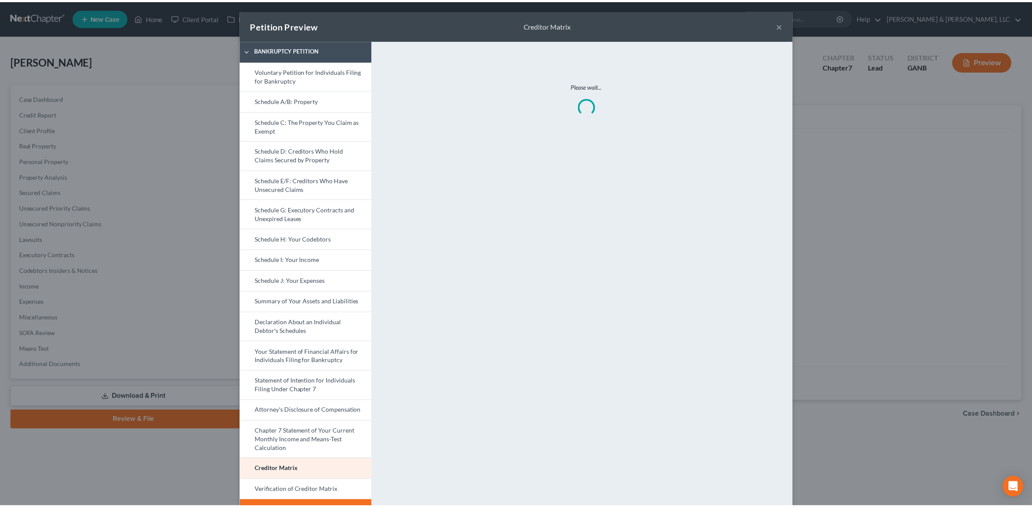
scroll to position [24, 0]
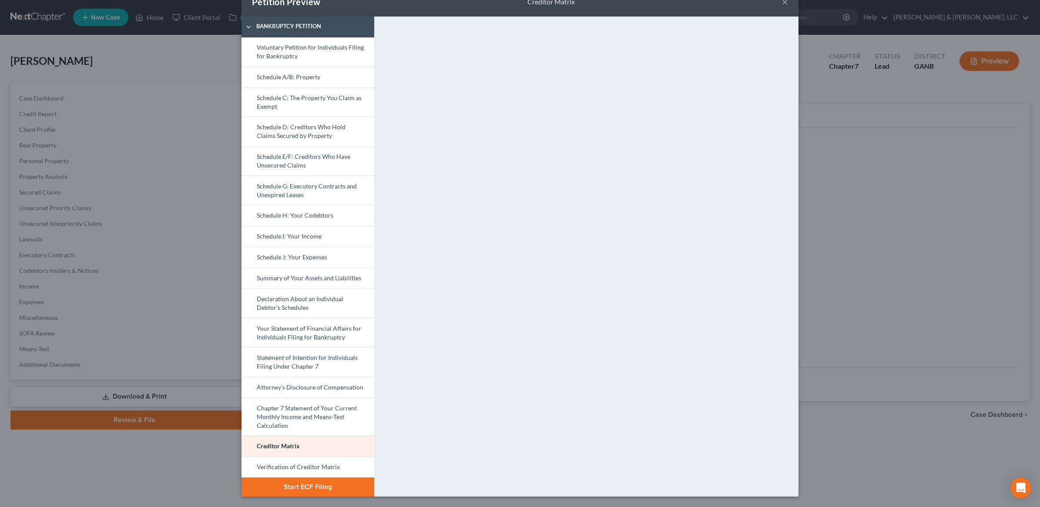
click at [308, 486] on button "Start ECF Filing" at bounding box center [308, 487] width 133 height 19
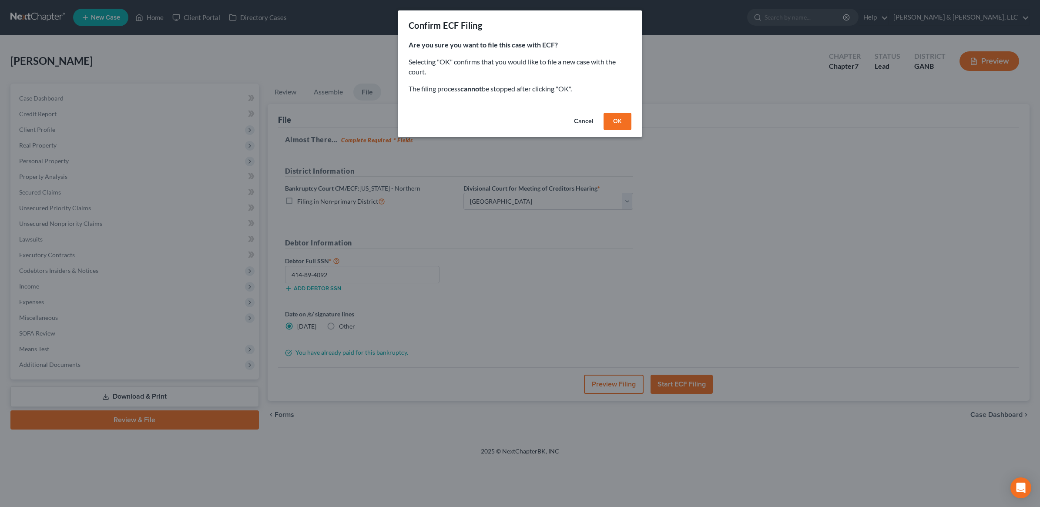
click at [623, 118] on button "OK" at bounding box center [618, 121] width 28 height 17
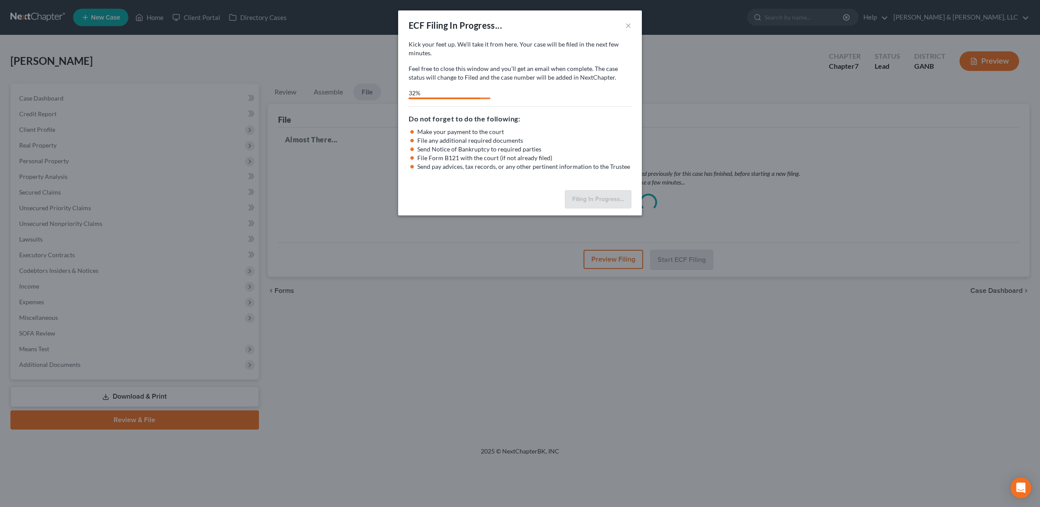
select select "3"
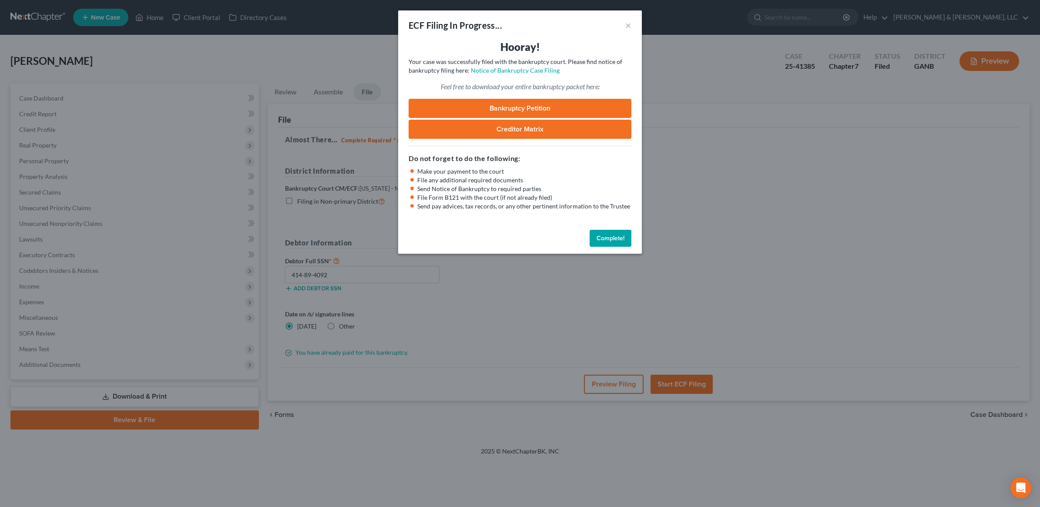
click at [524, 109] on link "Bankruptcy Petition" at bounding box center [520, 108] width 223 height 19
click at [625, 242] on button "Complete!" at bounding box center [611, 238] width 42 height 17
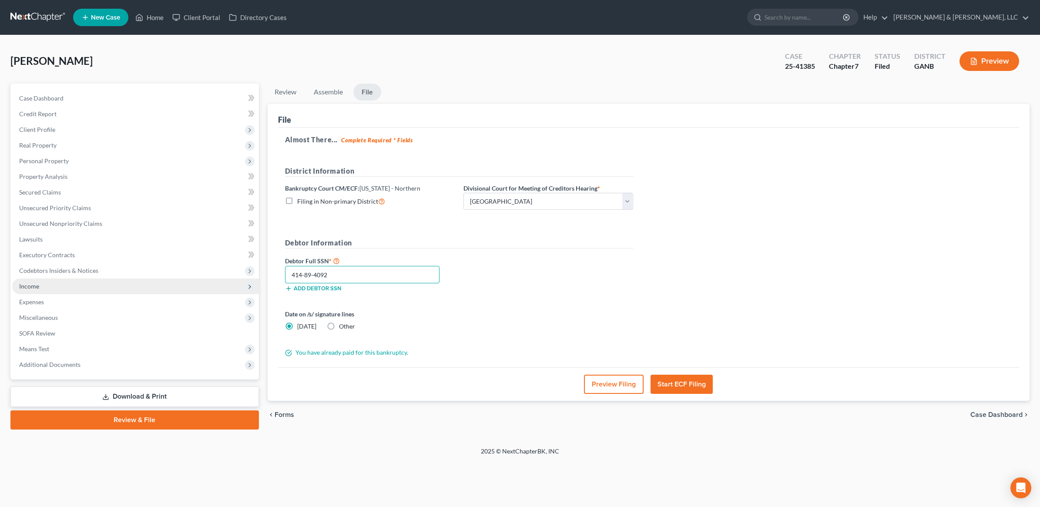
drag, startPoint x: 355, startPoint y: 277, endPoint x: 235, endPoint y: 290, distance: 120.9
click at [235, 290] on div "Petition Navigation Case Dashboard Payments Invoices Payments Payments Credit R…" at bounding box center [520, 257] width 1028 height 346
click at [133, 397] on link "Download & Print" at bounding box center [134, 397] width 249 height 20
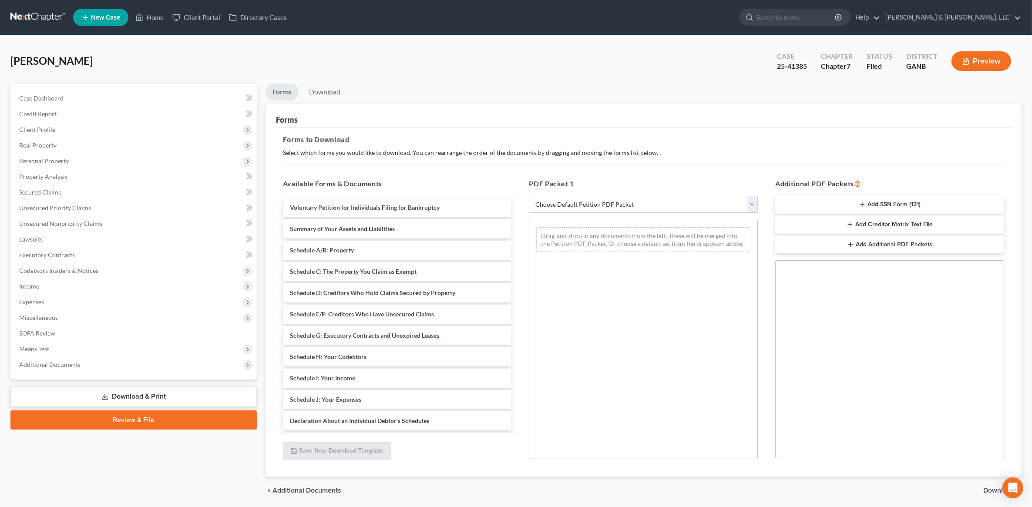
click at [902, 199] on button "Add SSN Form (121)" at bounding box center [889, 205] width 229 height 18
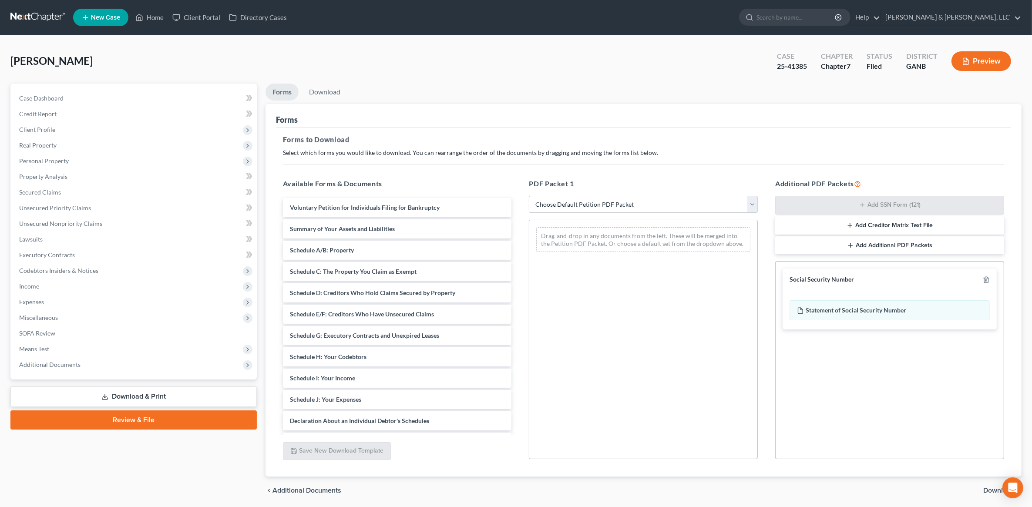
scroll to position [30, 0]
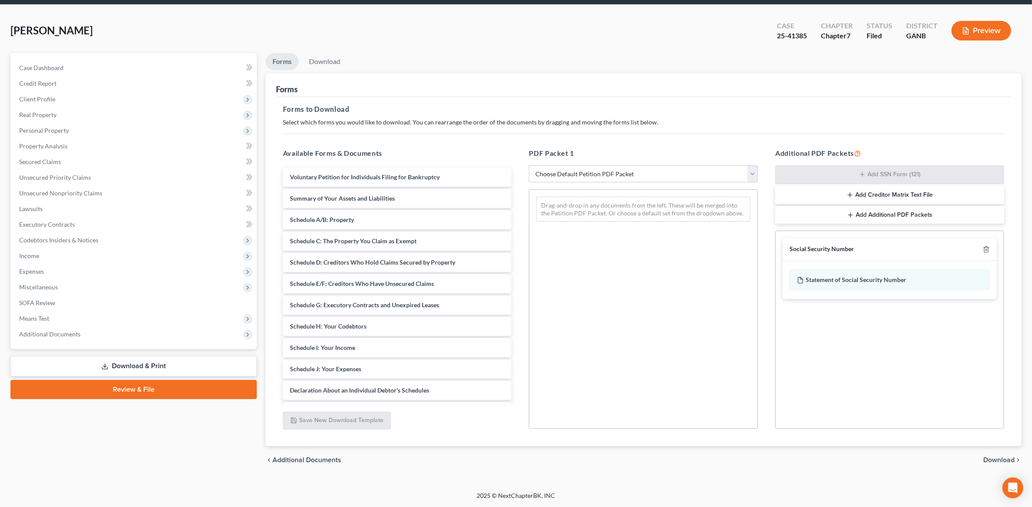
click at [1000, 461] on span "Download" at bounding box center [998, 460] width 31 height 7
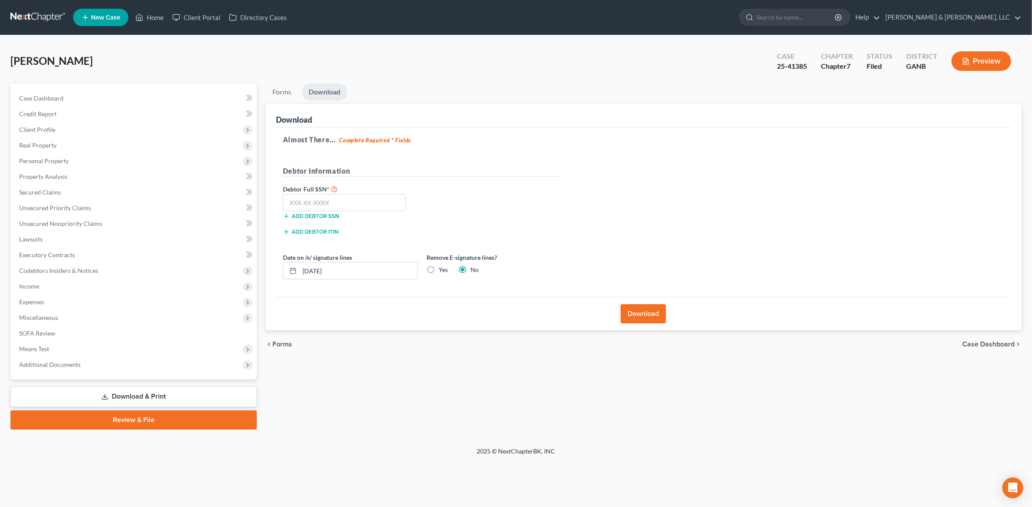
scroll to position [0, 0]
click at [362, 201] on input "text" at bounding box center [346, 202] width 123 height 17
paste input "414-89-4092"
type input "414-89-4092"
click at [649, 317] on button "Download" at bounding box center [648, 313] width 45 height 19
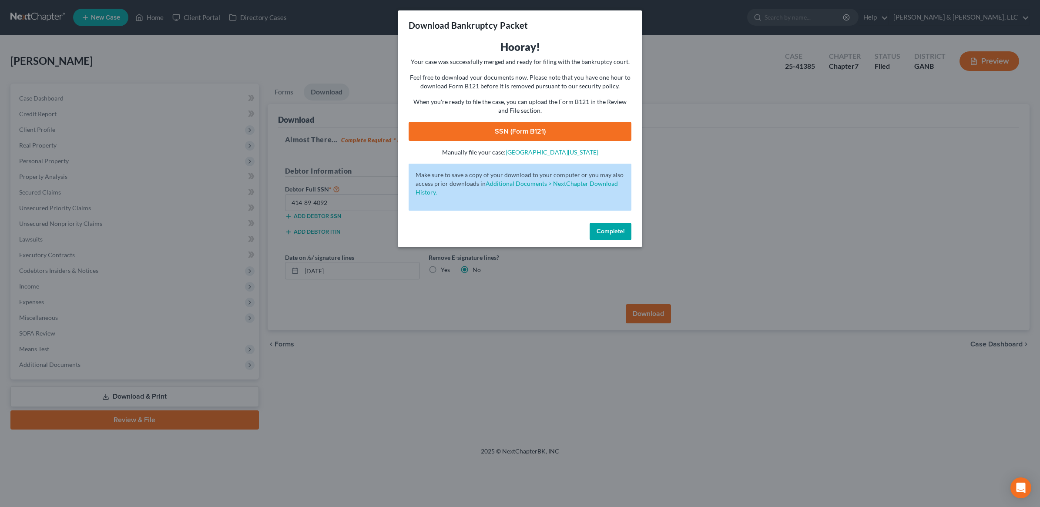
click at [524, 133] on link "SSN (Form B121)" at bounding box center [520, 131] width 223 height 19
click at [602, 230] on span "Complete!" at bounding box center [611, 231] width 28 height 7
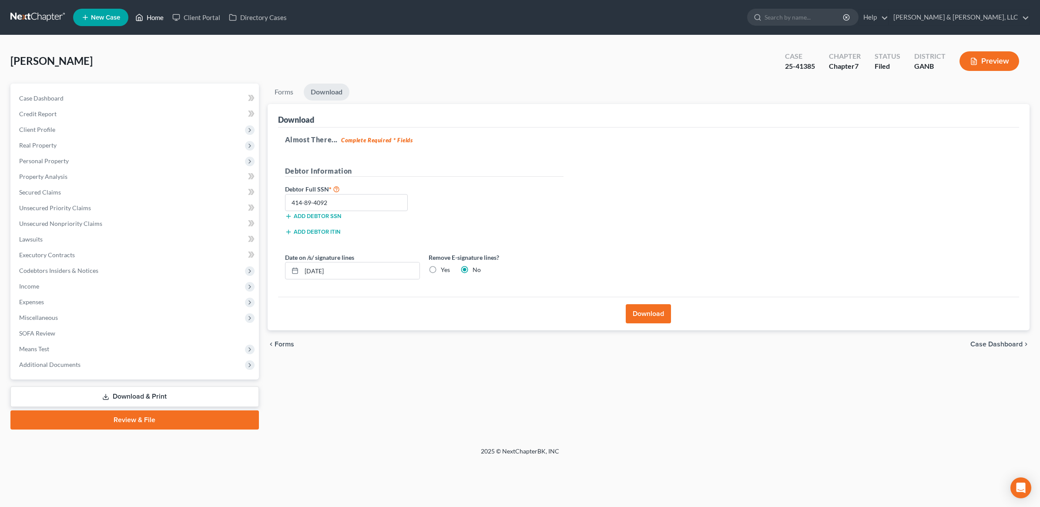
click at [165, 13] on link "Home" at bounding box center [149, 18] width 37 height 16
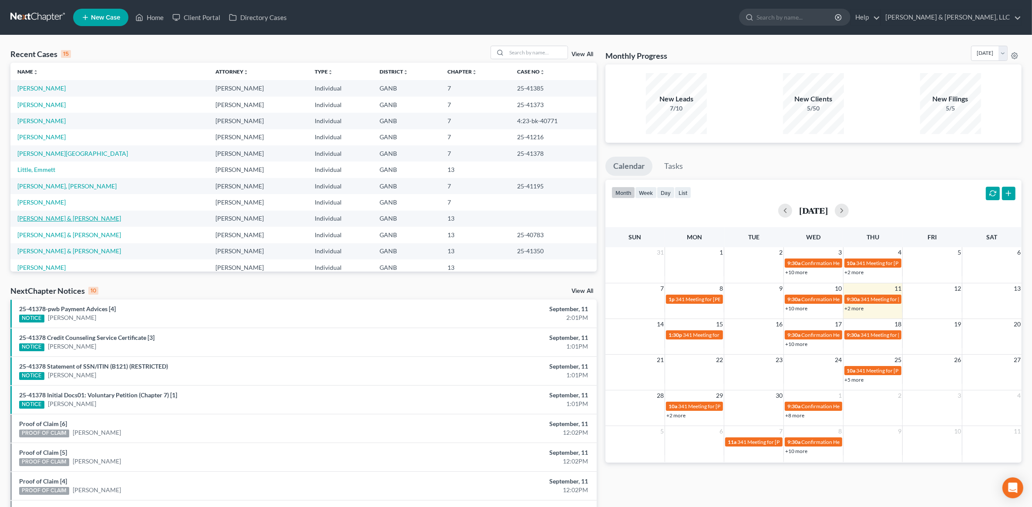
click at [68, 220] on link "[PERSON_NAME] & [PERSON_NAME]" at bounding box center [69, 218] width 104 height 7
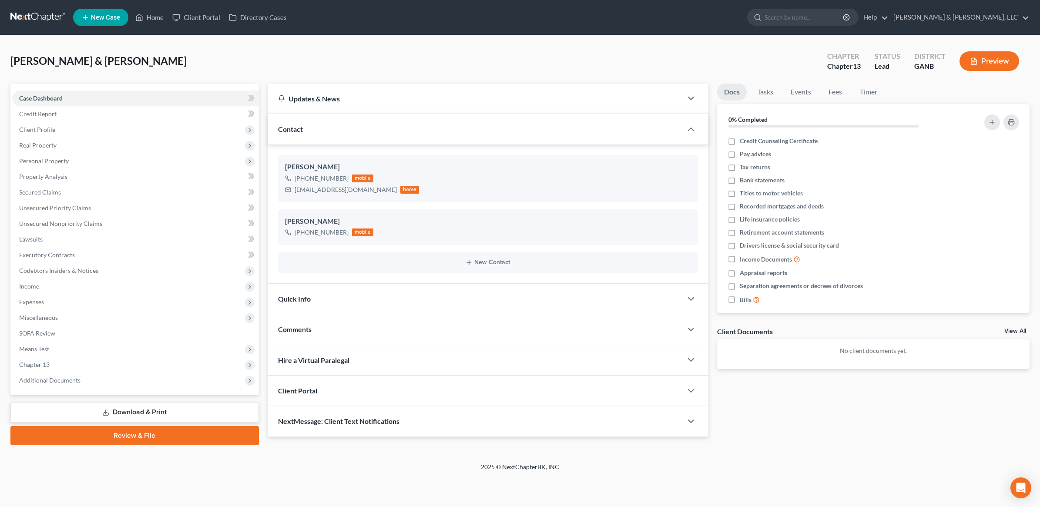
click at [74, 388] on div "Case Dashboard Payments Invoices Payments Payments Credit Report Client Profile…" at bounding box center [134, 240] width 249 height 312
click at [69, 383] on span "Additional Documents" at bounding box center [135, 381] width 247 height 16
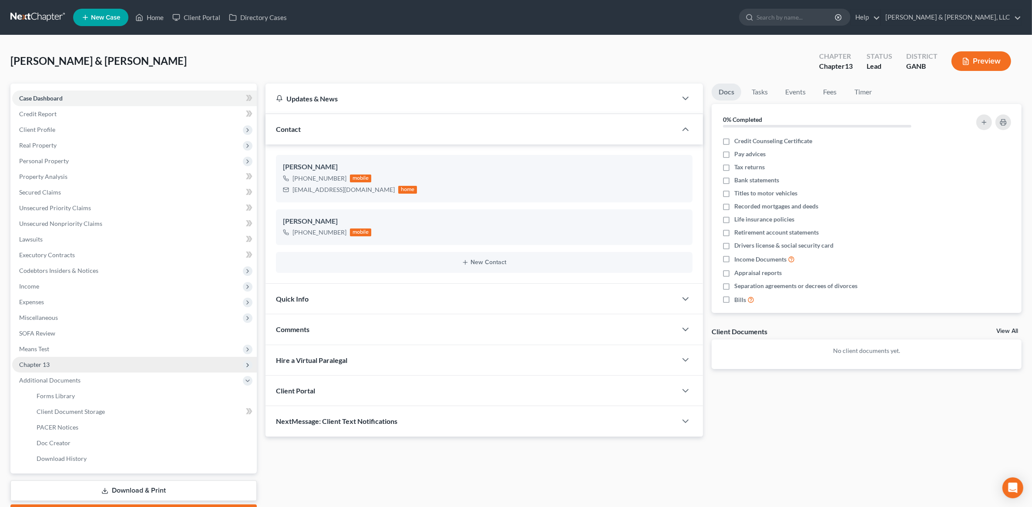
scroll to position [49, 0]
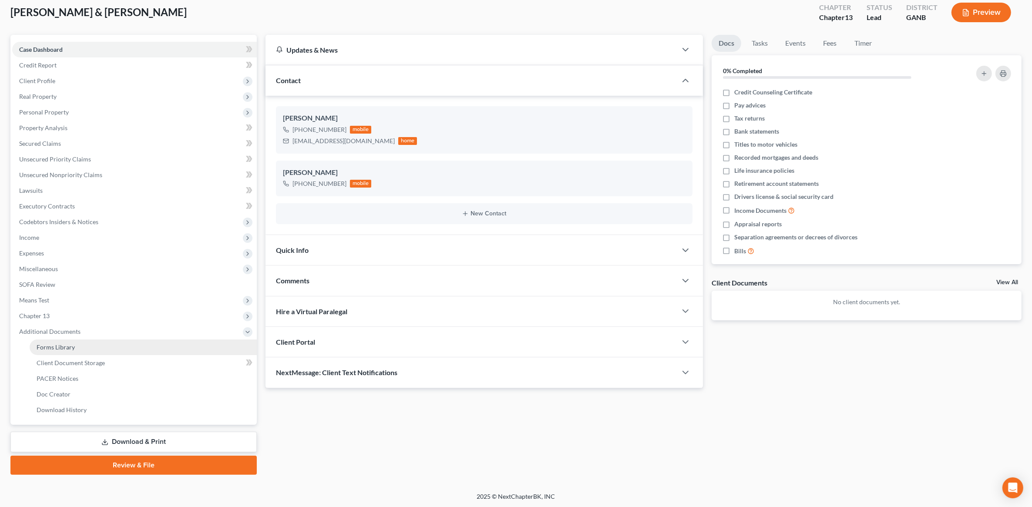
click at [70, 351] on link "Forms Library" at bounding box center [143, 348] width 227 height 16
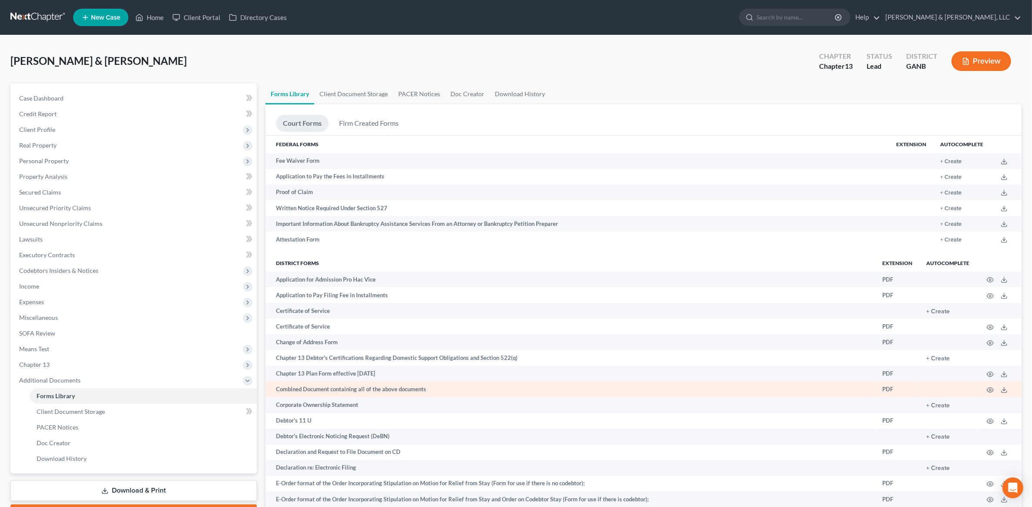
scroll to position [54, 0]
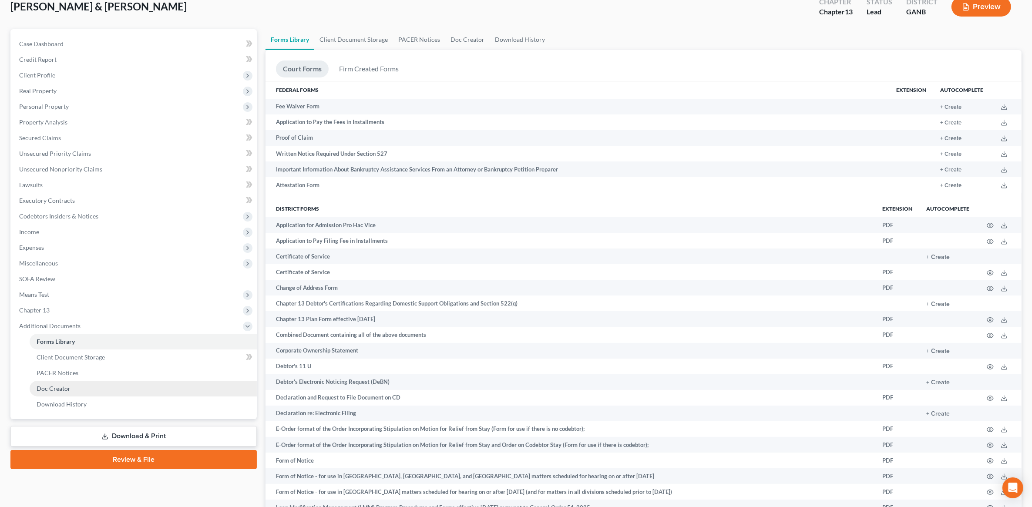
click at [109, 387] on link "Doc Creator" at bounding box center [143, 389] width 227 height 16
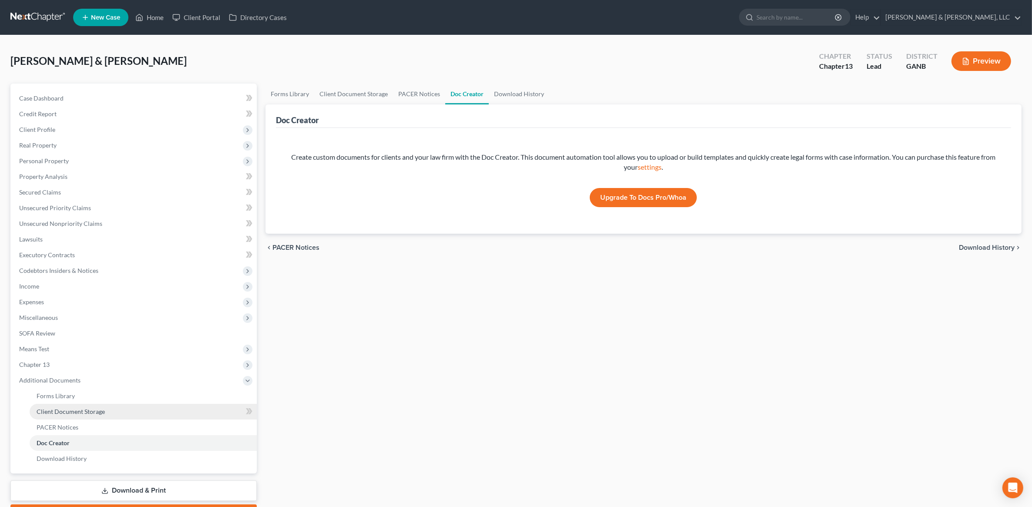
click at [86, 414] on link "Client Document Storage" at bounding box center [143, 412] width 227 height 16
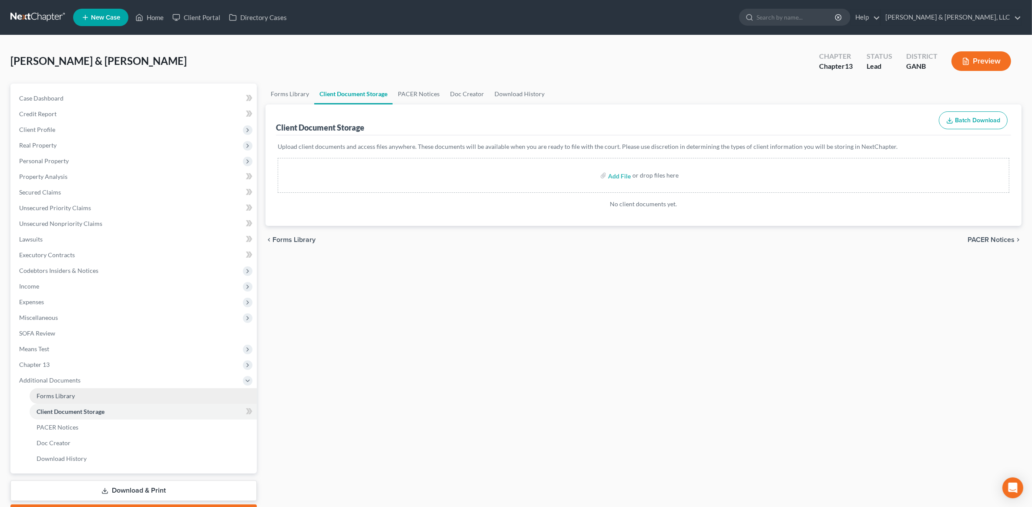
click at [74, 397] on link "Forms Library" at bounding box center [143, 396] width 227 height 16
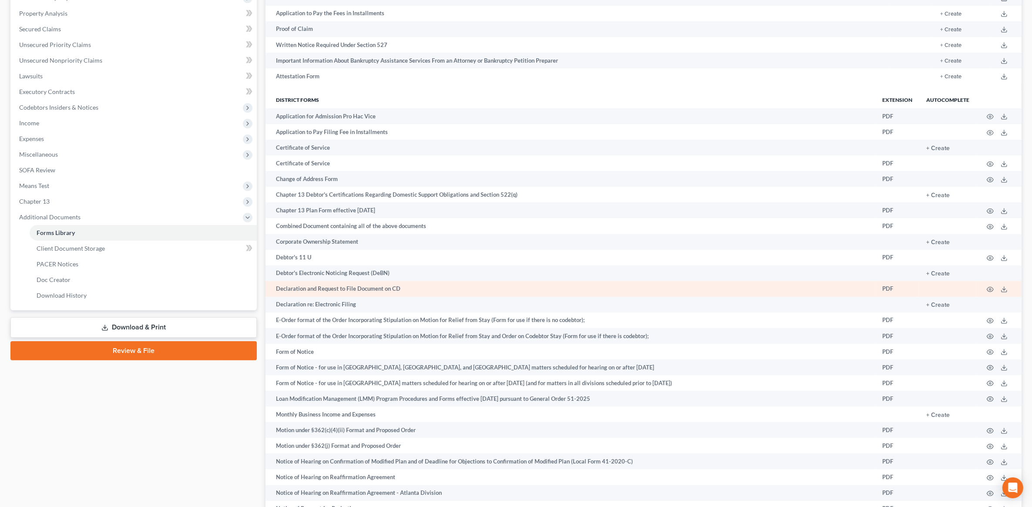
scroll to position [218, 0]
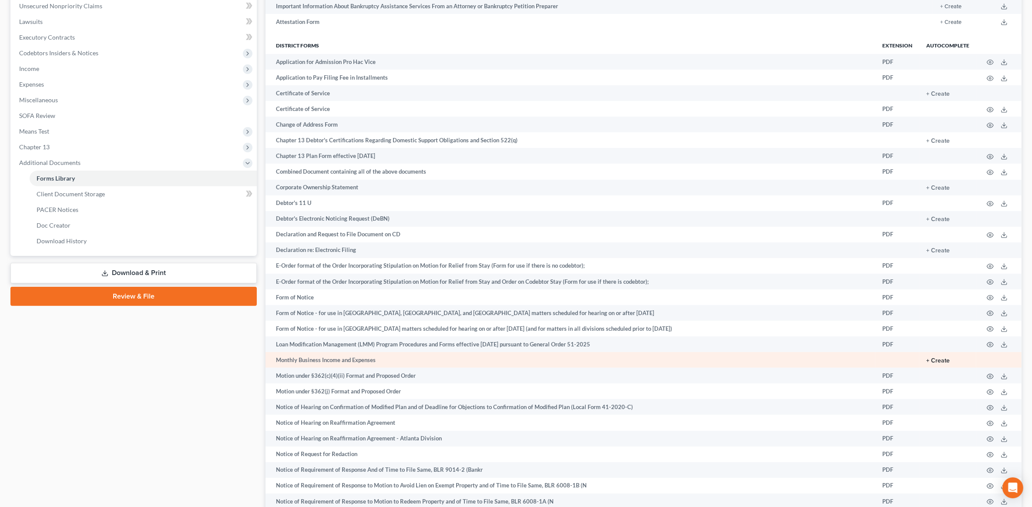
click at [935, 358] on button "+ Create" at bounding box center [938, 361] width 24 height 6
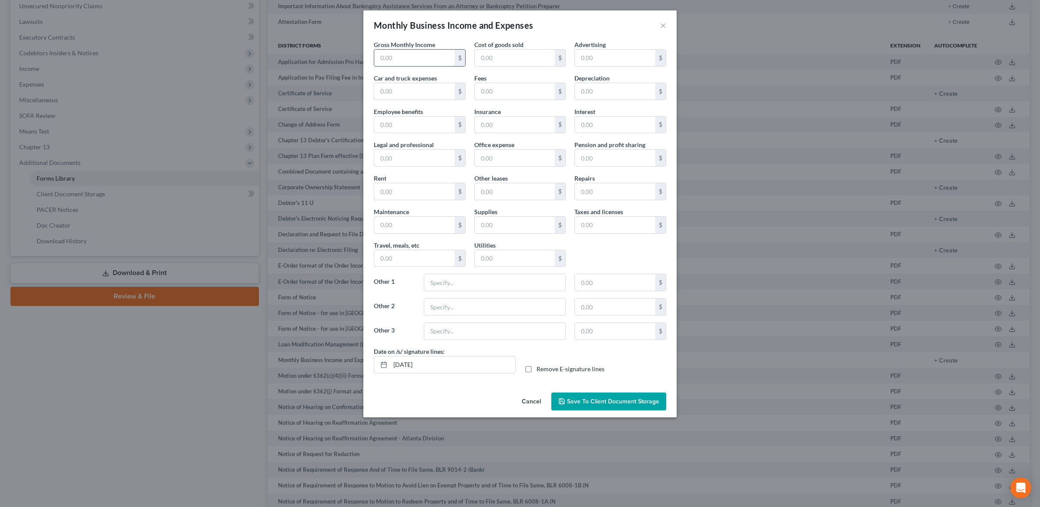
click at [431, 55] on input "text" at bounding box center [414, 58] width 81 height 17
click at [420, 64] on input "text" at bounding box center [414, 58] width 81 height 17
type input "8,700"
click at [484, 62] on input "text" at bounding box center [515, 58] width 81 height 17
type input "1,900"
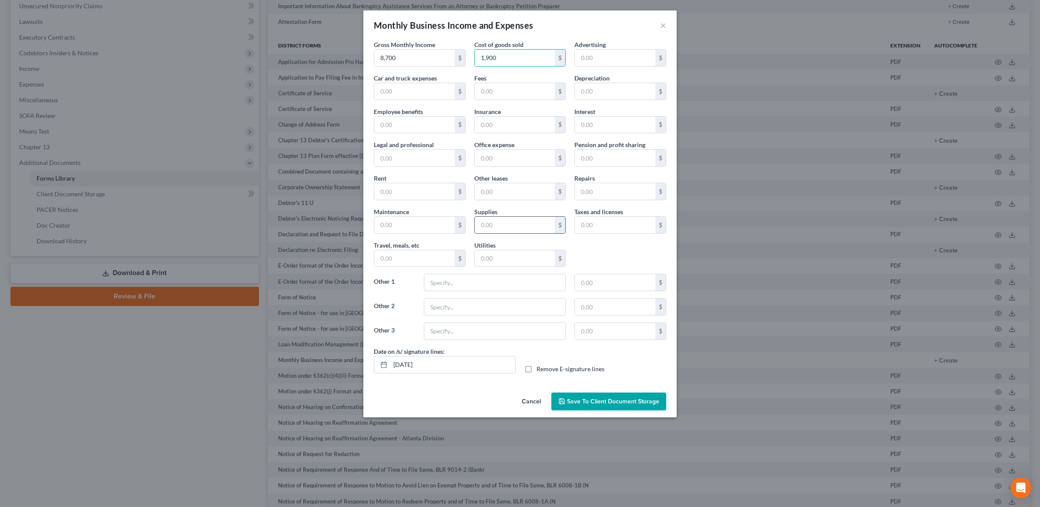
click at [503, 224] on input "text" at bounding box center [515, 225] width 81 height 17
type input "1,300"
click at [500, 284] on input "text" at bounding box center [494, 282] width 141 height 17
type input "Market Fees"
type input "1,200"
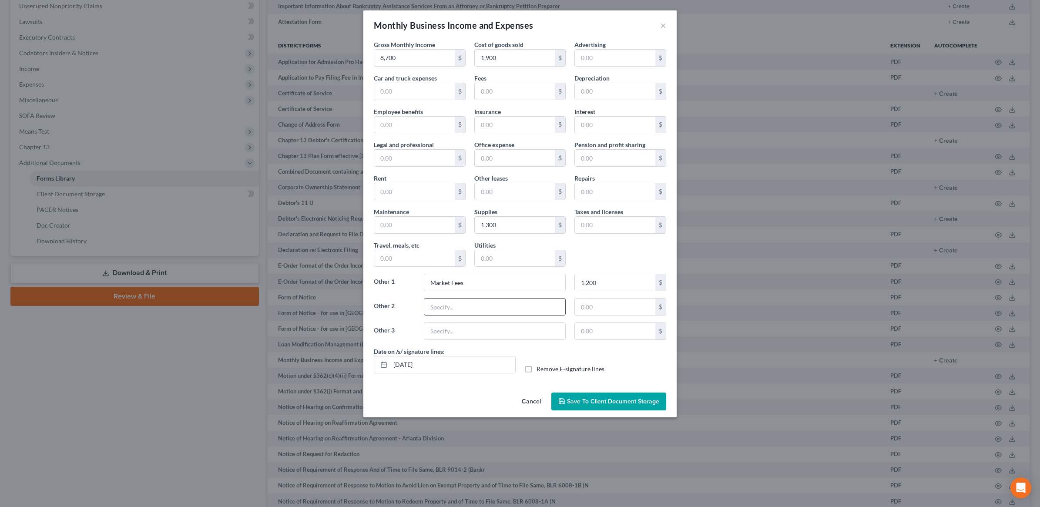
click at [473, 306] on input "text" at bounding box center [494, 307] width 141 height 17
type input "Card / Bank Fees"
type input "250"
click at [508, 261] on input "text" at bounding box center [515, 258] width 81 height 17
type input "500"
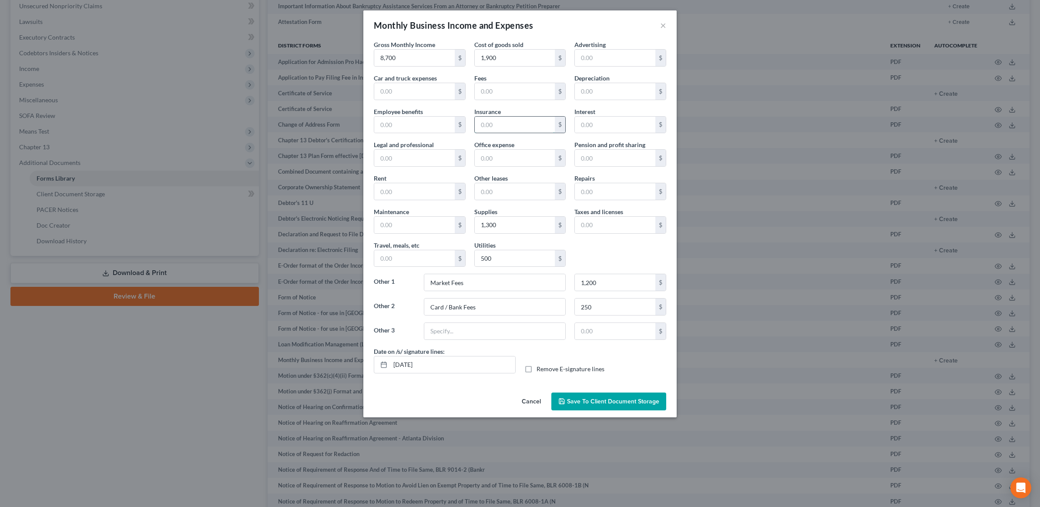
click at [528, 130] on input "text" at bounding box center [515, 125] width 81 height 17
type input "100"
click at [412, 265] on input "text" at bounding box center [414, 258] width 81 height 17
type input "500"
click at [641, 260] on div "Gross Monthly Income 8,700 $ Cost of goods sold 1,900 $ Advertising $ Car and t…" at bounding box center [520, 193] width 301 height 307
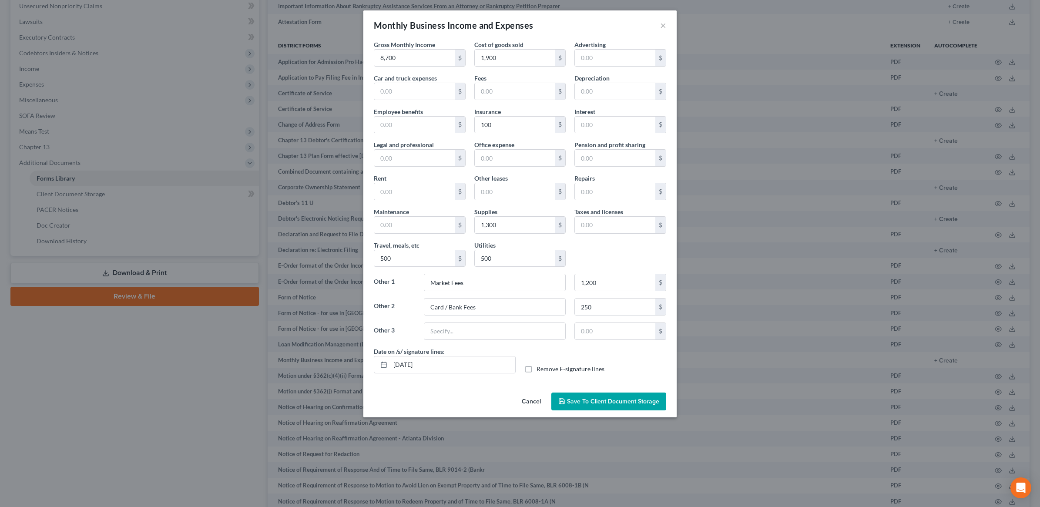
click at [586, 402] on span "Save to Client Document Storage" at bounding box center [613, 401] width 92 height 7
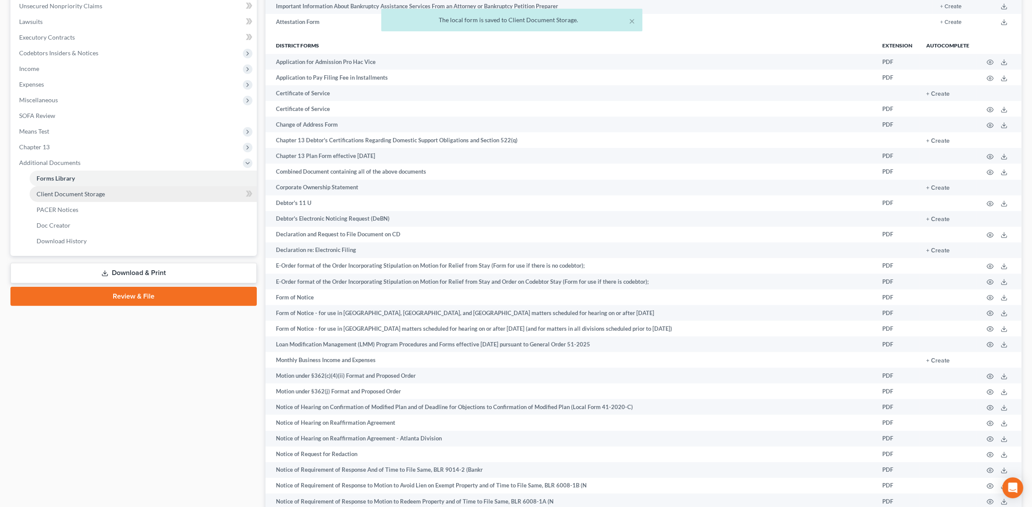
click at [78, 194] on span "Client Document Storage" at bounding box center [71, 193] width 68 height 7
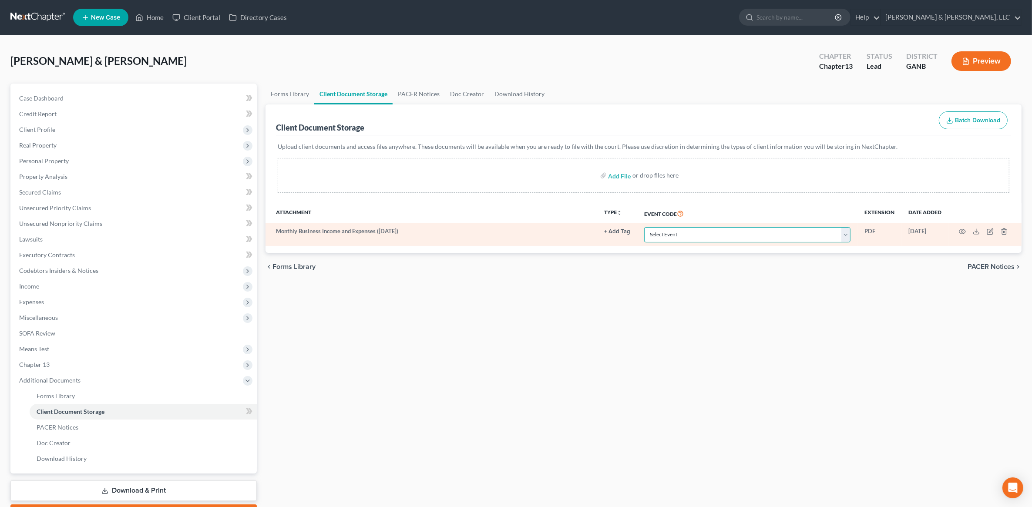
click at [686, 235] on select "Select Event 01 - Chapter 13 Plan - Initial Plan 02-Application to Pay Filing F…" at bounding box center [747, 234] width 206 height 15
click at [963, 233] on icon "button" at bounding box center [962, 231] width 7 height 7
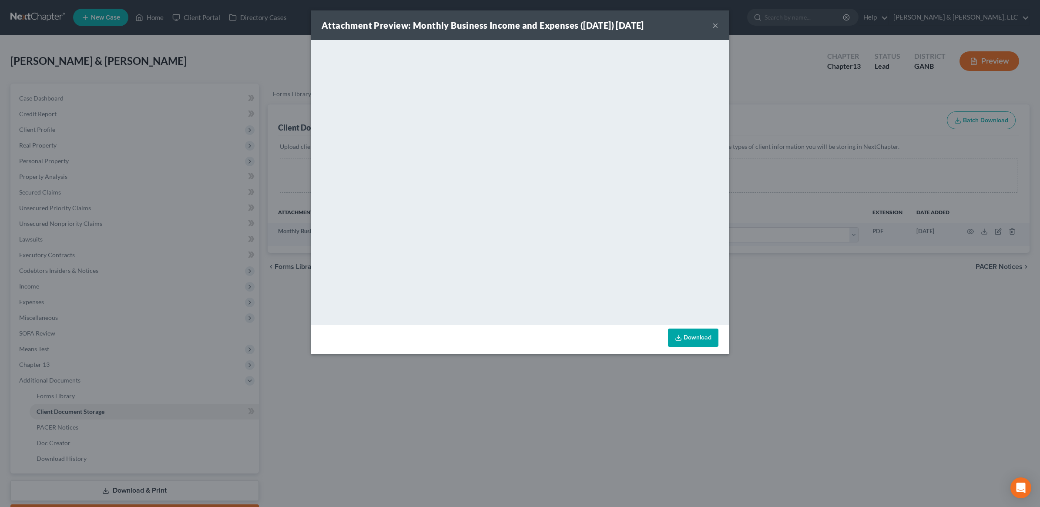
click at [717, 27] on button "×" at bounding box center [716, 25] width 6 height 10
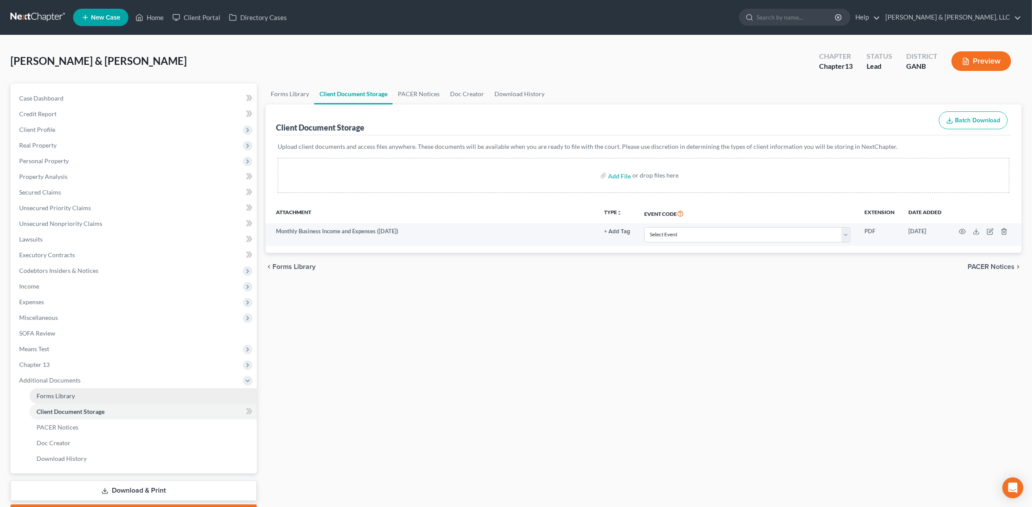
scroll to position [49, 0]
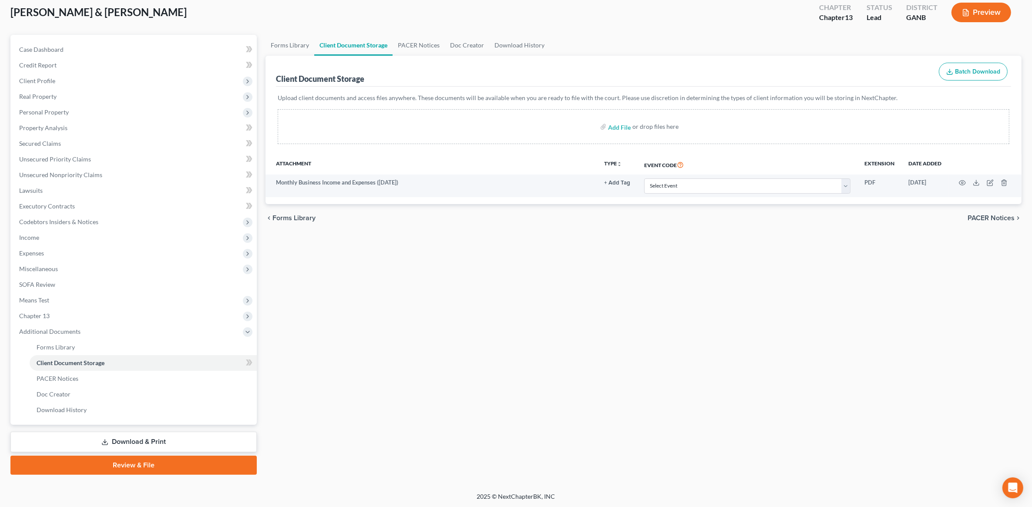
click at [152, 443] on link "Download & Print" at bounding box center [133, 442] width 246 height 20
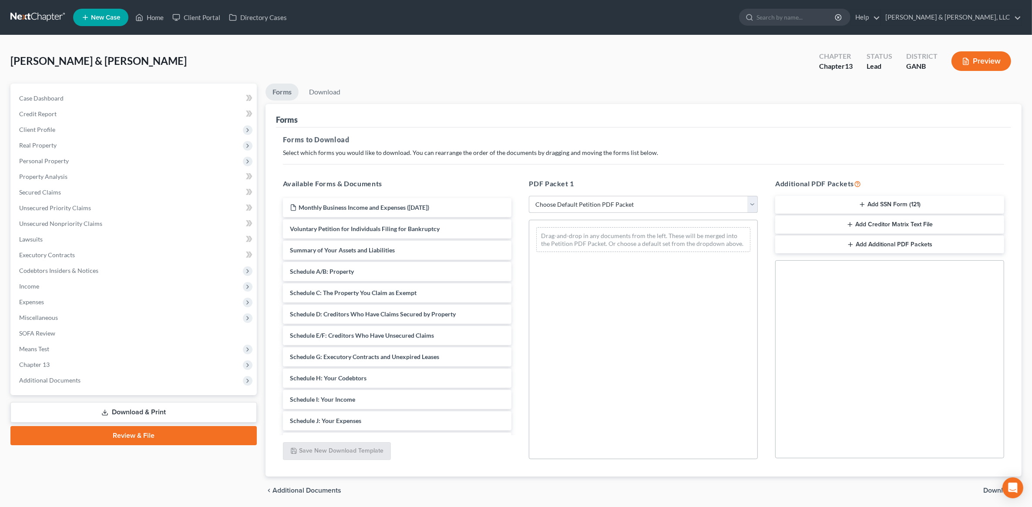
click at [623, 205] on select "Choose Default Petition PDF Packet Complete Bankruptcy Petition (all forms and …" at bounding box center [643, 204] width 229 height 17
select select "8"
click at [529, 196] on select "Choose Default Petition PDF Packet Complete Bankruptcy Petition (all forms and …" at bounding box center [643, 204] width 229 height 17
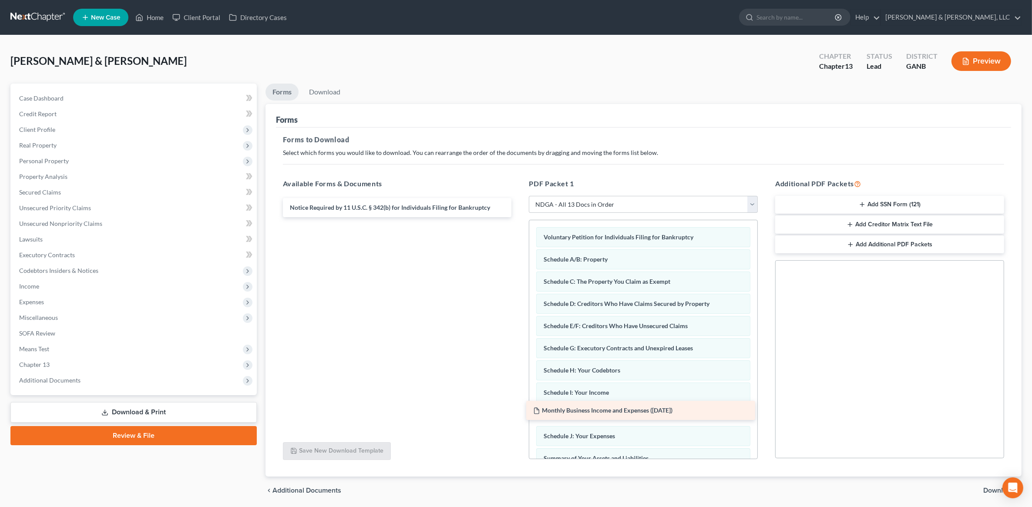
drag, startPoint x: 353, startPoint y: 209, endPoint x: 596, endPoint y: 412, distance: 317.1
click at [519, 217] on div "Monthly Business Income and Expenses (09/11/2025) Monthly Business Income and E…" at bounding box center [397, 207] width 243 height 19
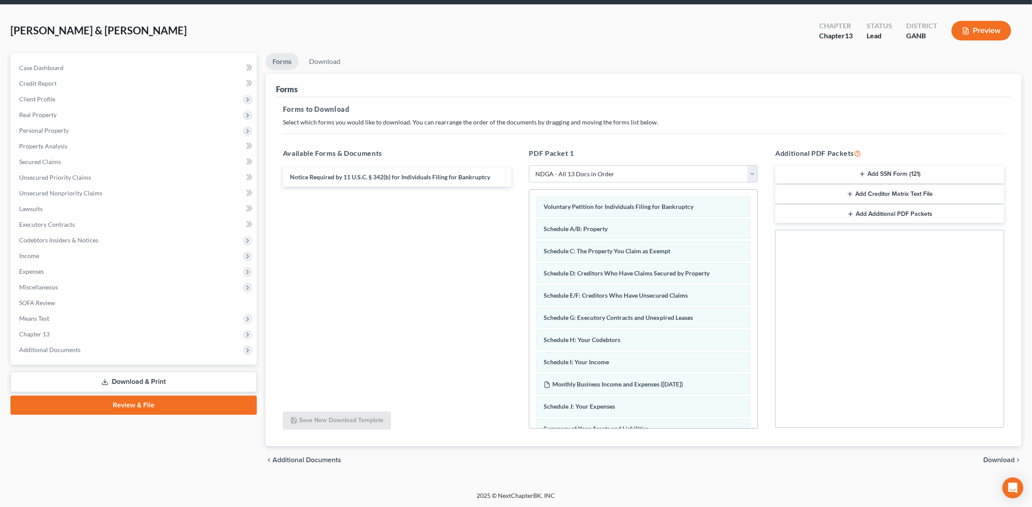
click at [992, 458] on span "Download" at bounding box center [998, 460] width 31 height 7
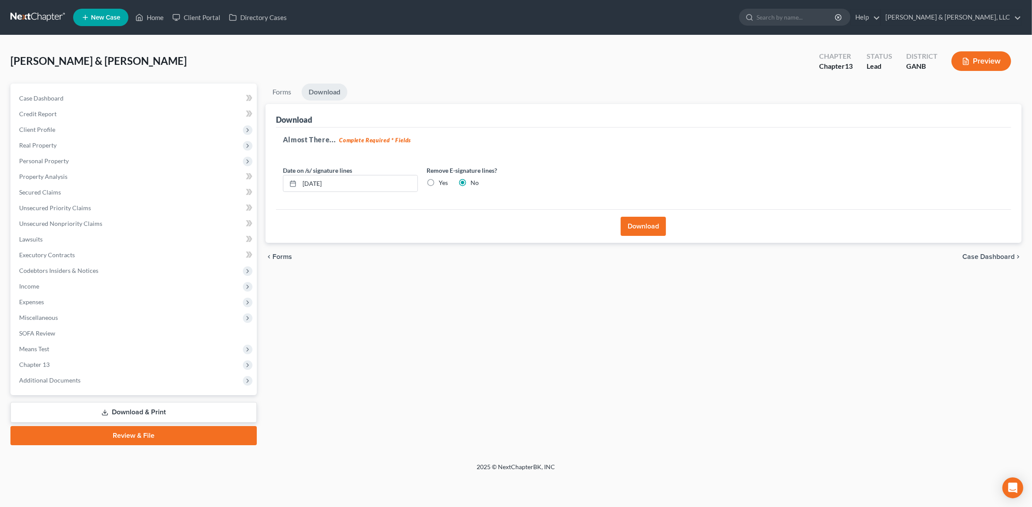
scroll to position [0, 0]
click at [659, 232] on button "Download" at bounding box center [648, 226] width 45 height 19
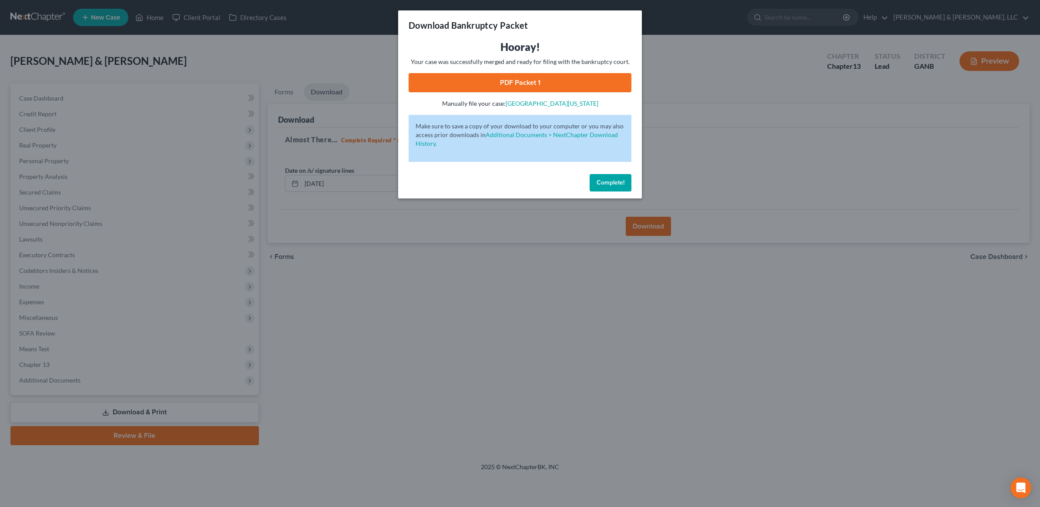
click at [508, 80] on link "PDF Packet 1" at bounding box center [520, 82] width 223 height 19
click at [614, 183] on span "Complete!" at bounding box center [611, 182] width 28 height 7
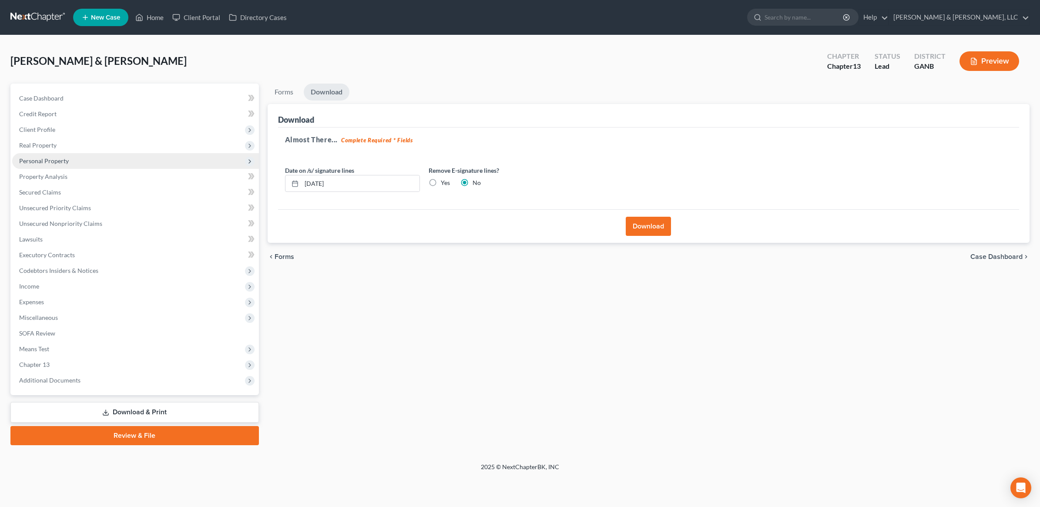
click at [77, 166] on span "Personal Property" at bounding box center [135, 161] width 247 height 16
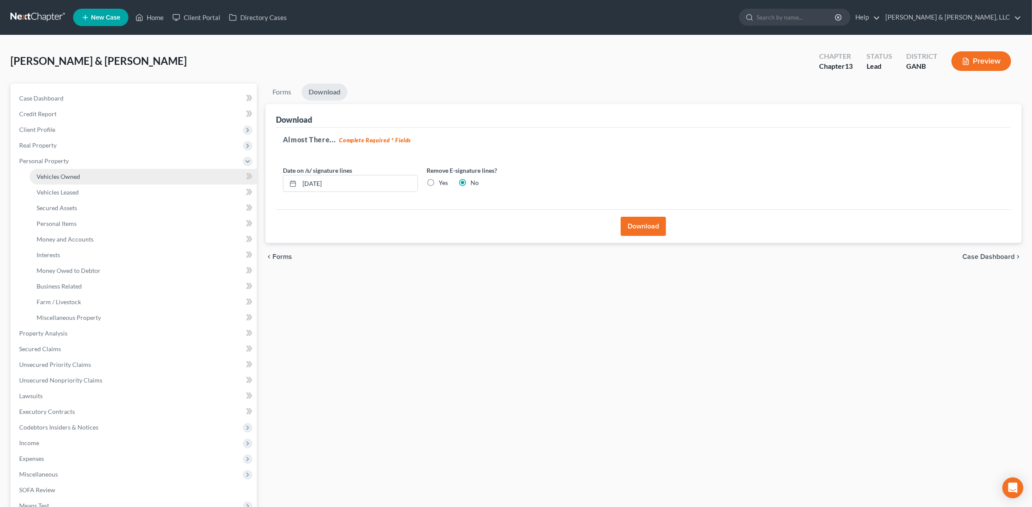
click at [77, 180] on link "Vehicles Owned" at bounding box center [143, 177] width 227 height 16
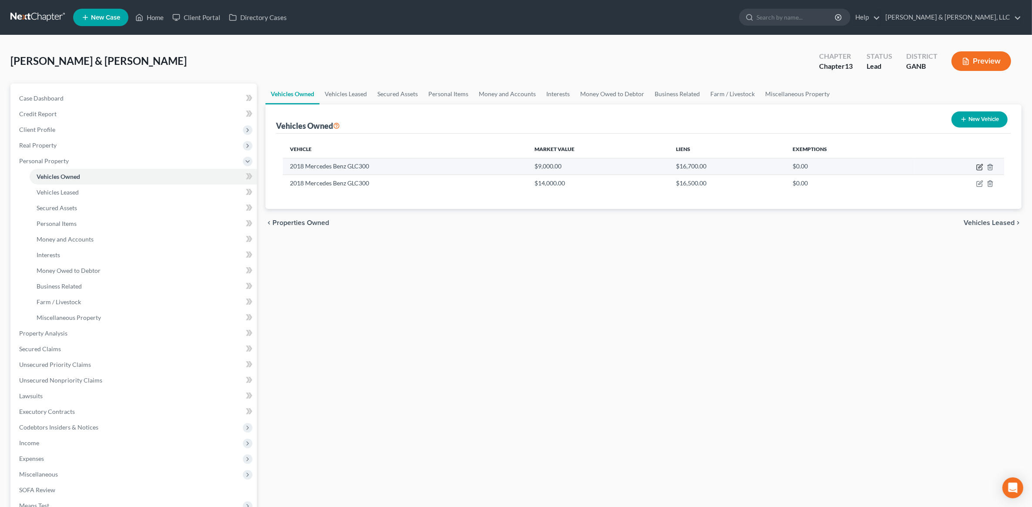
click at [979, 165] on icon "button" at bounding box center [979, 167] width 5 height 5
select select "0"
select select "8"
select select "2"
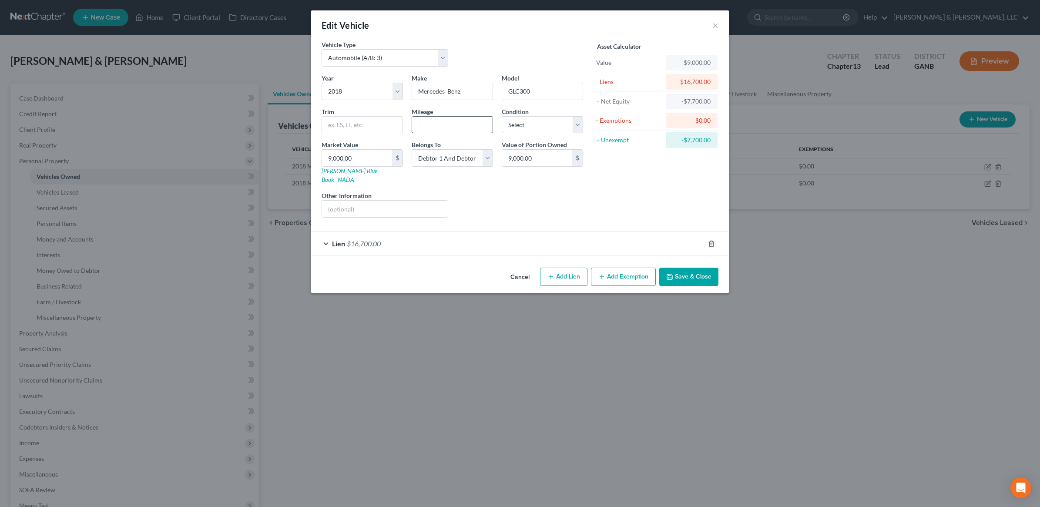
click at [466, 128] on input "text" at bounding box center [452, 125] width 81 height 17
type input "175000"
click at [691, 270] on button "Save & Close" at bounding box center [689, 277] width 59 height 18
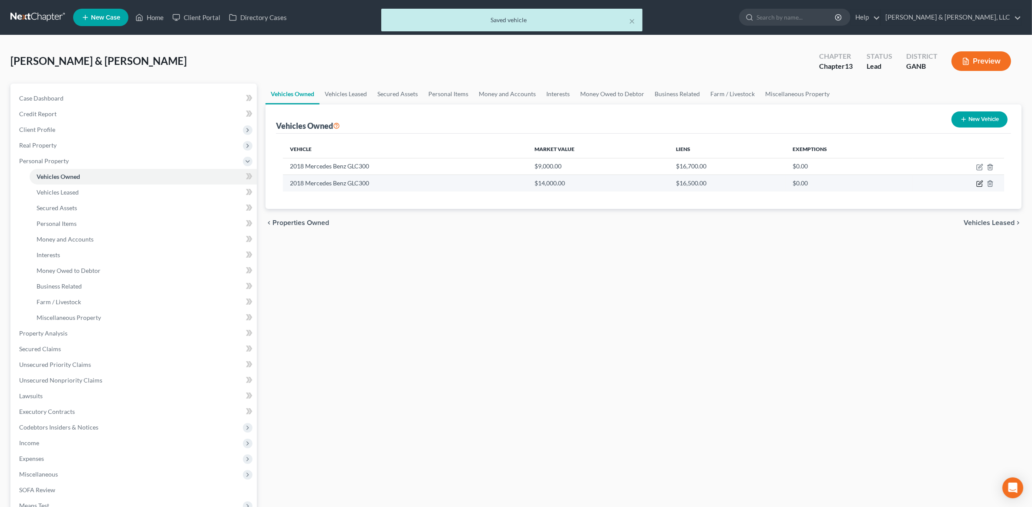
click at [981, 186] on icon "button" at bounding box center [979, 184] width 5 height 5
select select "0"
select select "8"
select select "2"
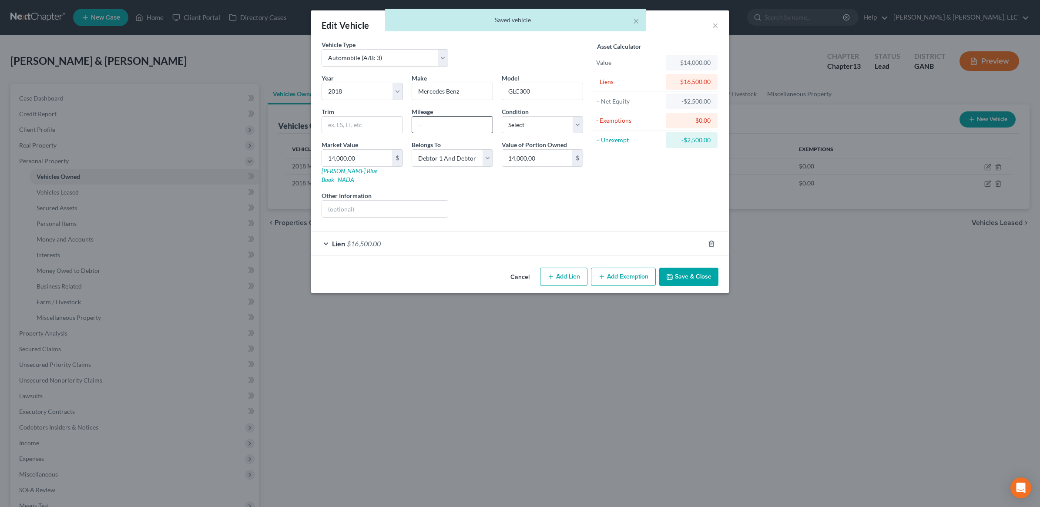
click at [435, 125] on input "text" at bounding box center [452, 125] width 81 height 17
type input "102000"
click at [697, 270] on button "Save & Close" at bounding box center [689, 277] width 59 height 18
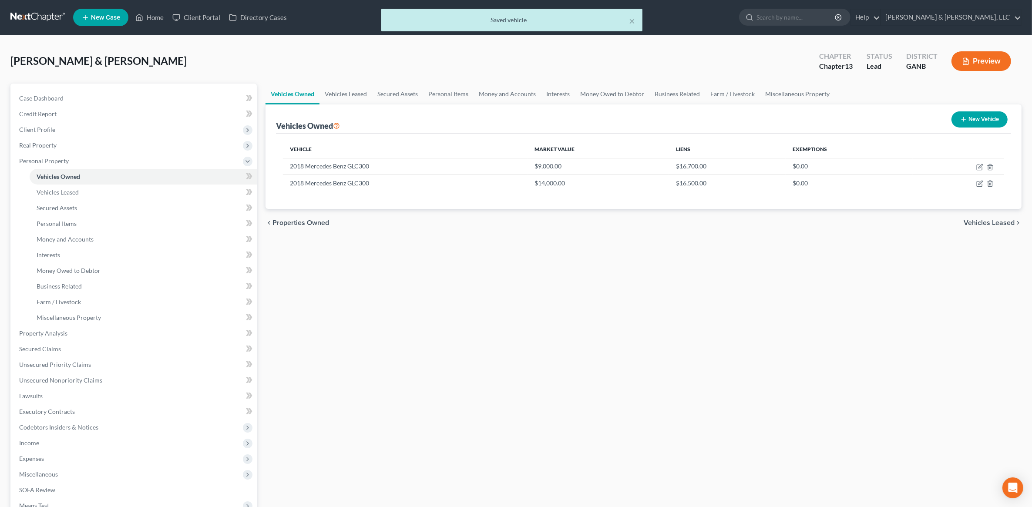
click at [982, 59] on button "Preview" at bounding box center [982, 61] width 60 height 20
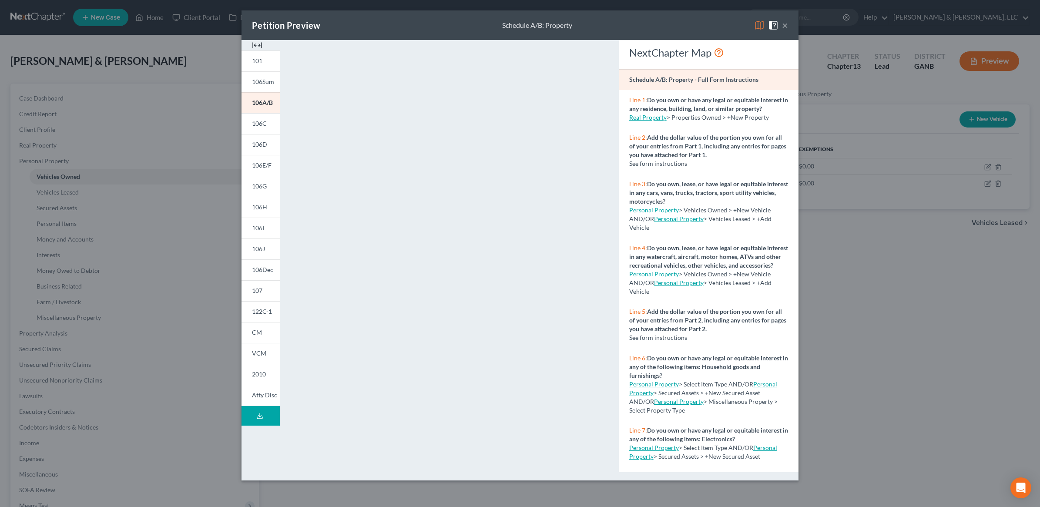
click at [785, 25] on button "×" at bounding box center [785, 25] width 6 height 10
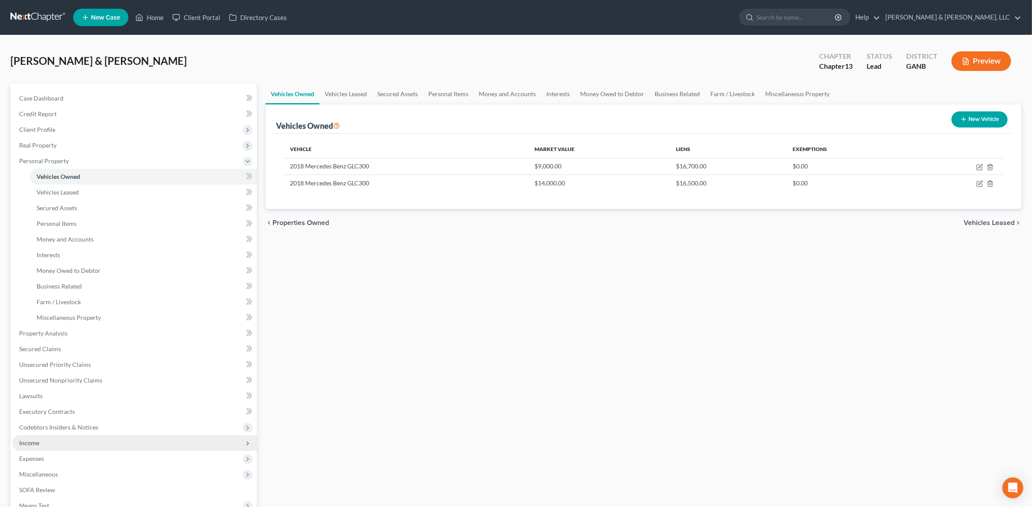
click at [68, 436] on span "Income" at bounding box center [134, 443] width 245 height 16
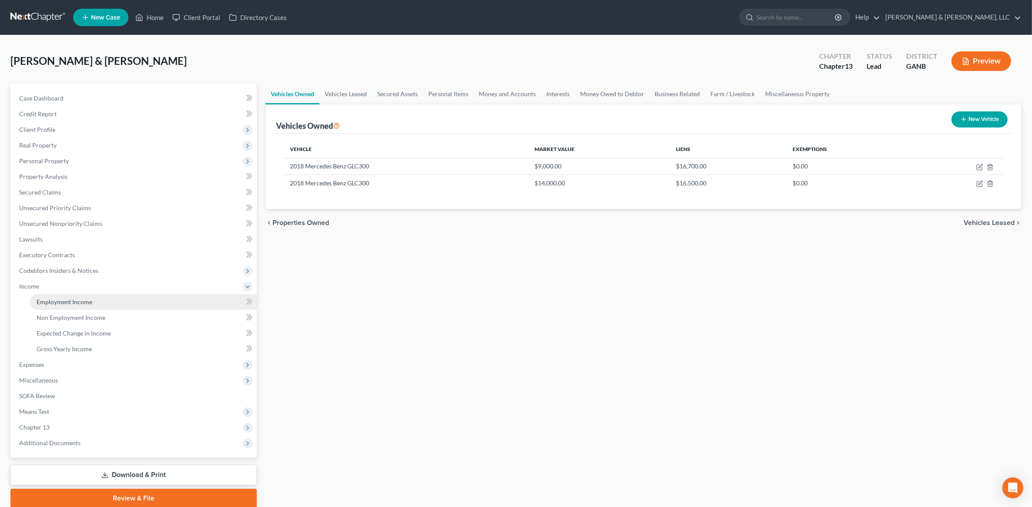
click at [81, 306] on link "Employment Income" at bounding box center [143, 302] width 227 height 16
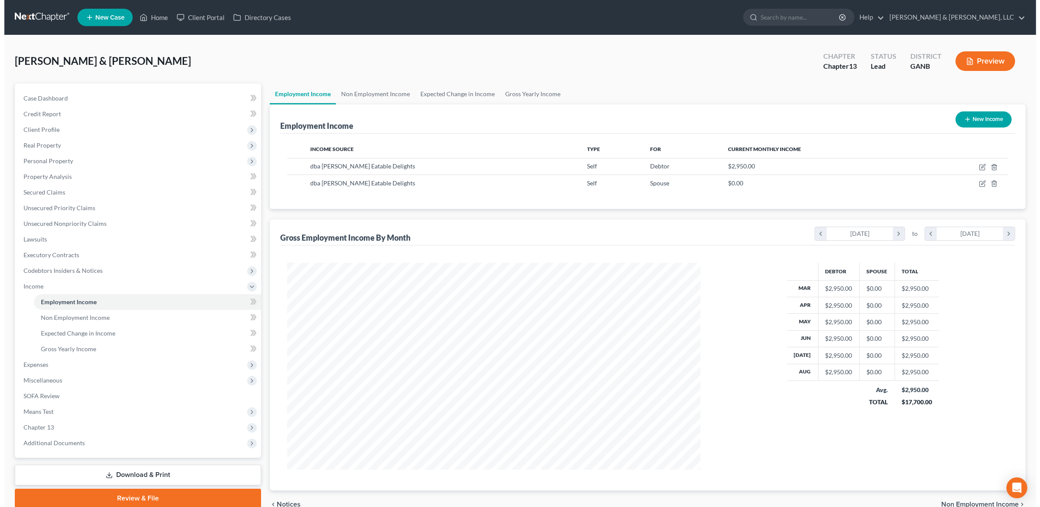
scroll to position [207, 431]
click at [976, 166] on icon "button" at bounding box center [978, 167] width 7 height 7
select select "1"
select select "10"
select select "0"
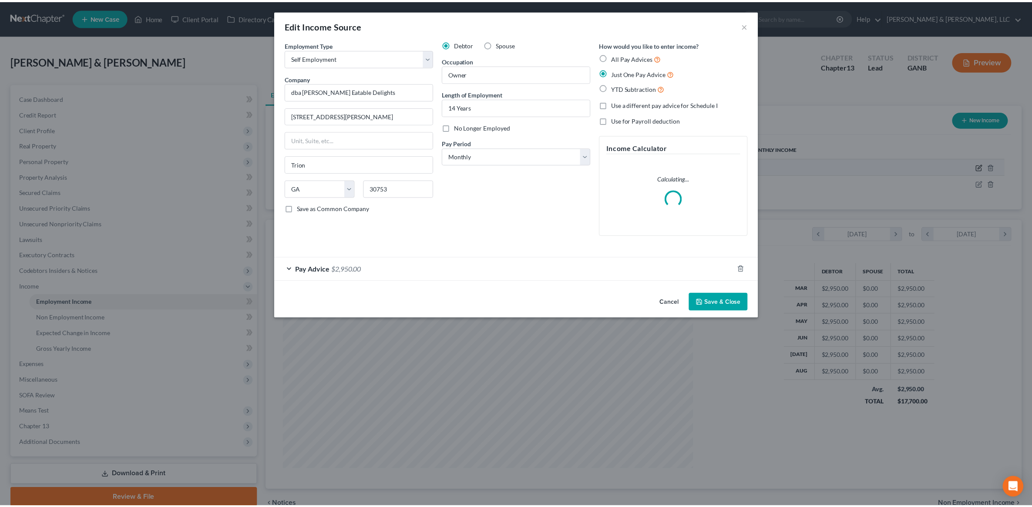
scroll to position [208, 434]
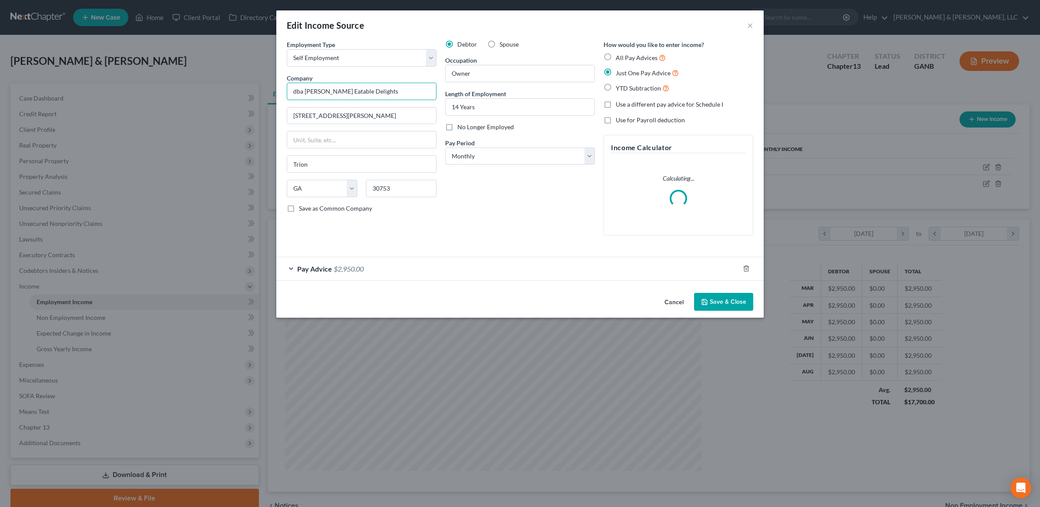
click at [404, 99] on input "dba Rosemary Knoll Eatable Delights" at bounding box center [362, 91] width 150 height 17
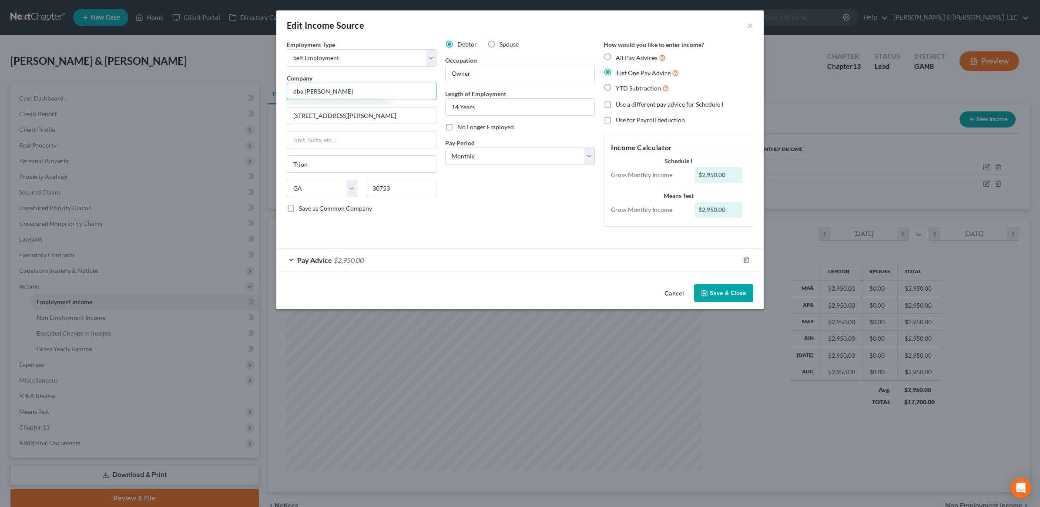
type input "dba Rosemary Knoll"
click at [716, 285] on button "Save & Close" at bounding box center [723, 293] width 59 height 18
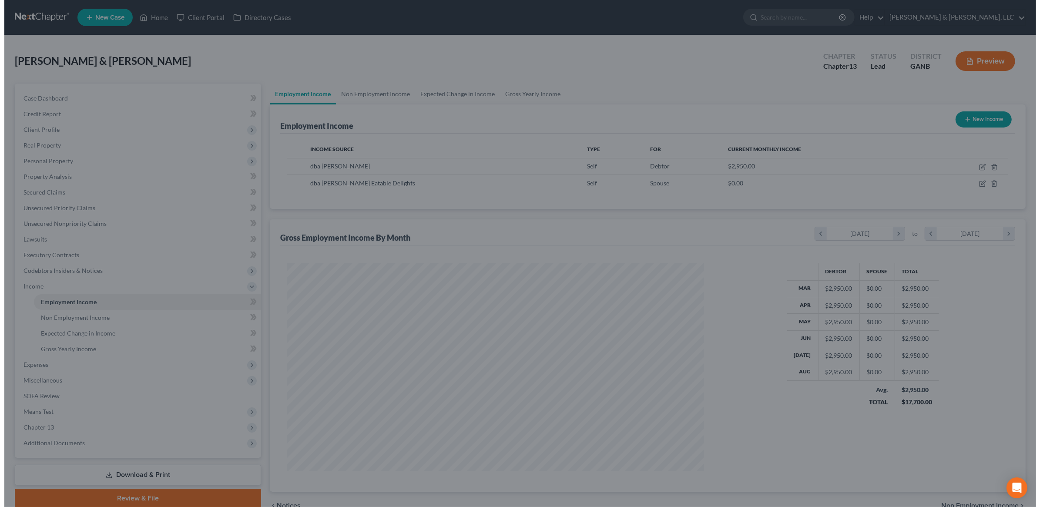
scroll to position [435144, 434919]
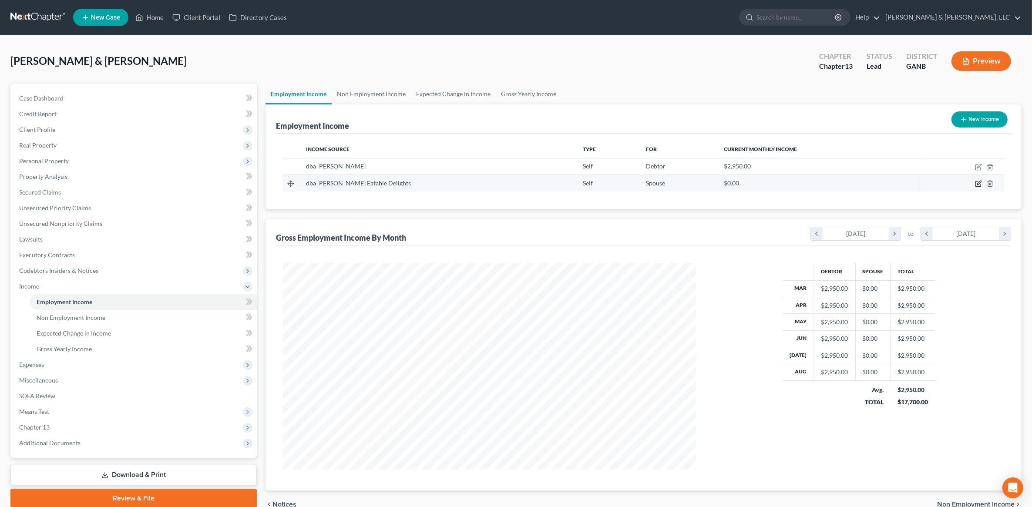
click at [979, 185] on icon "button" at bounding box center [978, 183] width 7 height 7
select select "1"
select select "10"
select select "0"
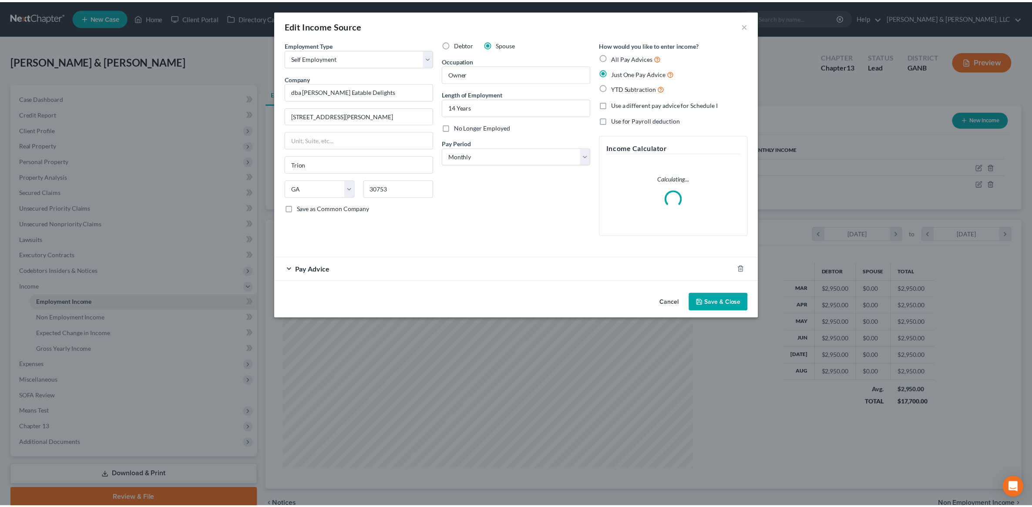
scroll to position [208, 434]
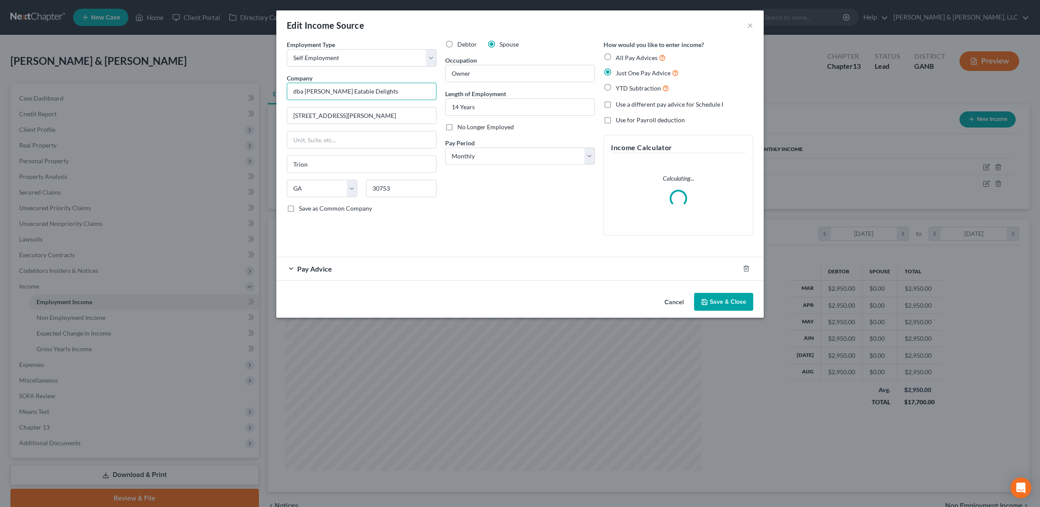
drag, startPoint x: 405, startPoint y: 88, endPoint x: 347, endPoint y: 98, distance: 59.3
click at [347, 98] on input "dba Rosemary Knoll Eatable Delights" at bounding box center [362, 91] width 150 height 17
type input "dba Rosemary Knoll"
click at [744, 302] on button "Save & Close" at bounding box center [723, 302] width 59 height 18
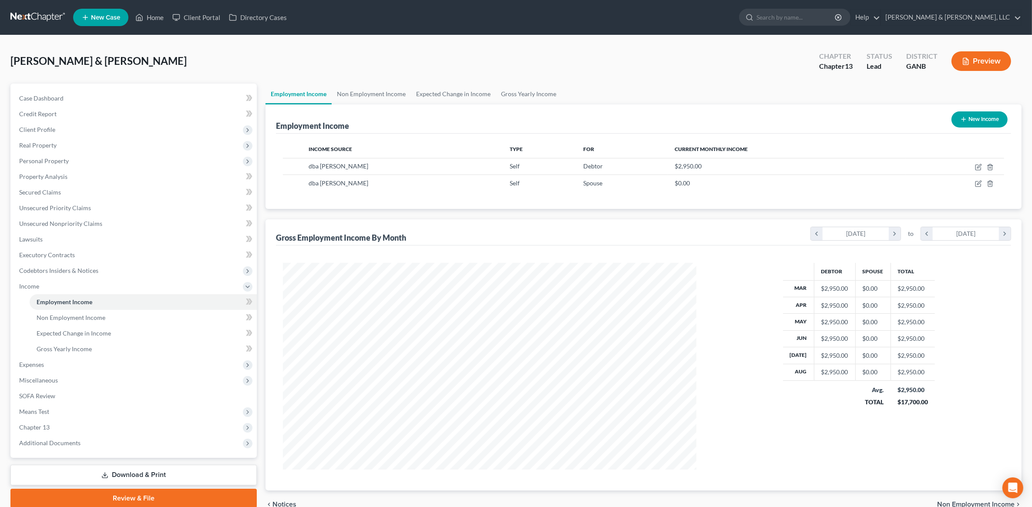
scroll to position [44, 0]
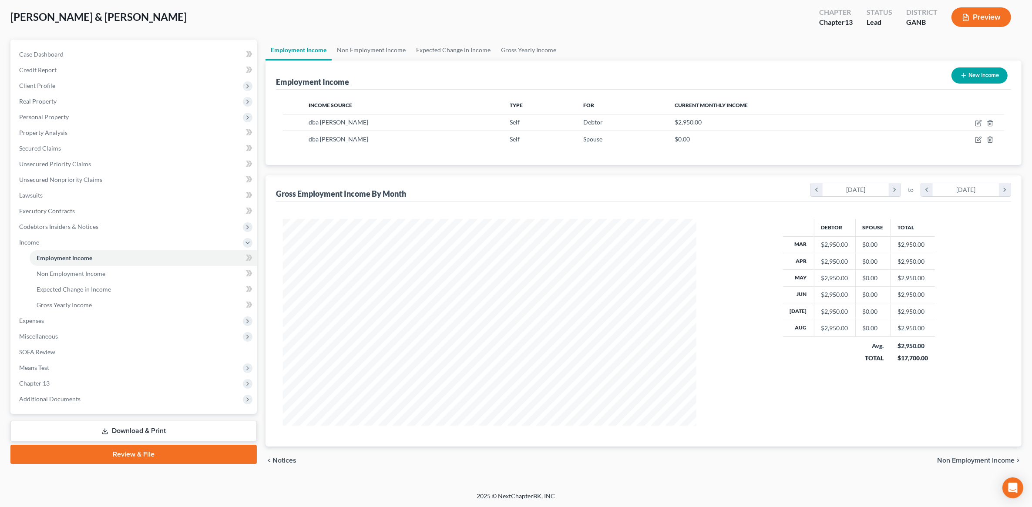
click at [168, 460] on link "Review & File" at bounding box center [133, 454] width 246 height 19
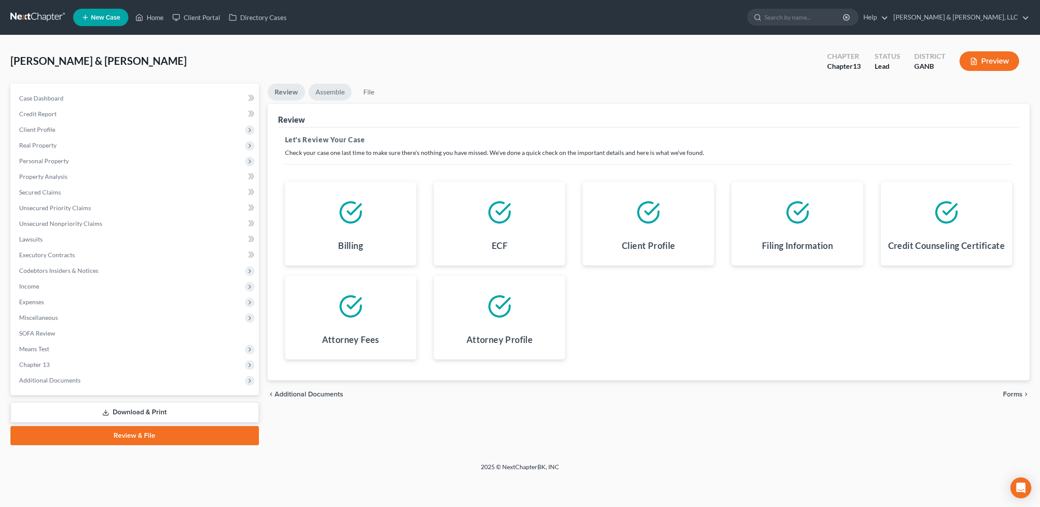
click at [329, 96] on link "Assemble" at bounding box center [330, 92] width 43 height 17
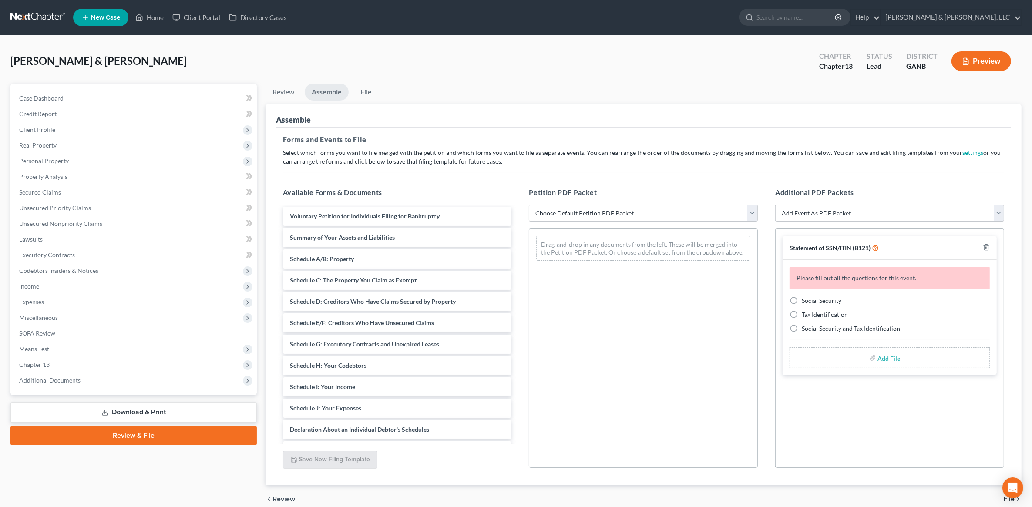
click at [599, 214] on select "Choose Default Petition PDF Packet Complete Bankruptcy Petition (all forms and …" at bounding box center [643, 213] width 229 height 17
select select "2"
click at [529, 205] on select "Choose Default Petition PDF Packet Complete Bankruptcy Petition (all forms and …" at bounding box center [643, 213] width 229 height 17
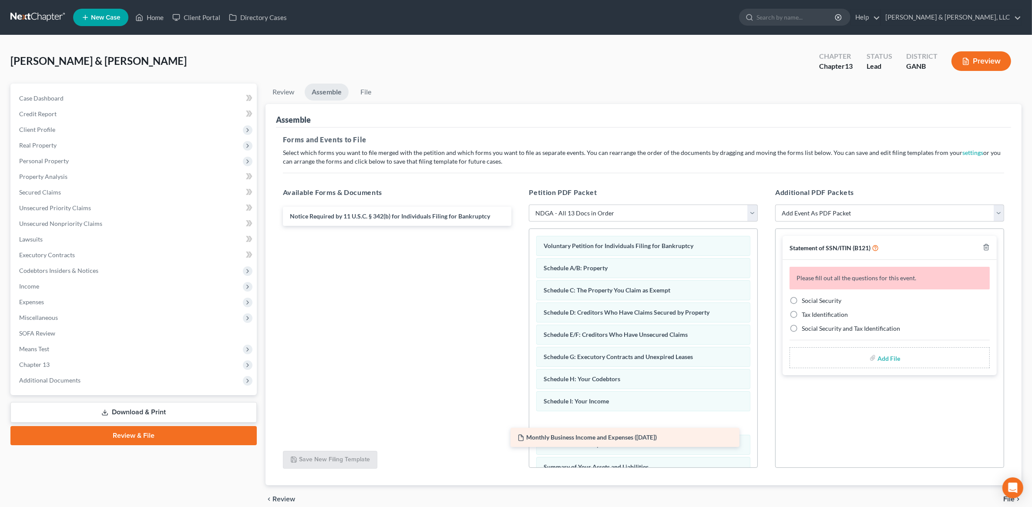
drag, startPoint x: 407, startPoint y: 237, endPoint x: 635, endPoint y: 438, distance: 303.2
click at [519, 226] on div "Monthly Business Income and Expenses (09/11/2025) Notice Required by 11 U.S.C. …" at bounding box center [397, 216] width 243 height 19
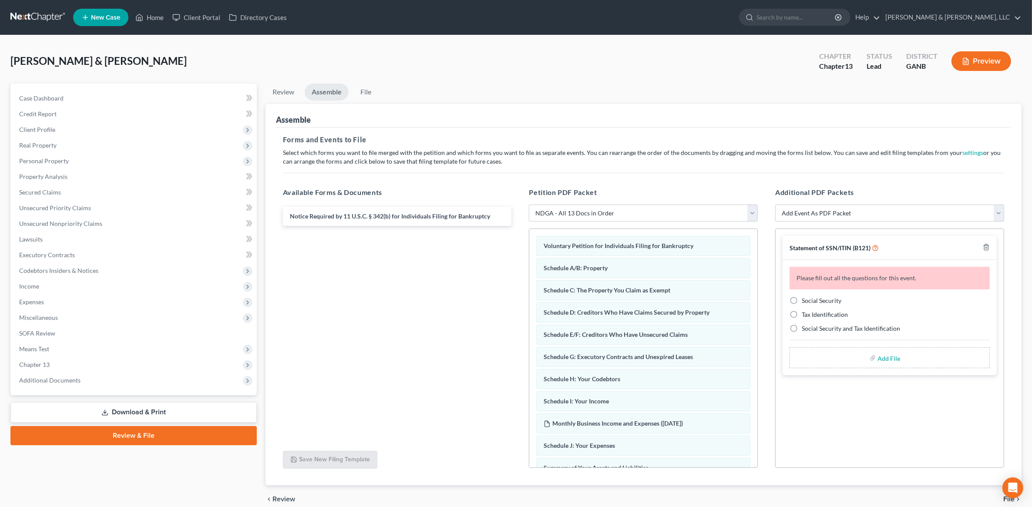
scroll to position [39, 0]
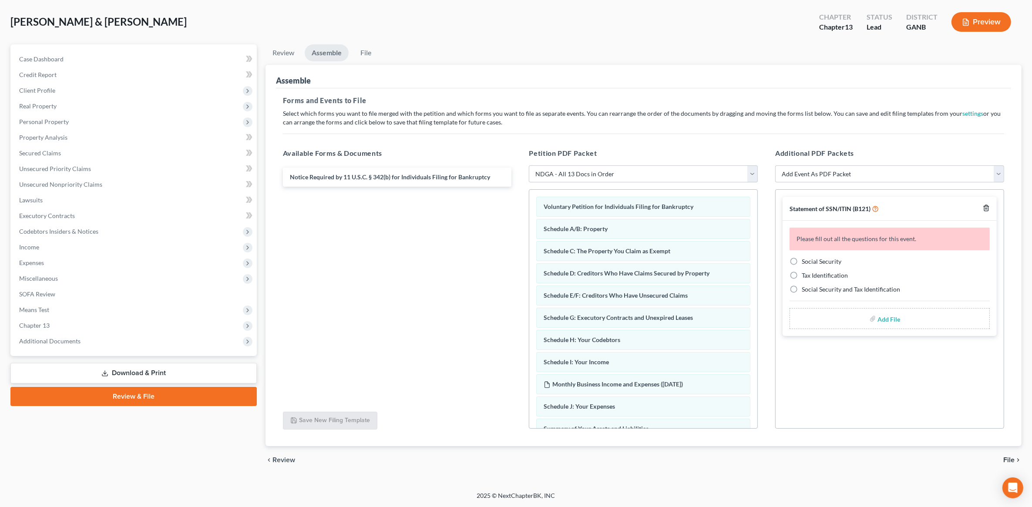
click at [988, 209] on icon "button" at bounding box center [986, 208] width 7 height 7
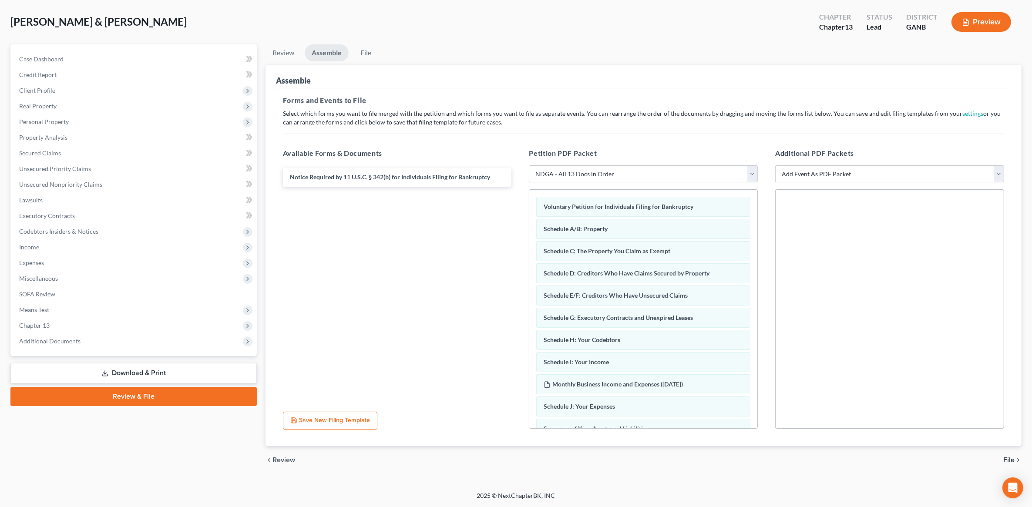
click at [1011, 457] on span "File" at bounding box center [1008, 460] width 11 height 7
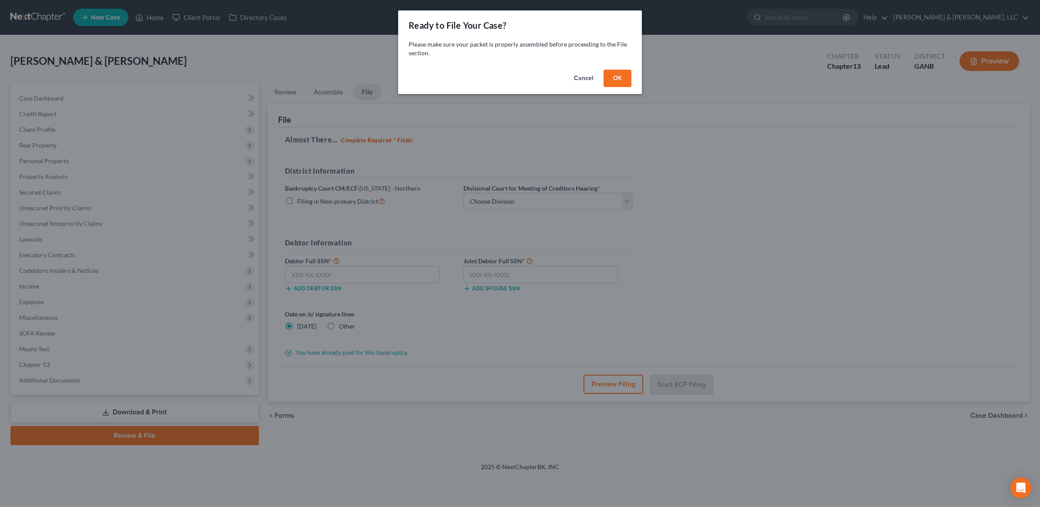
click at [608, 74] on button "OK" at bounding box center [618, 78] width 28 height 17
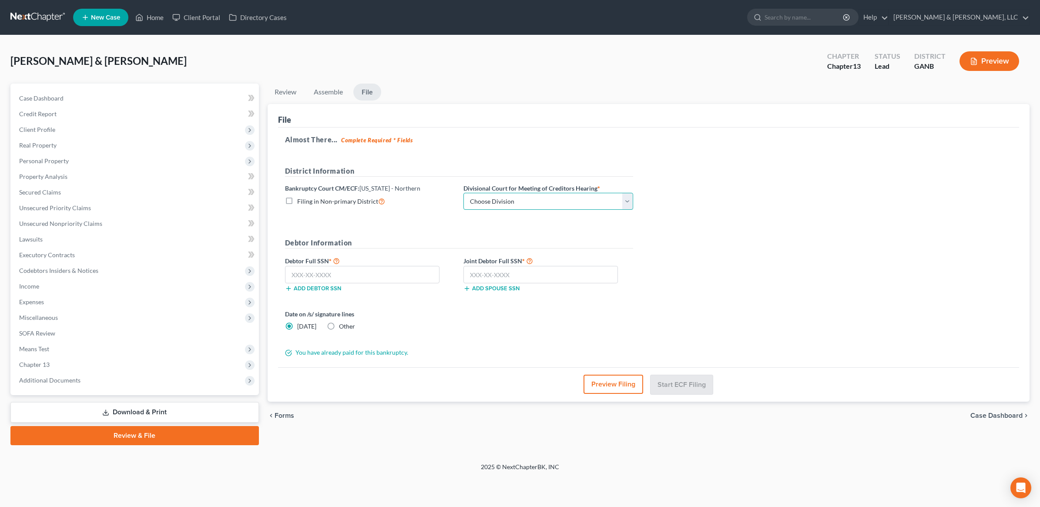
click at [532, 201] on select "Choose Division Atlanta Gainesville Newnan Rome" at bounding box center [549, 201] width 170 height 17
select select "3"
click at [464, 193] on select "Choose Division Atlanta Gainesville Newnan Rome" at bounding box center [549, 201] width 170 height 17
click at [381, 269] on input "text" at bounding box center [362, 274] width 155 height 17
type input "403-88-9547"
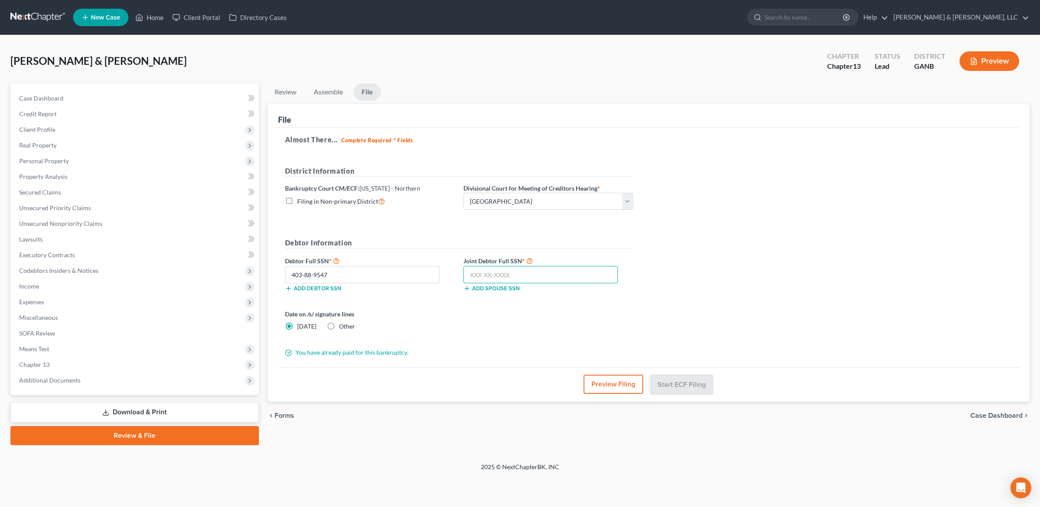
click at [484, 273] on input "text" at bounding box center [541, 274] width 155 height 17
type input "257-11-4742"
click at [757, 293] on div "Almost There... Complete Required * Fields District Information Bankruptcy Cour…" at bounding box center [649, 248] width 742 height 240
click at [749, 450] on div "Petition Navigation Case Dashboard Payments Invoices Payments Payments Credit R…" at bounding box center [520, 268] width 1020 height 369
click at [675, 386] on button "Start ECF Filing" at bounding box center [682, 384] width 62 height 19
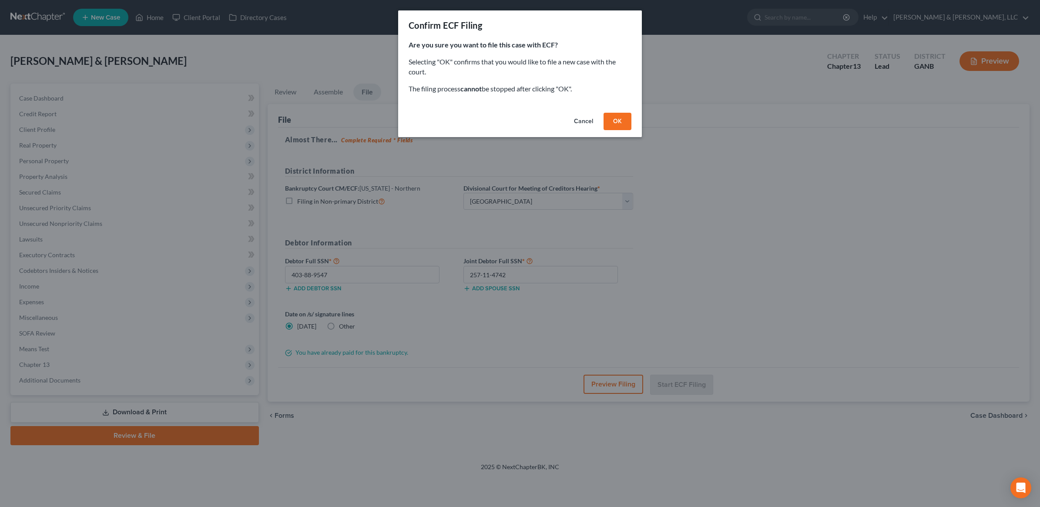
click at [611, 123] on button "OK" at bounding box center [618, 121] width 28 height 17
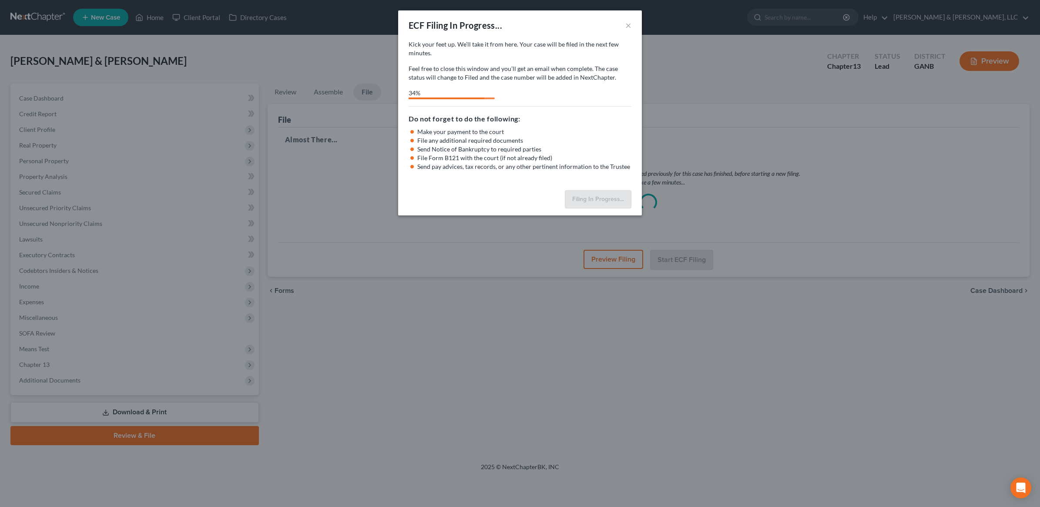
select select "3"
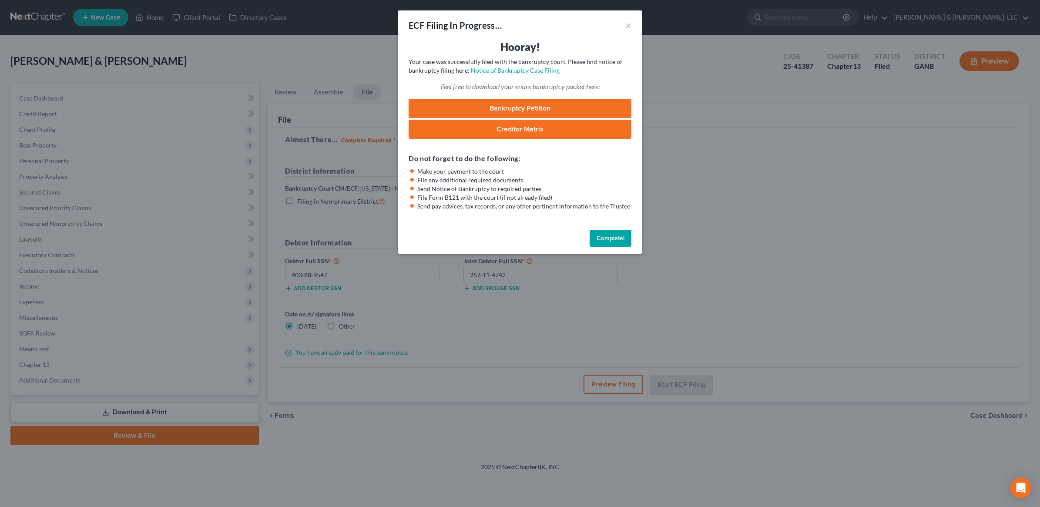
click at [516, 104] on link "Bankruptcy Petition" at bounding box center [520, 108] width 223 height 19
click at [613, 240] on button "Complete!" at bounding box center [611, 238] width 42 height 17
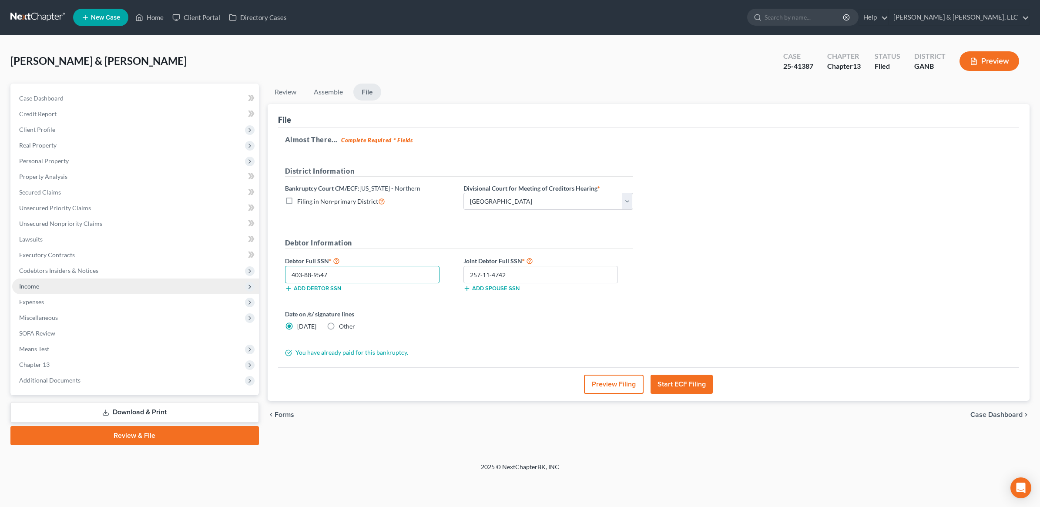
drag, startPoint x: 351, startPoint y: 270, endPoint x: 225, endPoint y: 288, distance: 127.9
click at [225, 288] on div "Petition Navigation Case Dashboard Payments Invoices Payments Payments Credit R…" at bounding box center [520, 265] width 1028 height 362
drag, startPoint x: 532, startPoint y: 272, endPoint x: 386, endPoint y: 286, distance: 146.5
click at [386, 286] on div "Debtor Full SSN * 403-88-9547 Add debtor SSN Joint Debtor Full SSN * 257-11-474…" at bounding box center [459, 278] width 357 height 44
click at [449, 133] on div "Almost There... Complete Required * Fields District Information Bankruptcy Cour…" at bounding box center [649, 248] width 742 height 240
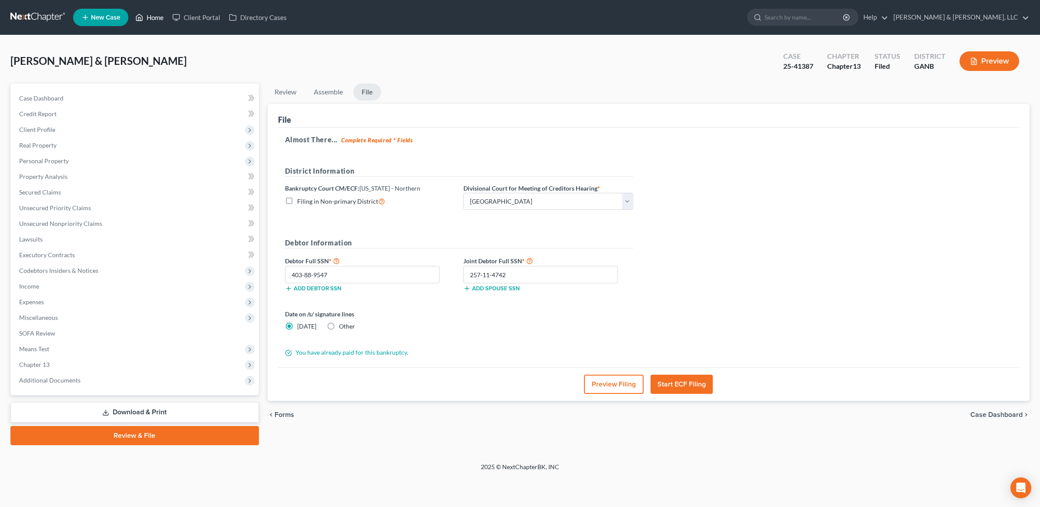
click at [159, 23] on link "Home" at bounding box center [149, 18] width 37 height 16
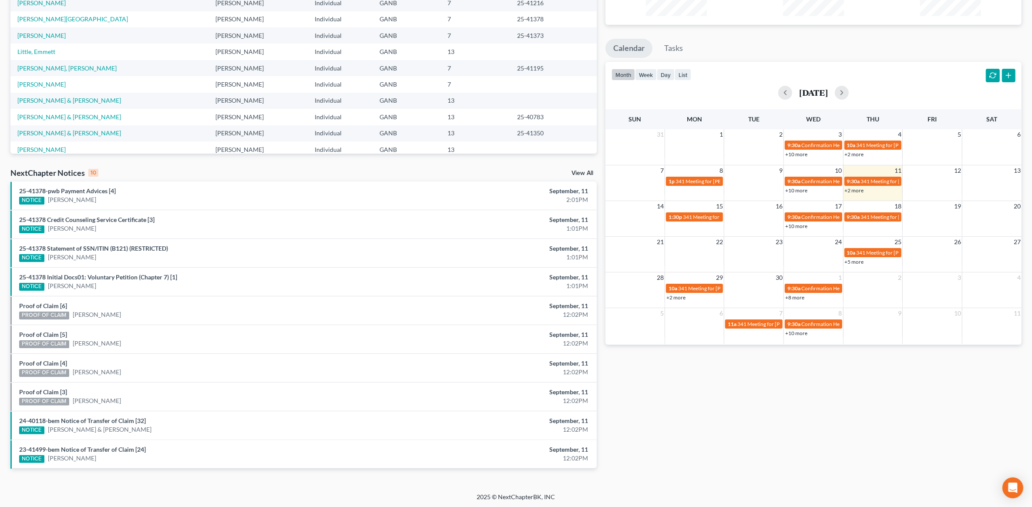
scroll to position [9, 0]
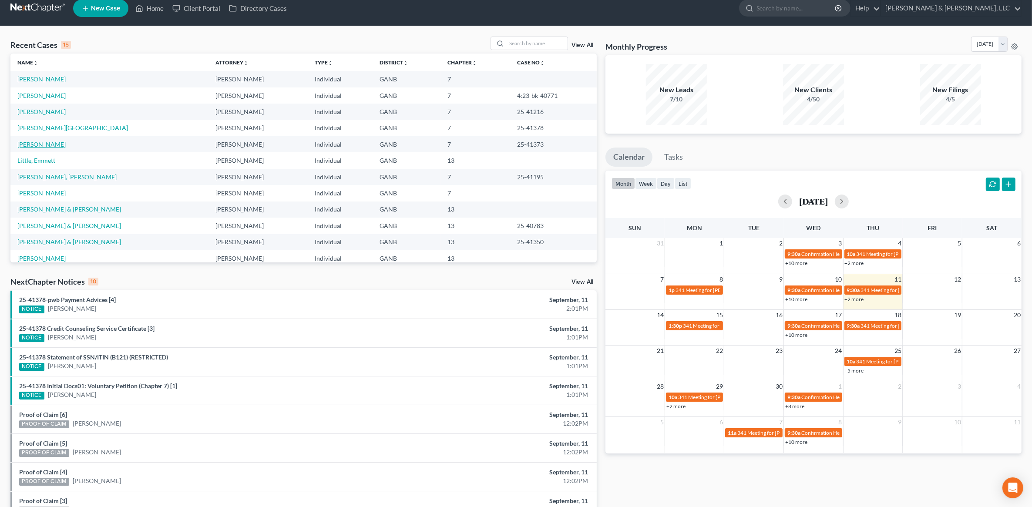
click at [45, 143] on link "[PERSON_NAME]" at bounding box center [41, 144] width 48 height 7
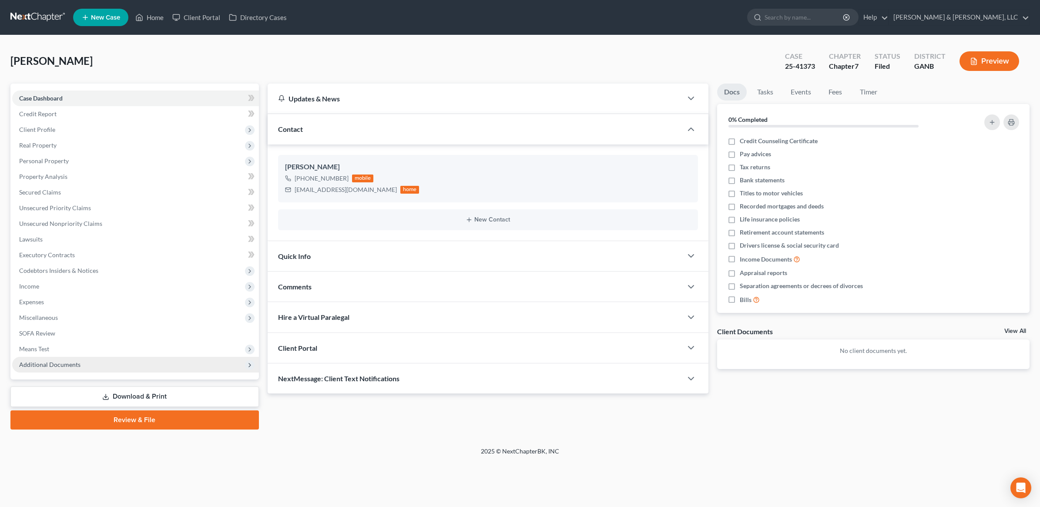
click at [66, 369] on span "Additional Documents" at bounding box center [135, 365] width 247 height 16
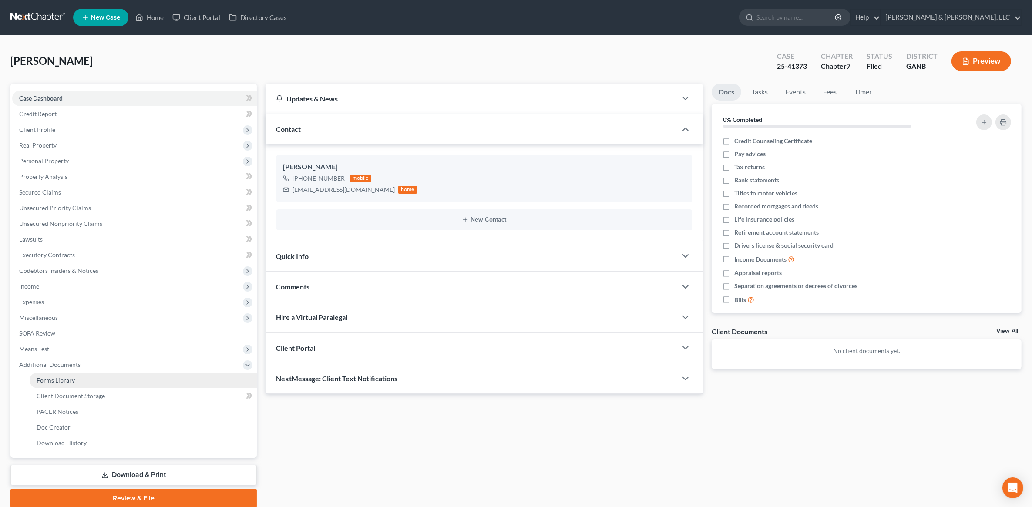
scroll to position [33, 0]
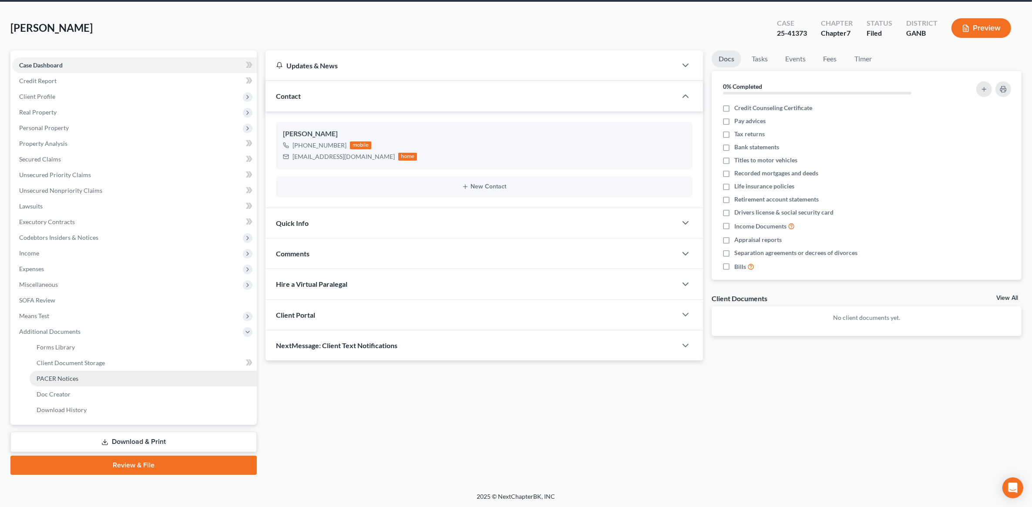
click at [82, 377] on link "PACER Notices" at bounding box center [143, 379] width 227 height 16
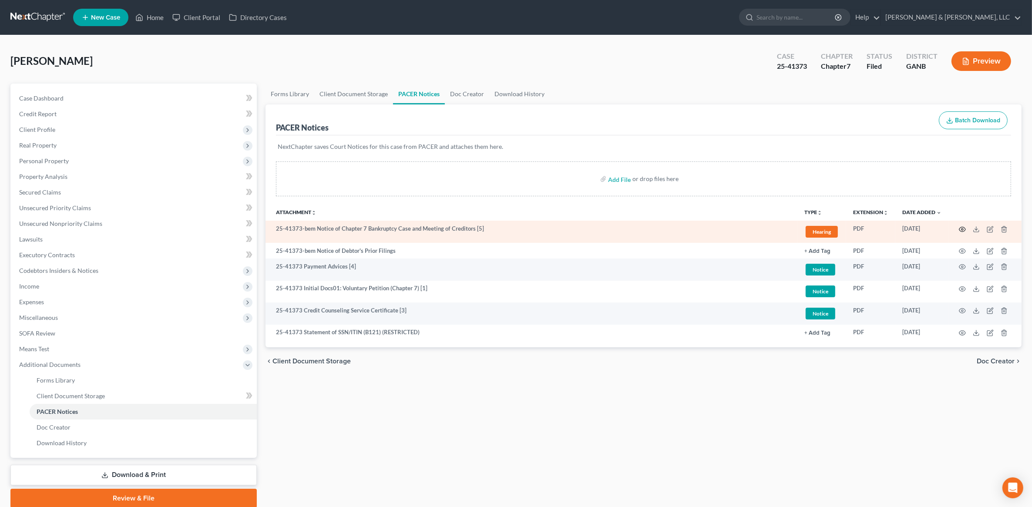
click at [961, 229] on icon "button" at bounding box center [962, 229] width 7 height 7
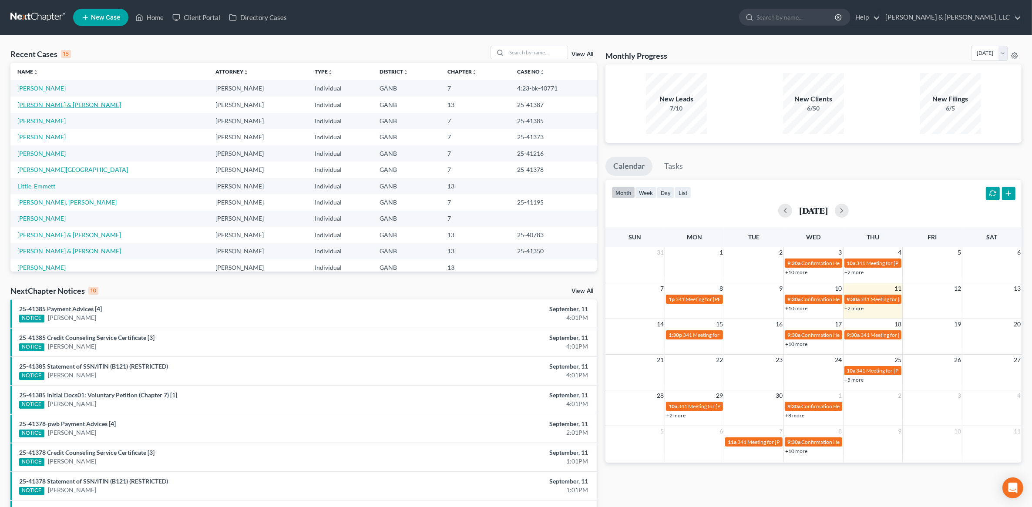
click at [48, 104] on link "Hudson, Michael & Miller, Edwin" at bounding box center [69, 104] width 104 height 7
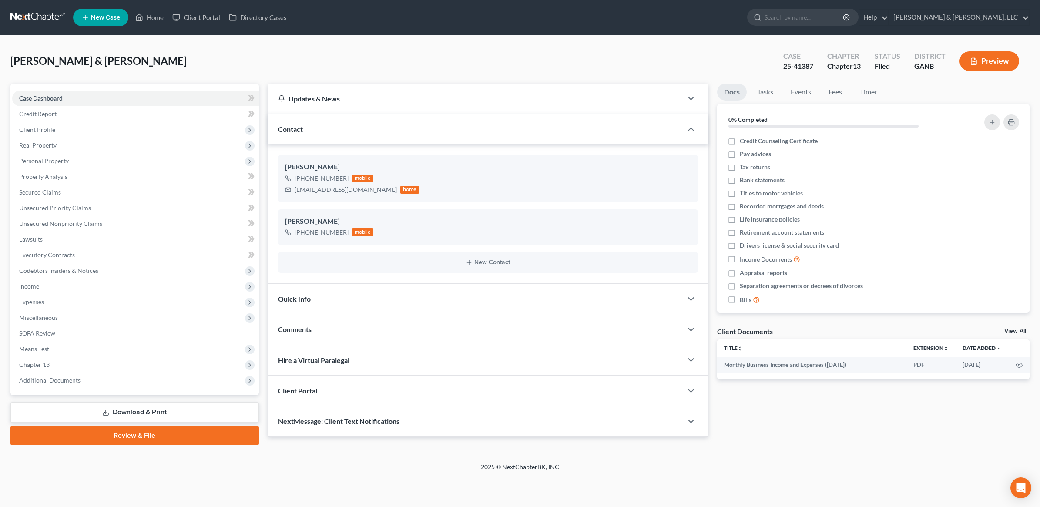
click at [122, 406] on link "Download & Print" at bounding box center [134, 412] width 249 height 20
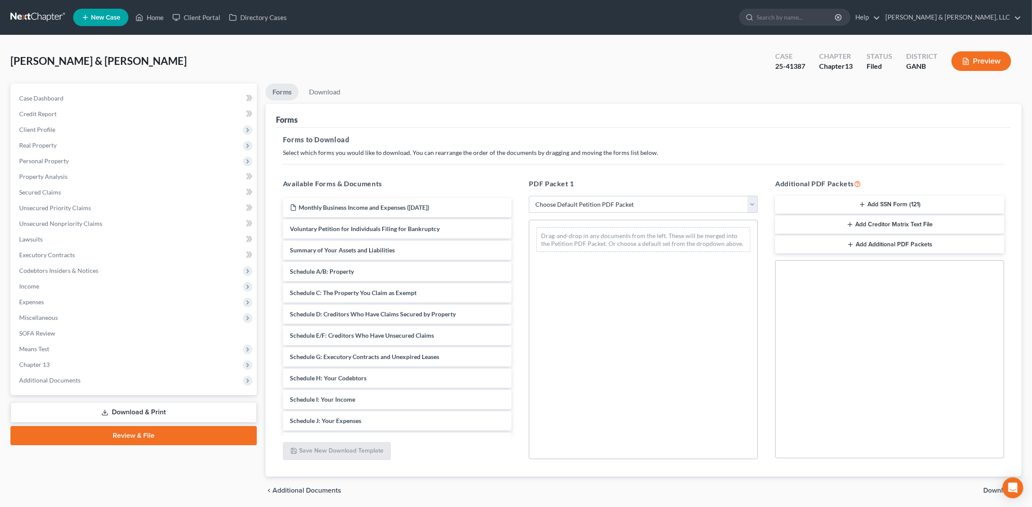
click at [872, 201] on button "Add SSN Form (121)" at bounding box center [889, 205] width 229 height 18
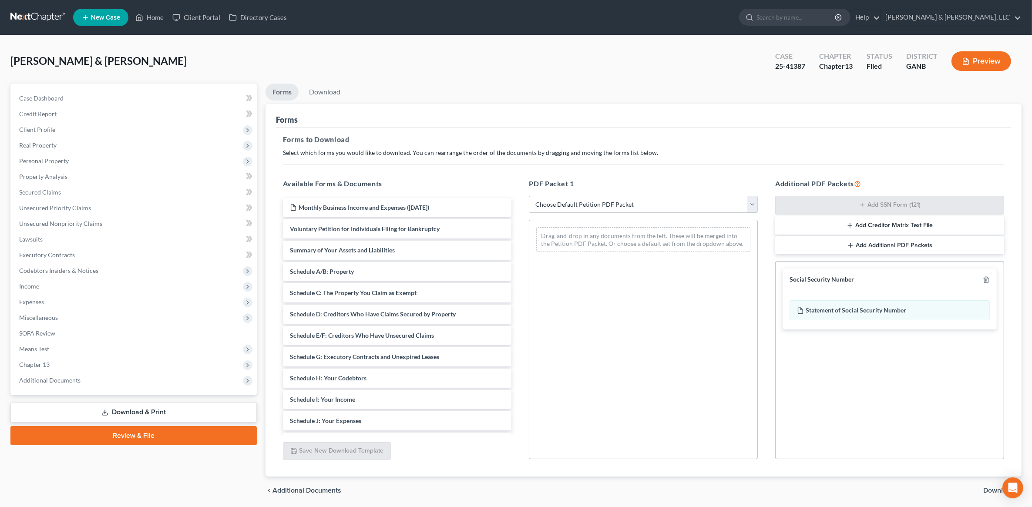
scroll to position [30, 0]
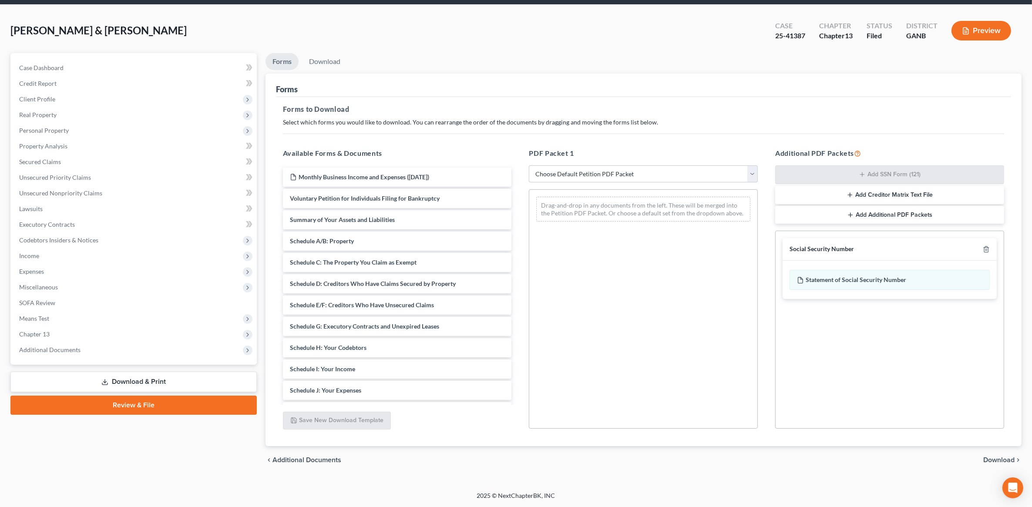
click at [994, 459] on span "Download" at bounding box center [998, 460] width 31 height 7
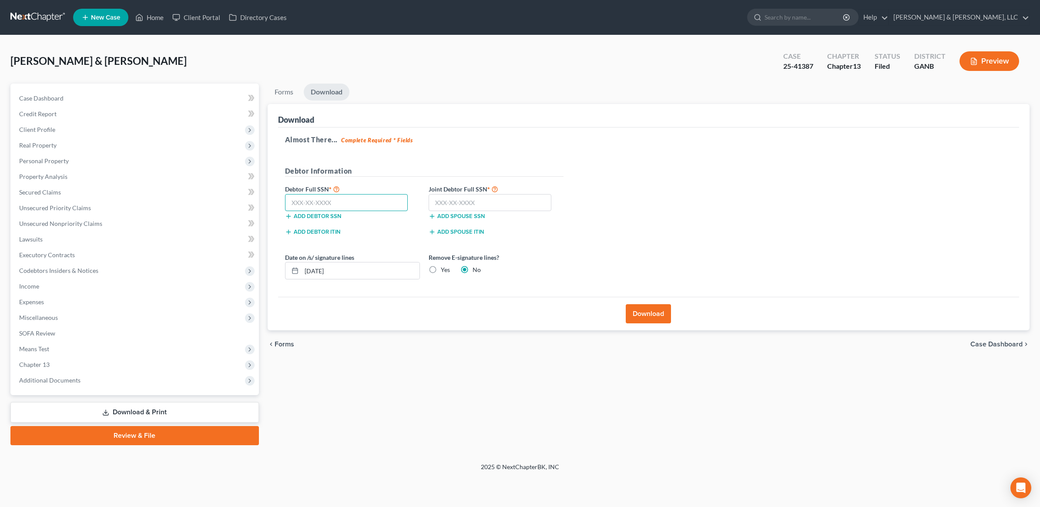
click at [333, 201] on input "text" at bounding box center [346, 202] width 123 height 17
paste input "403-88-9547"
type input "403-88-9547"
click at [482, 196] on input "text" at bounding box center [490, 202] width 123 height 17
paste input "257-11-4742"
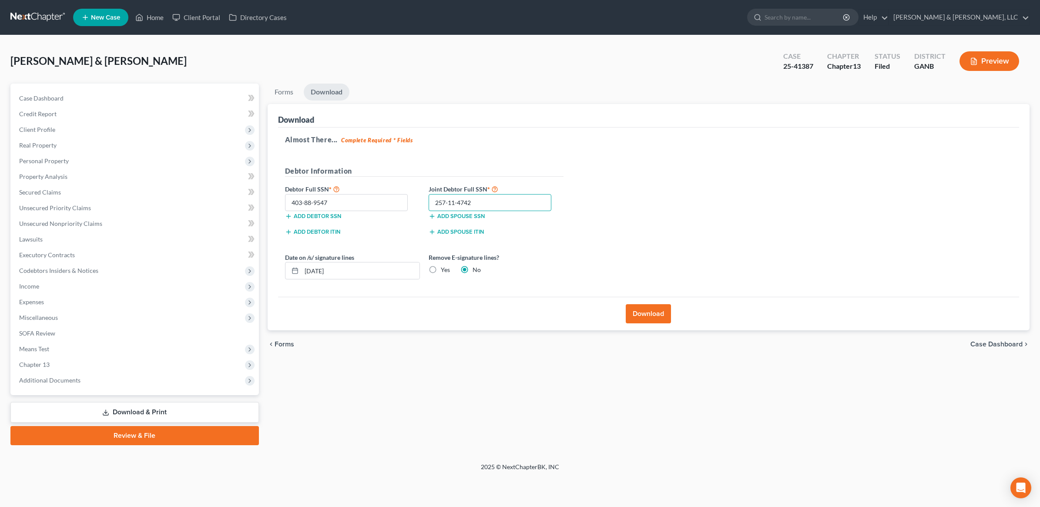
type input "257-11-4742"
click at [646, 314] on button "Download" at bounding box center [648, 313] width 45 height 19
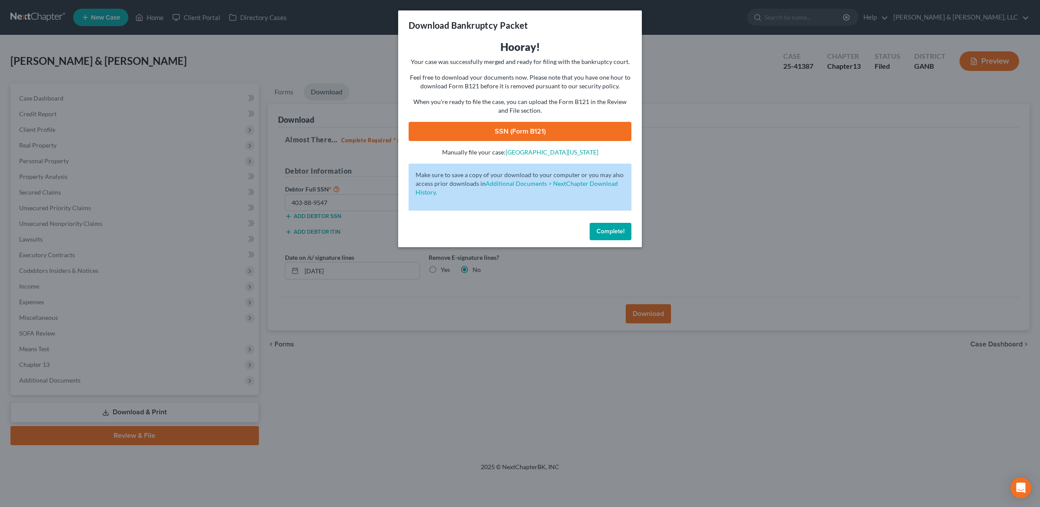
click at [525, 129] on link "SSN (Form B121)" at bounding box center [520, 131] width 223 height 19
click at [614, 232] on span "Complete!" at bounding box center [611, 231] width 28 height 7
